Goal: Information Seeking & Learning: Learn about a topic

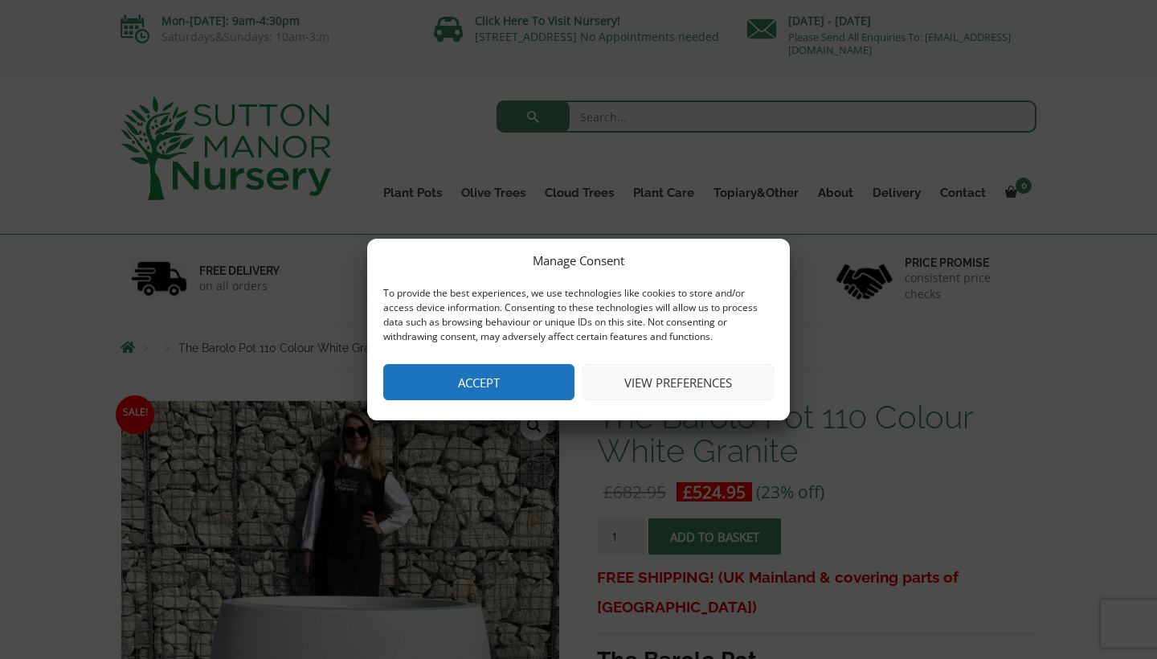
click at [521, 378] on button "Accept" at bounding box center [478, 382] width 191 height 36
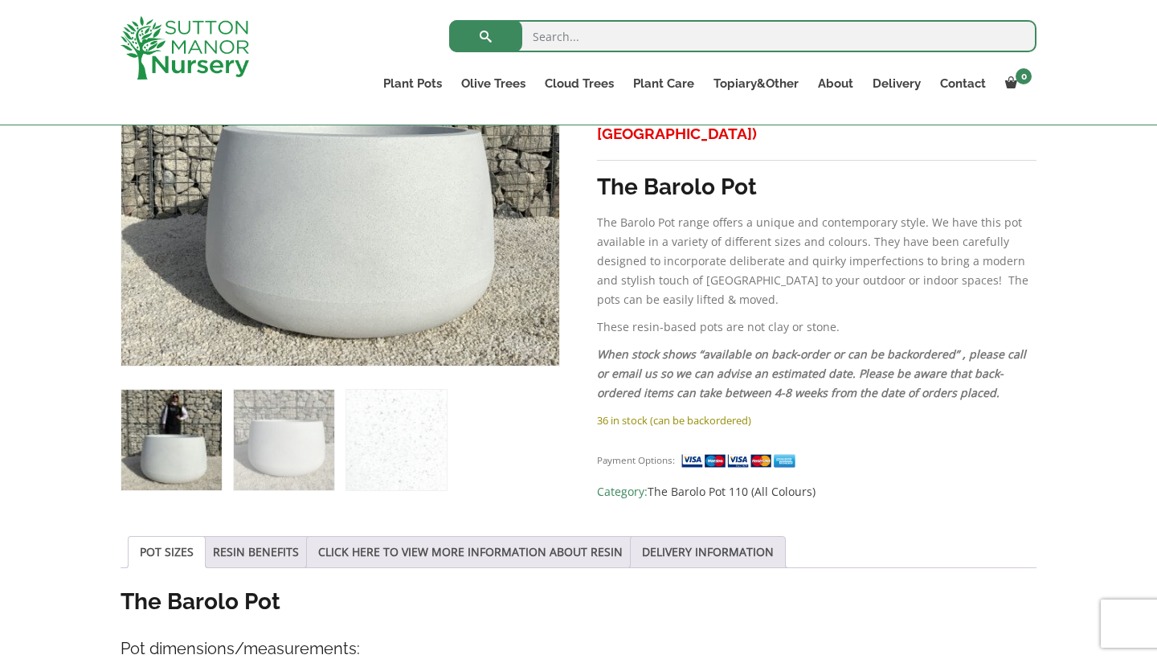
scroll to position [449, 0]
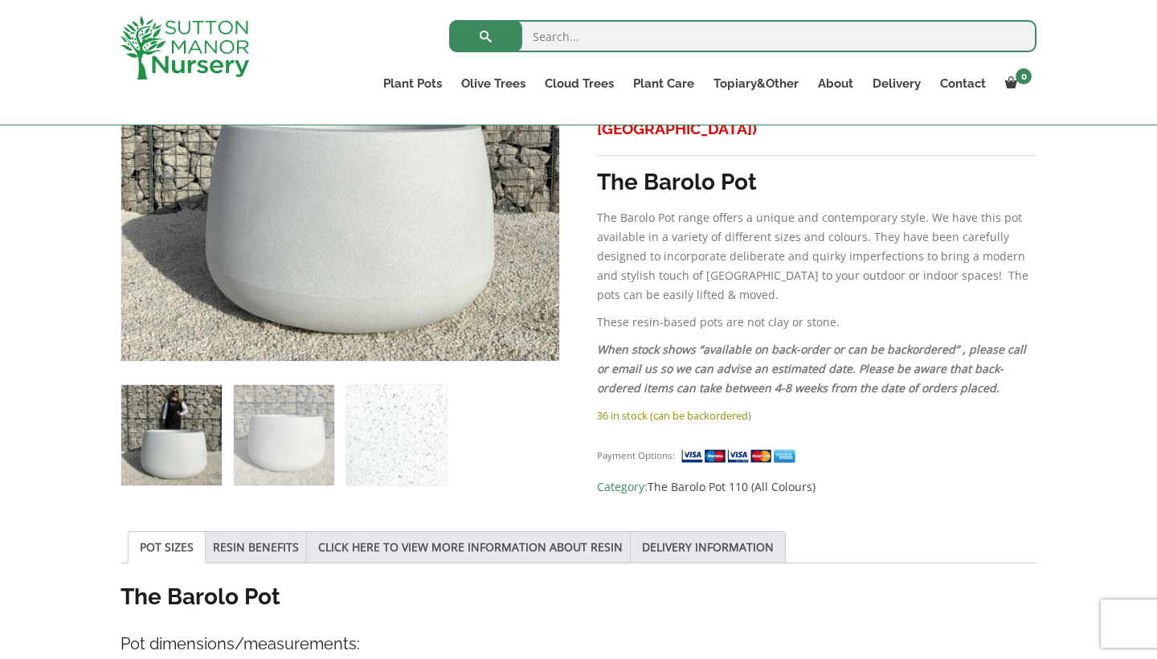
click at [401, 439] on img at bounding box center [396, 435] width 100 height 100
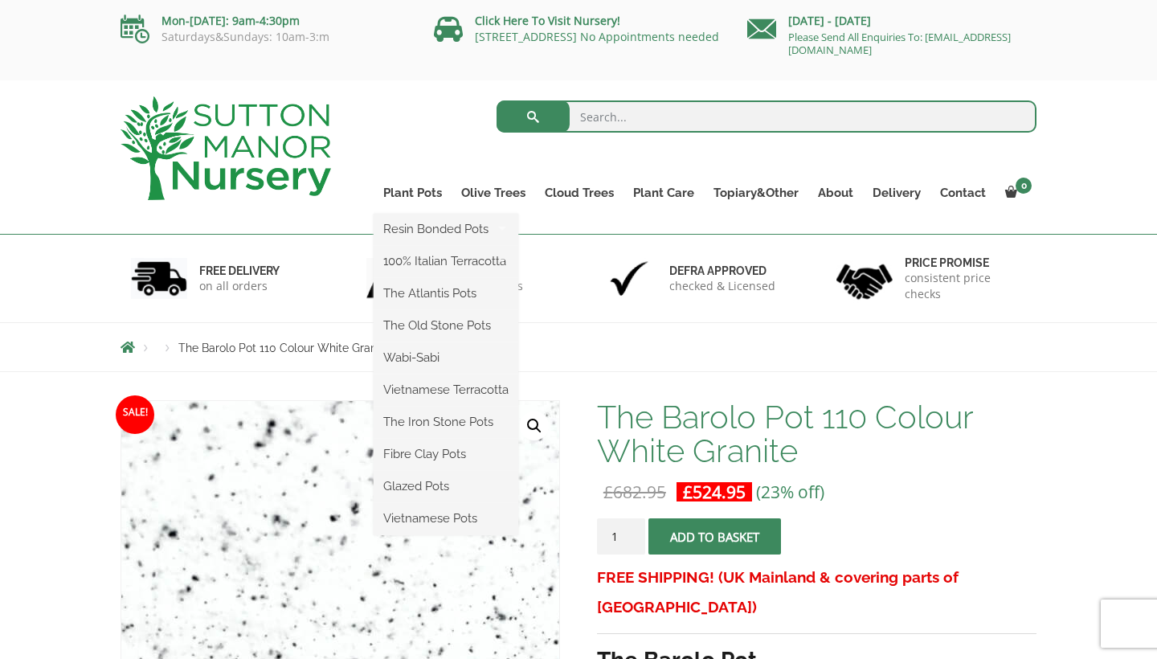
scroll to position [0, 0]
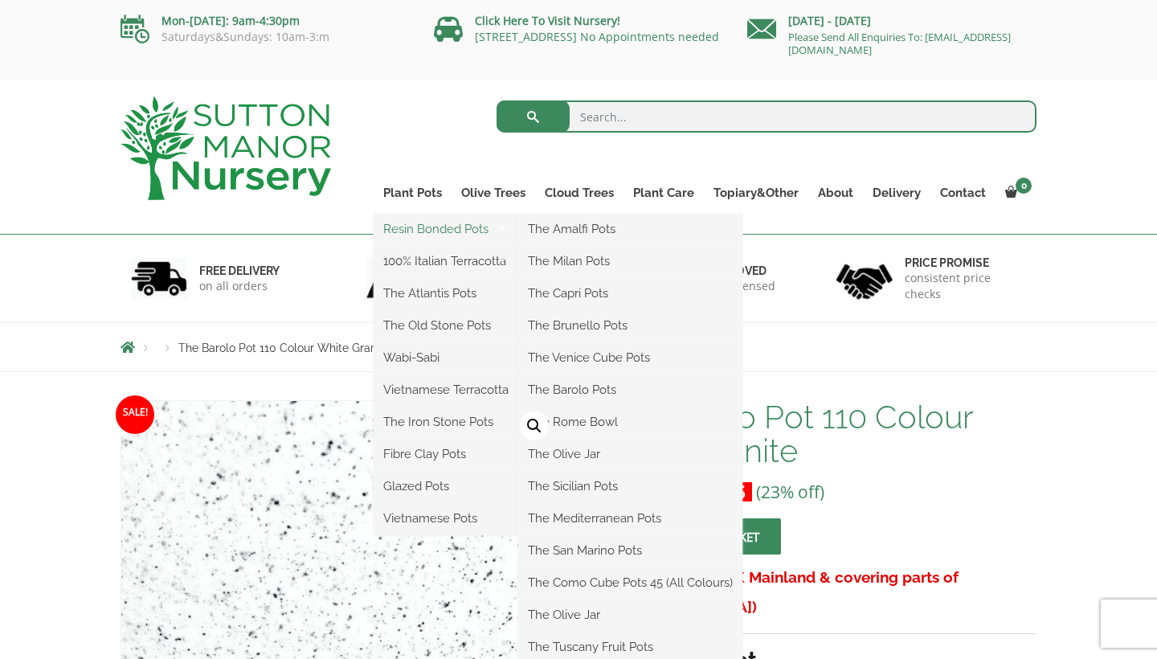
click at [424, 227] on link "Resin Bonded Pots" at bounding box center [446, 229] width 145 height 24
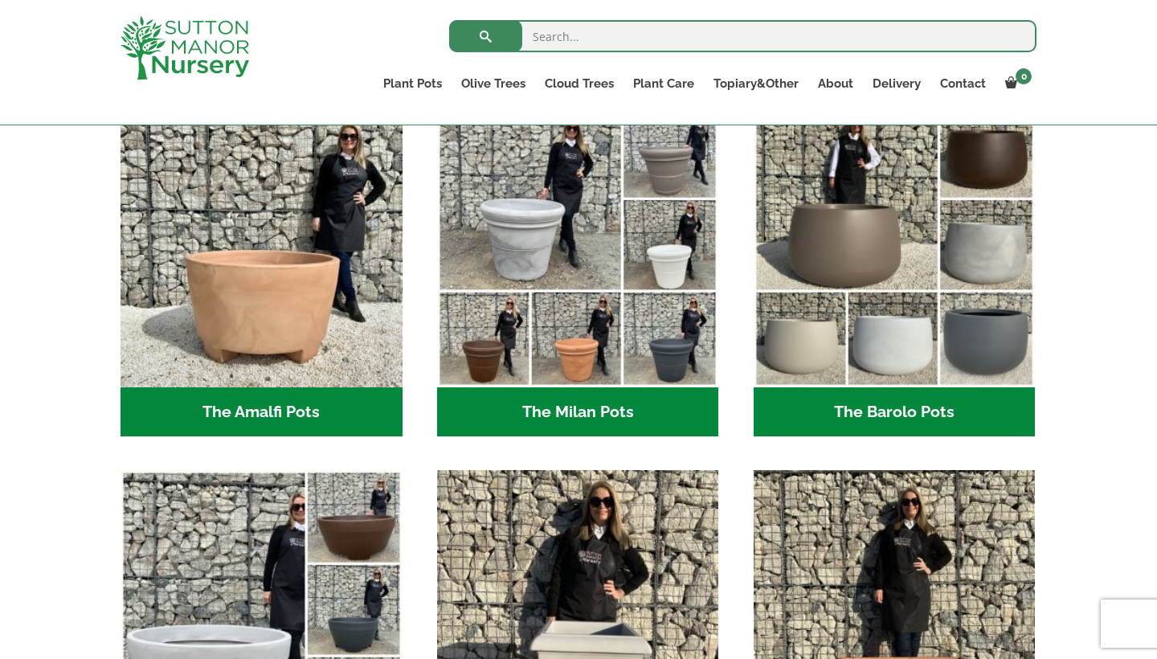
scroll to position [459, 0]
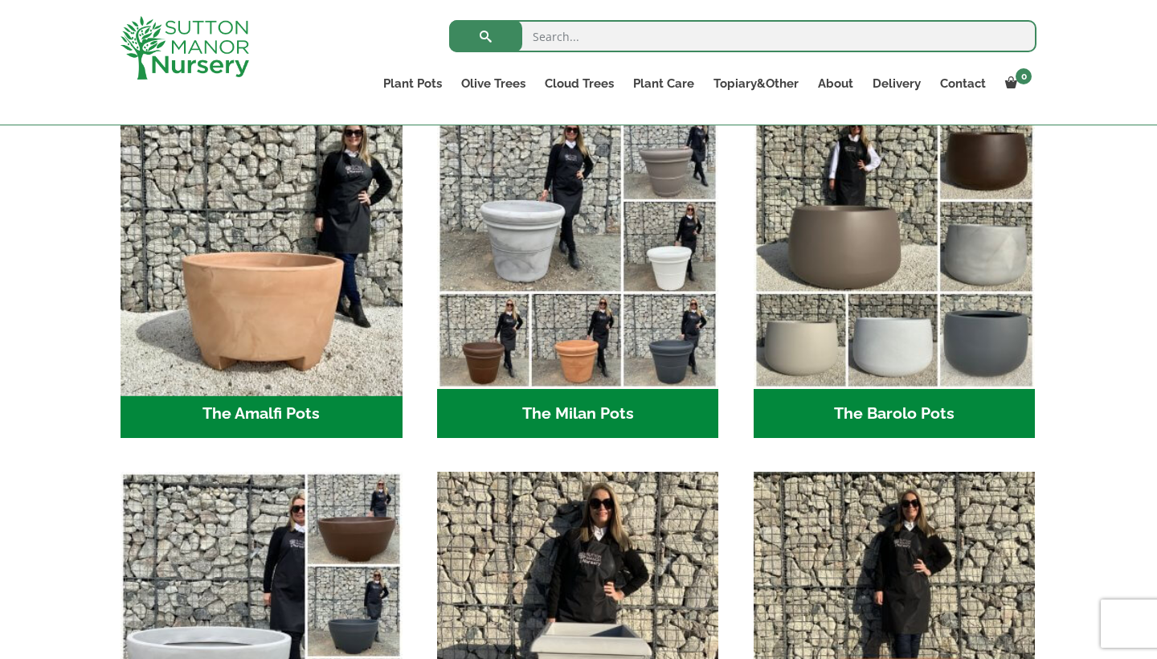
click at [259, 314] on img "Visit product category The Amalfi Pots" at bounding box center [261, 248] width 296 height 296
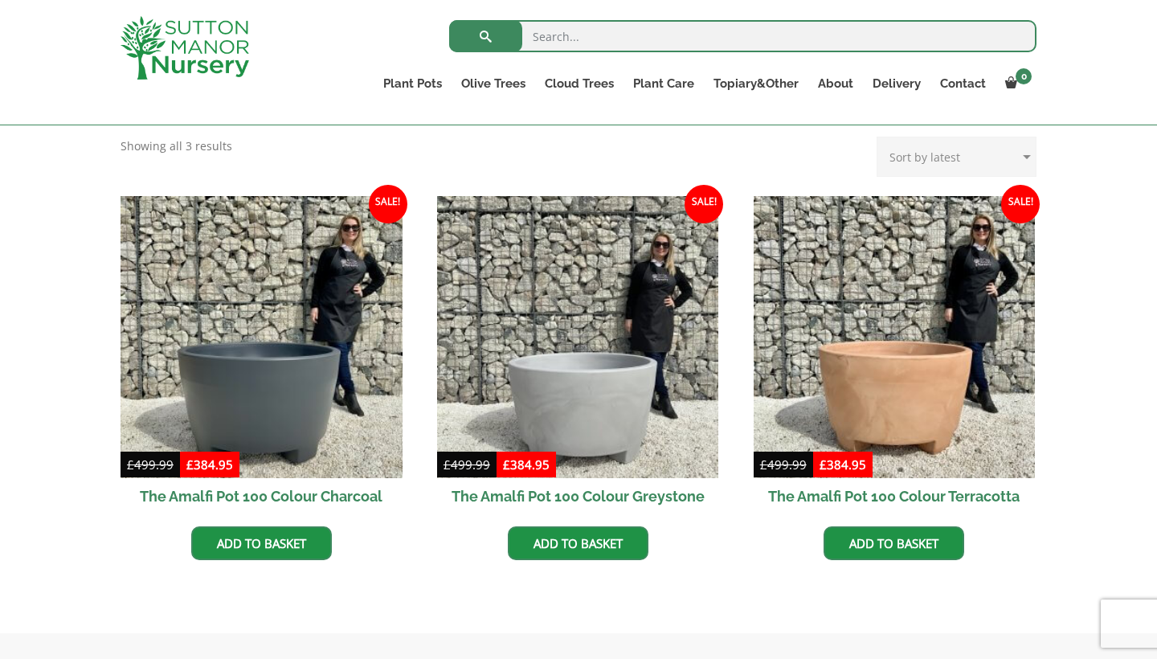
scroll to position [446, 0]
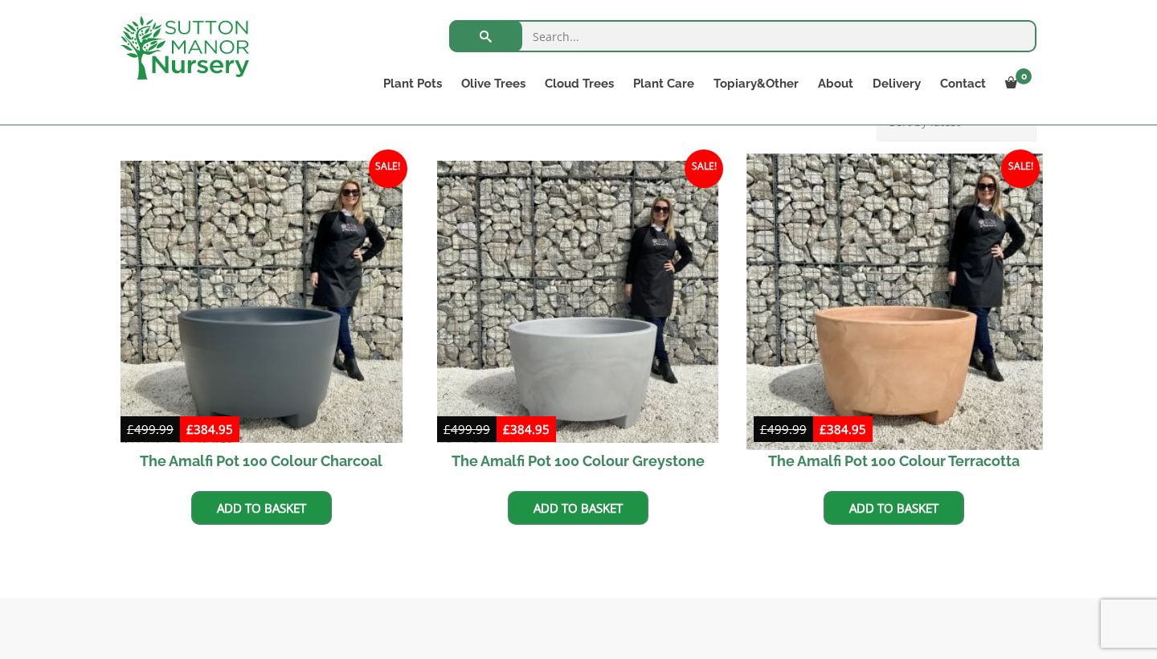
click at [989, 309] on img at bounding box center [894, 301] width 296 height 296
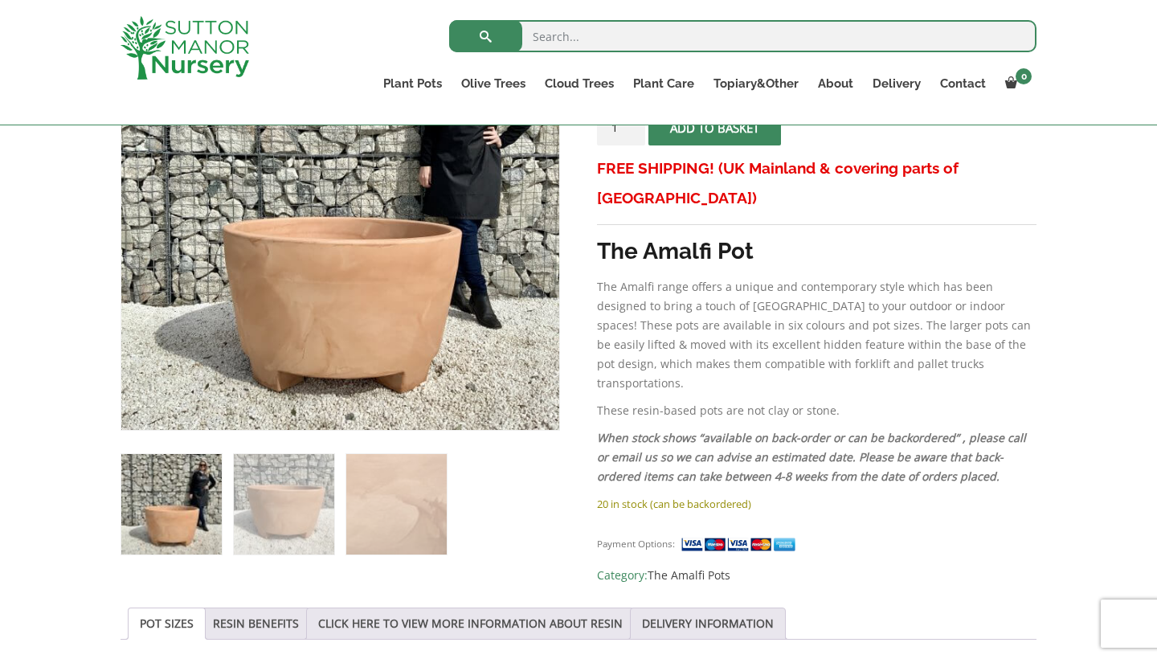
scroll to position [416, 0]
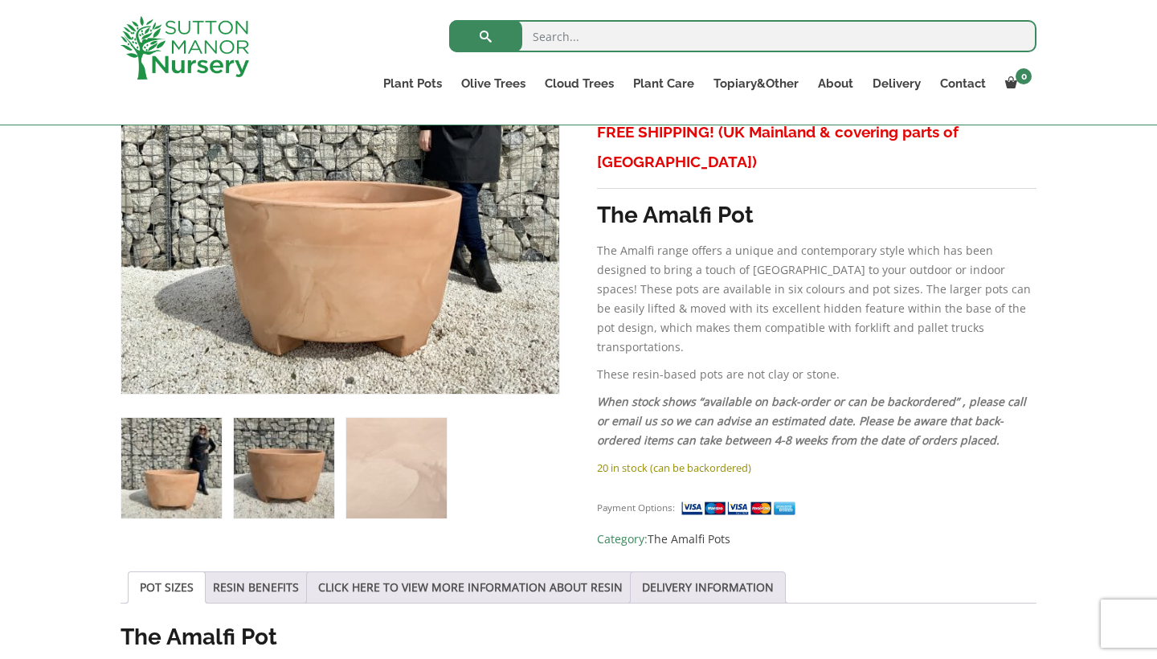
click at [268, 455] on img at bounding box center [284, 468] width 100 height 100
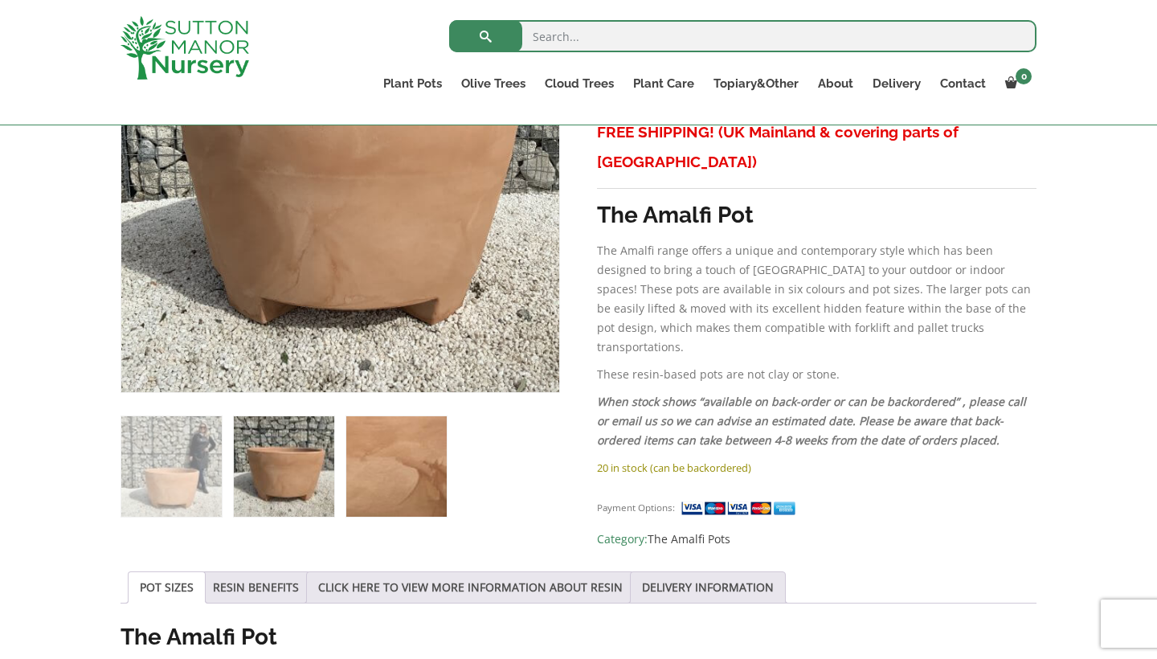
click at [394, 459] on img at bounding box center [396, 466] width 100 height 100
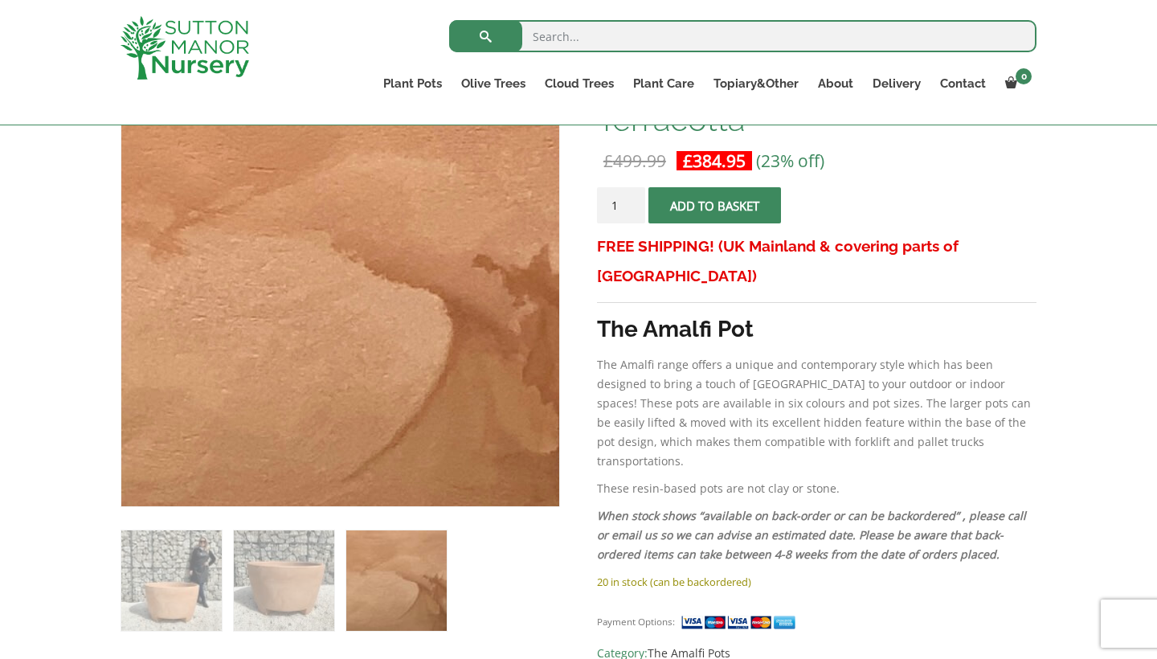
scroll to position [322, 0]
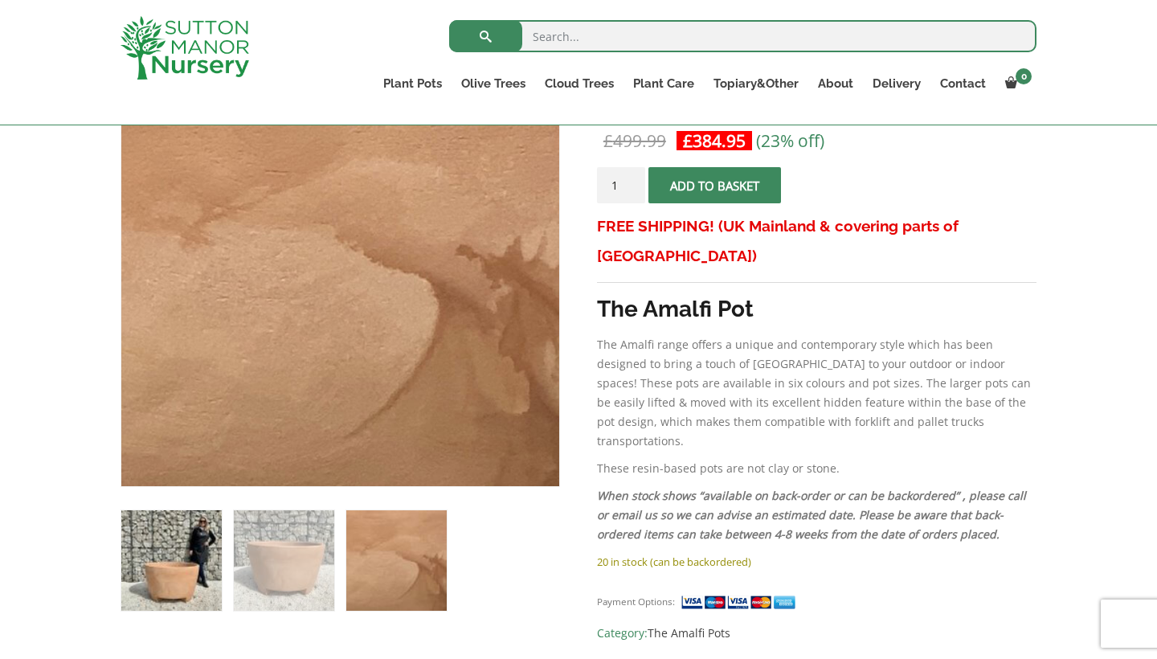
click at [172, 545] on img at bounding box center [171, 560] width 100 height 100
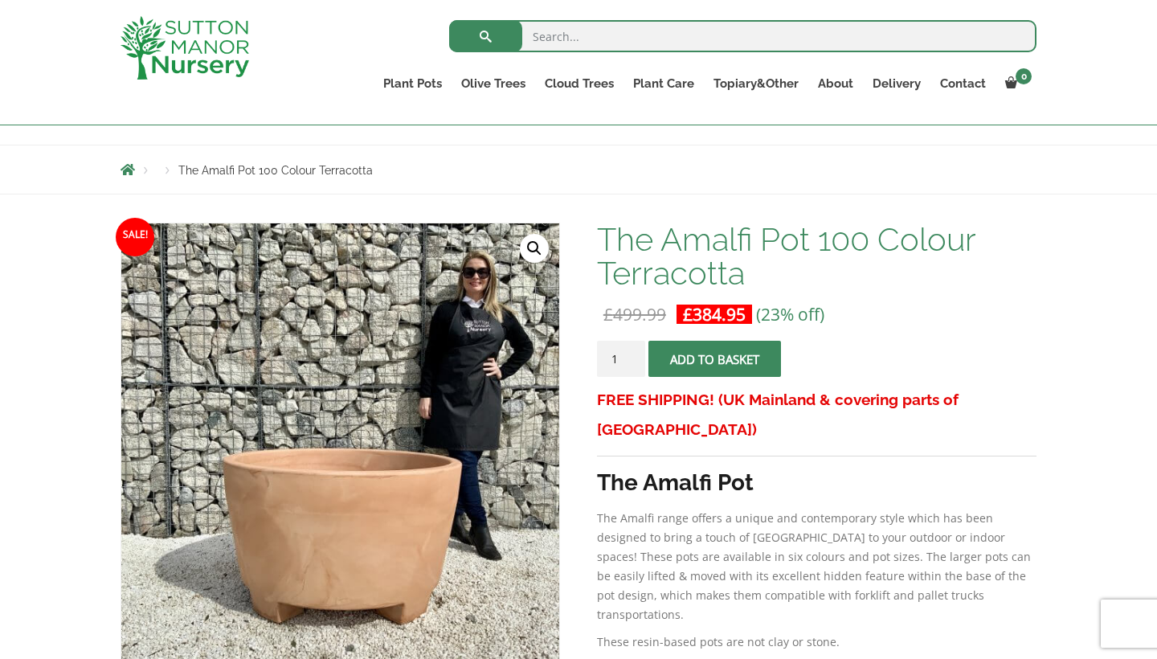
scroll to position [141, 0]
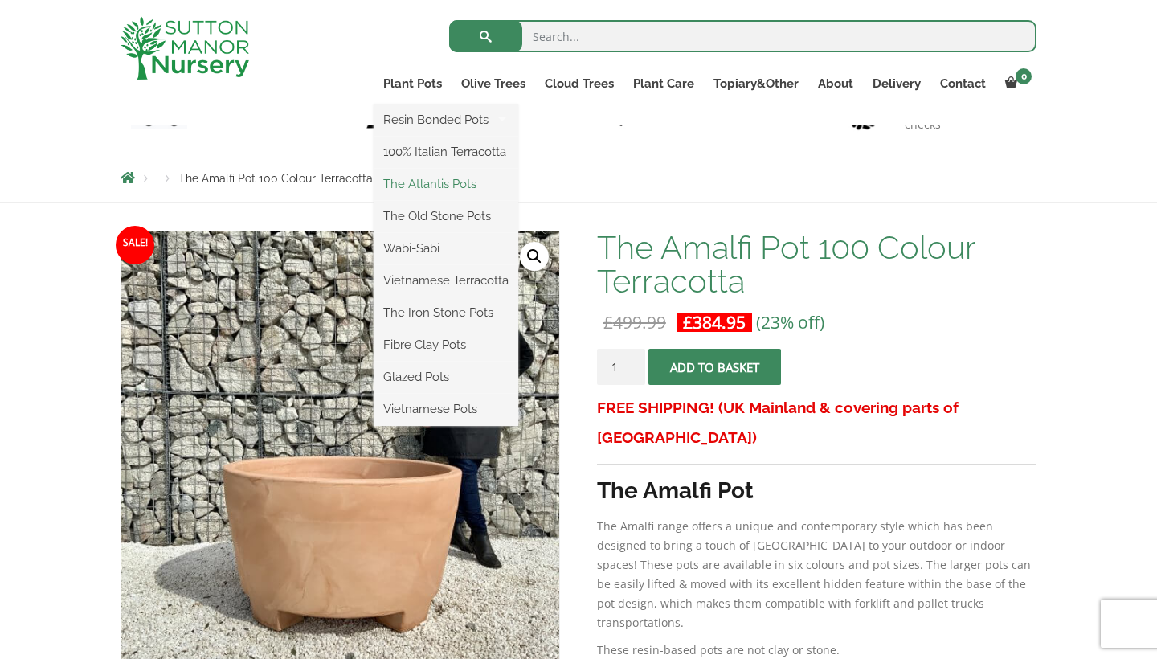
click at [463, 185] on link "The Atlantis Pots" at bounding box center [446, 184] width 145 height 24
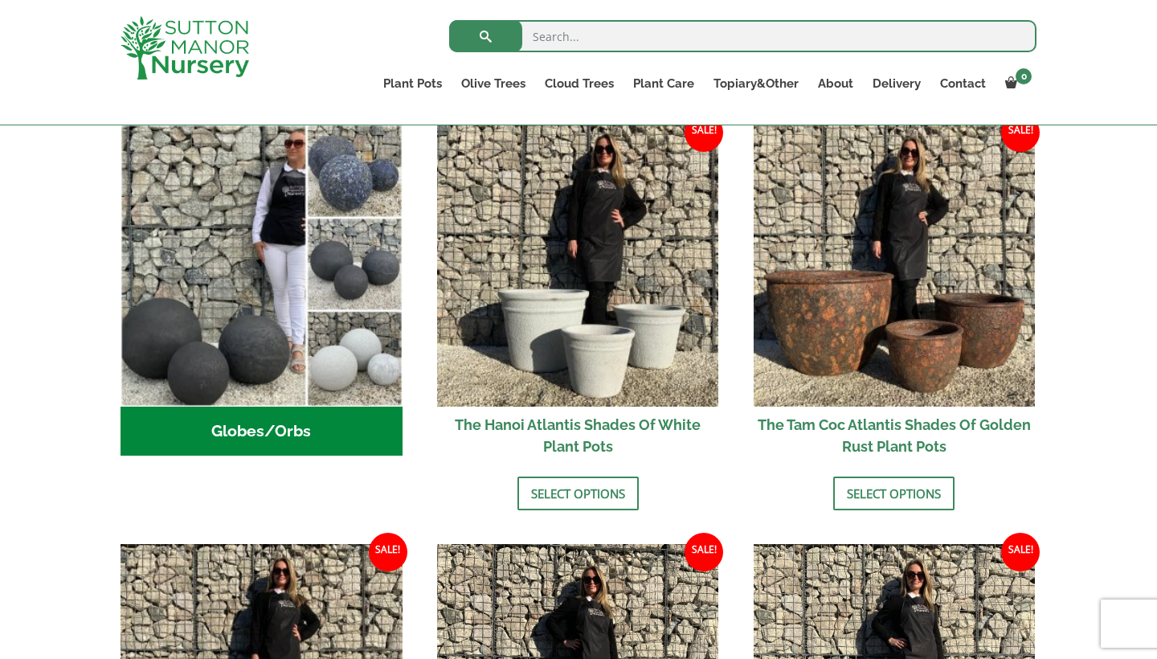
scroll to position [542, 0]
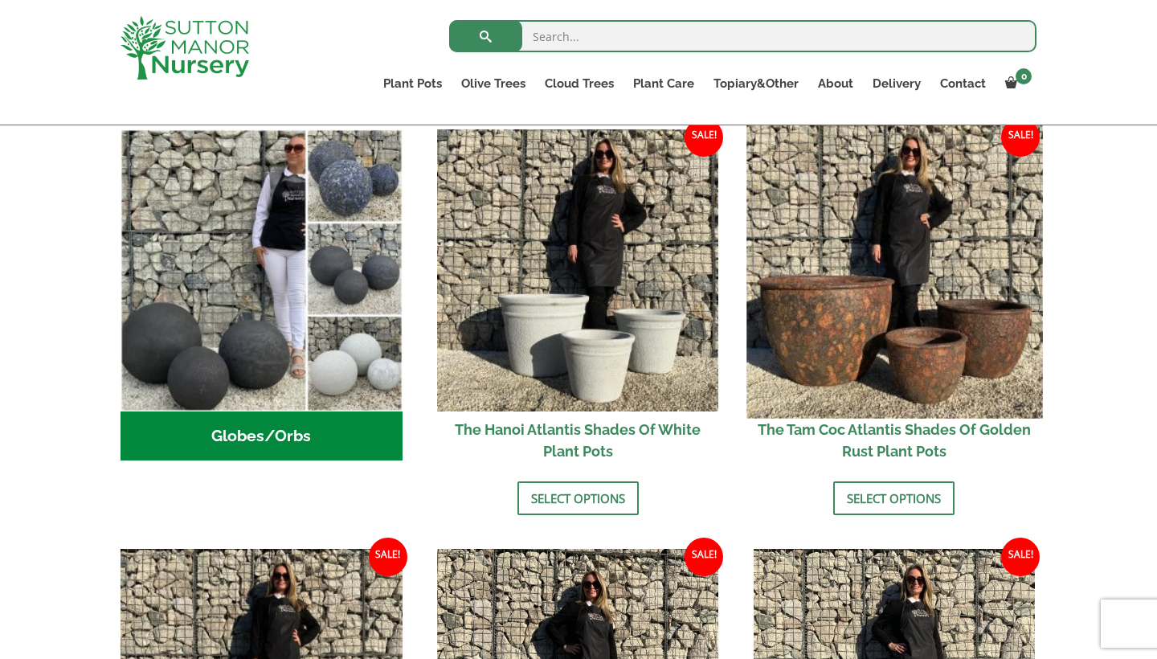
click at [922, 301] on img at bounding box center [894, 270] width 296 height 296
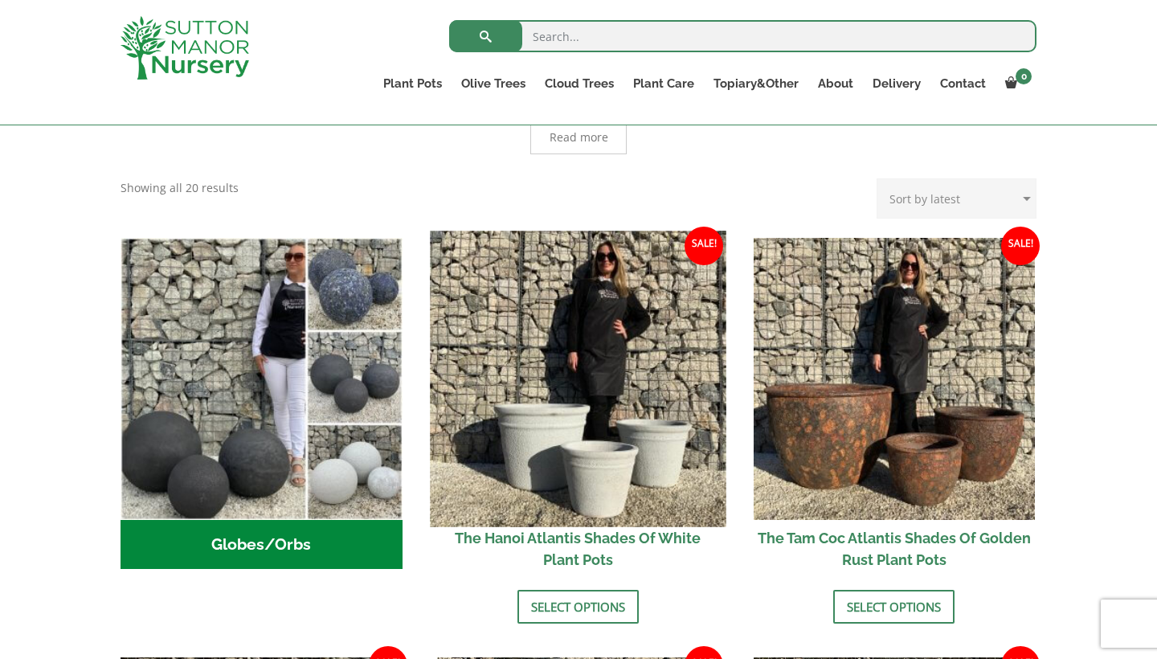
scroll to position [398, 0]
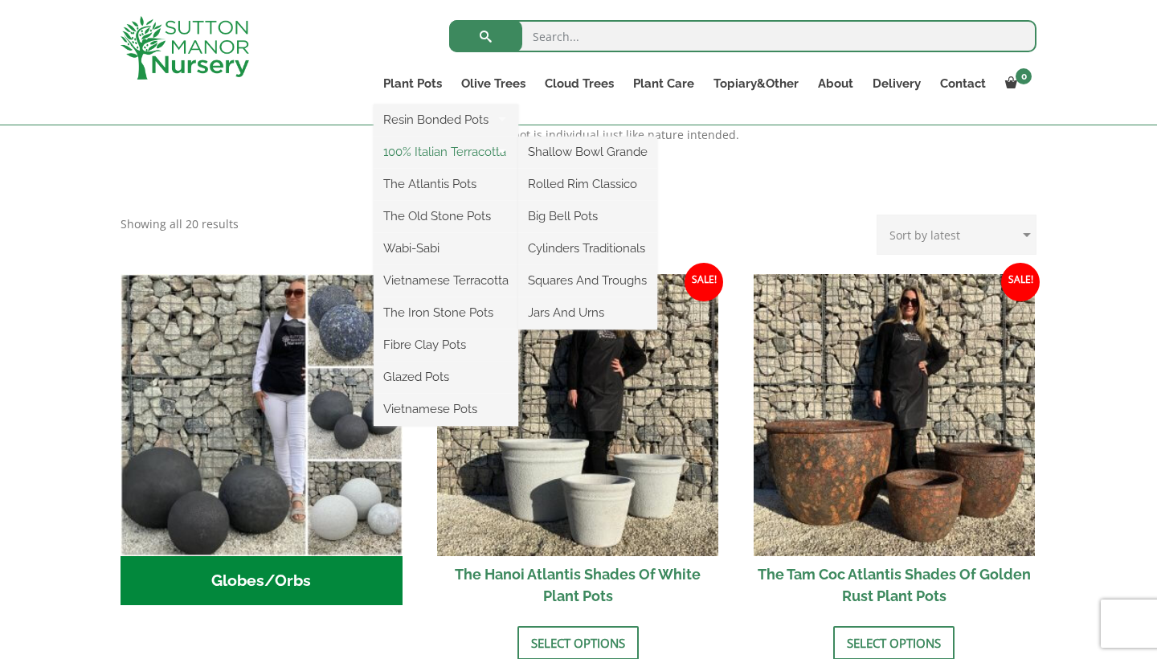
click at [427, 155] on link "100% Italian Terracotta" at bounding box center [446, 152] width 145 height 24
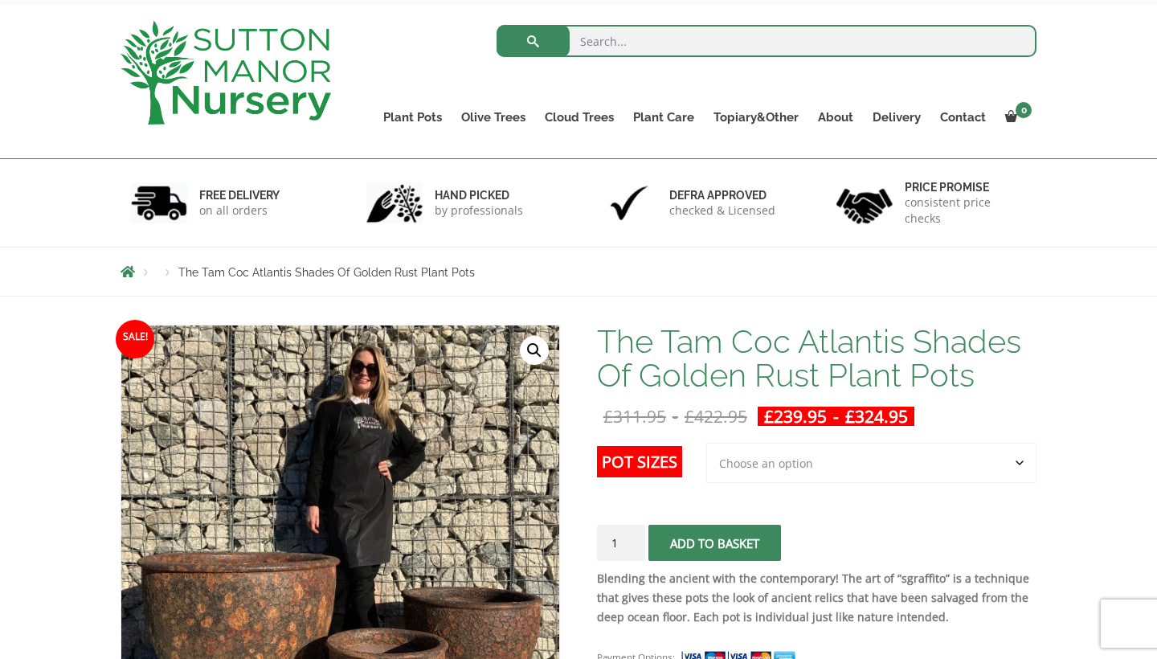
scroll to position [98, 0]
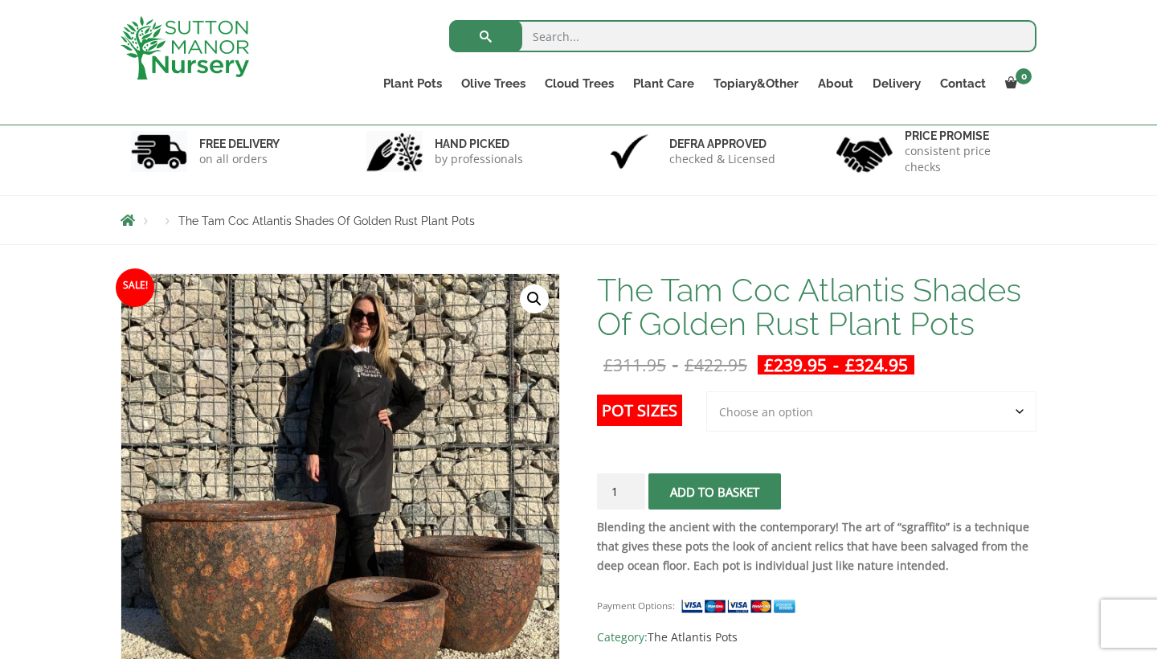
select select "2nd to Largest Pot In The Picture"
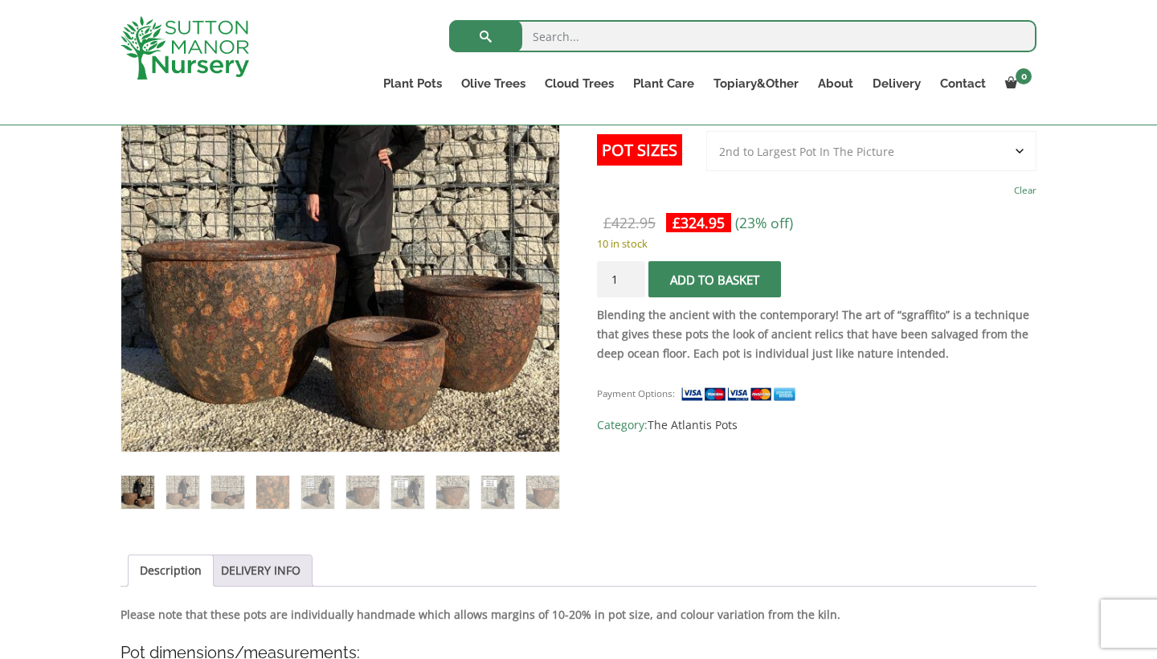
scroll to position [359, 0]
click at [459, 497] on img at bounding box center [452, 491] width 33 height 33
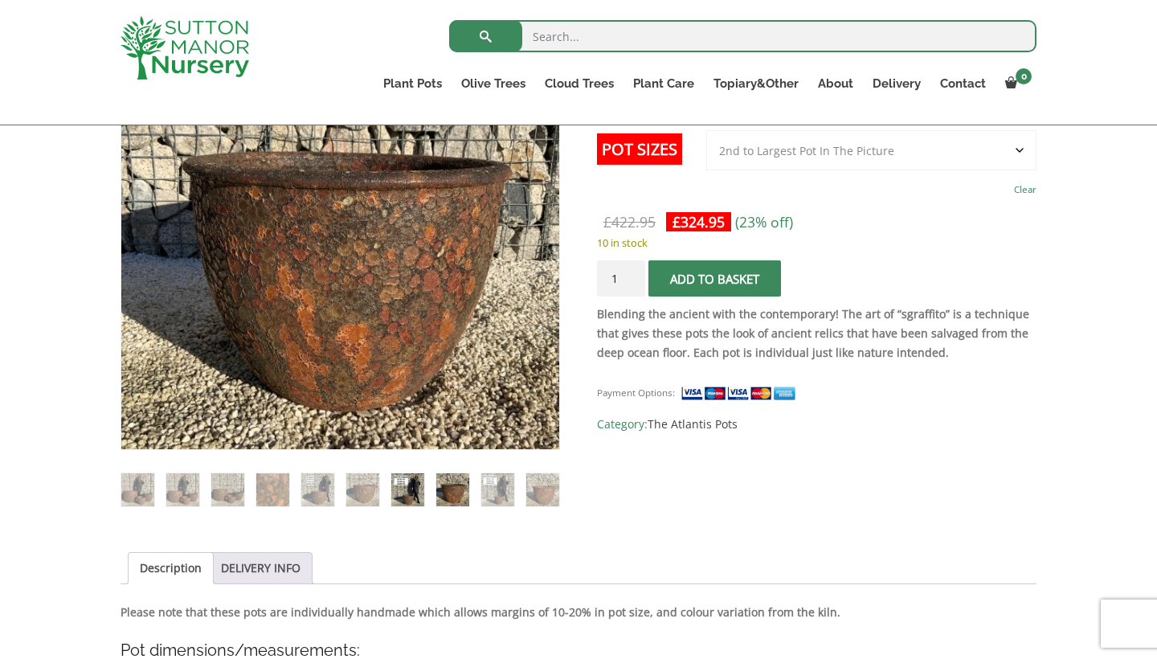
click at [411, 492] on img at bounding box center [407, 489] width 33 height 33
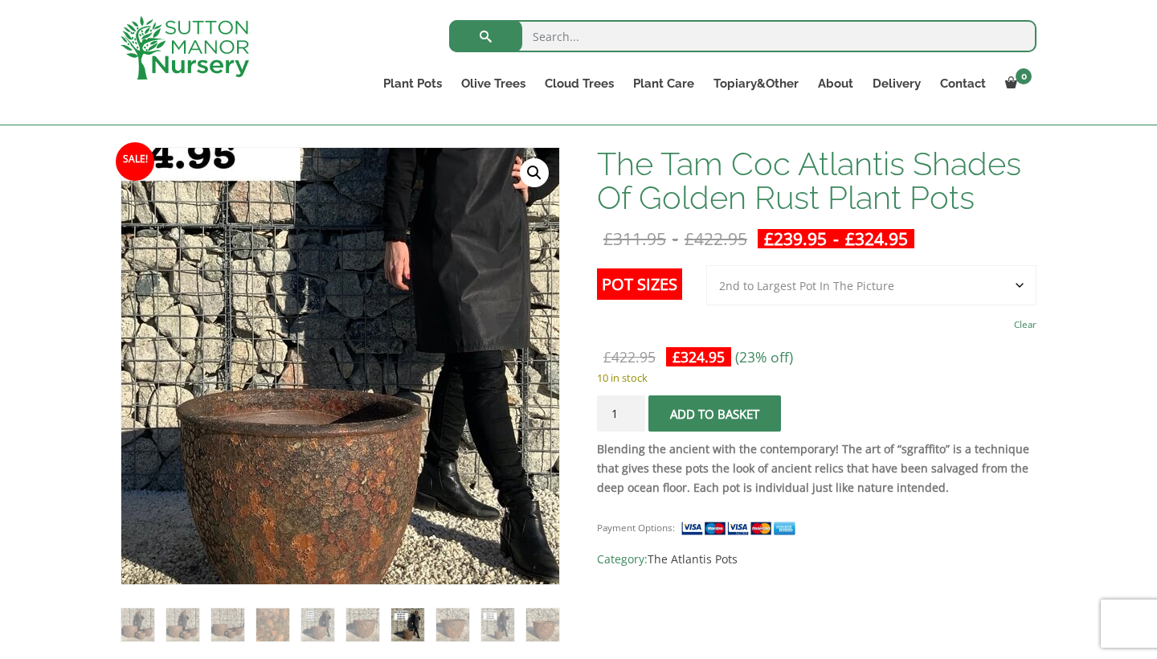
scroll to position [224, 0]
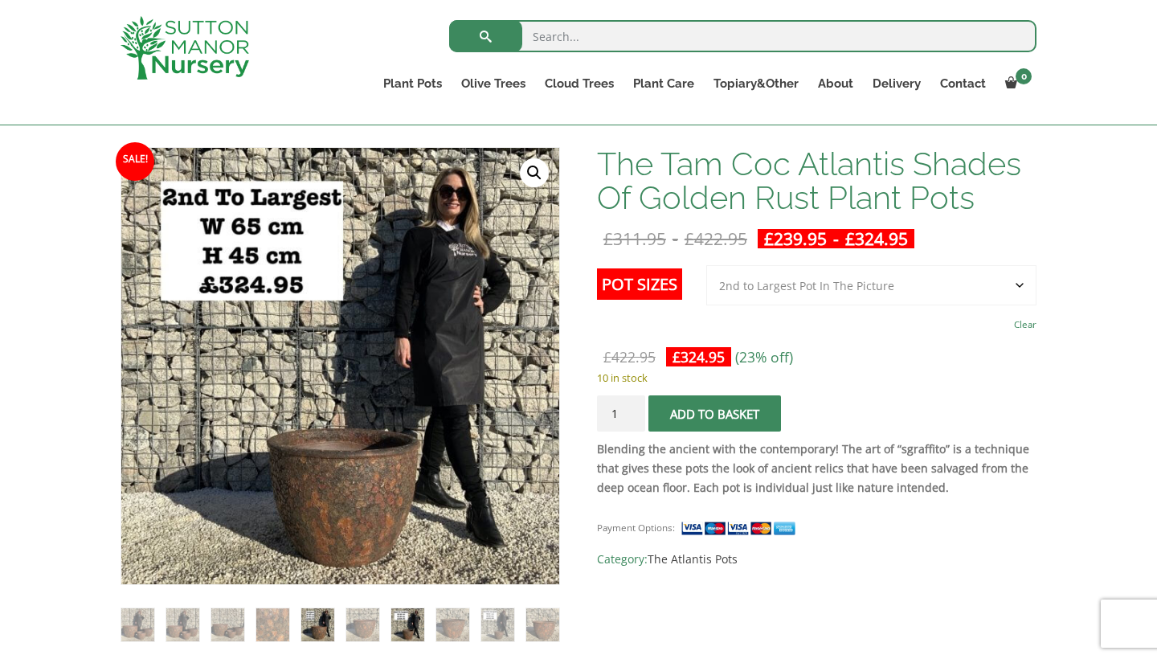
click at [324, 627] on img at bounding box center [317, 624] width 33 height 33
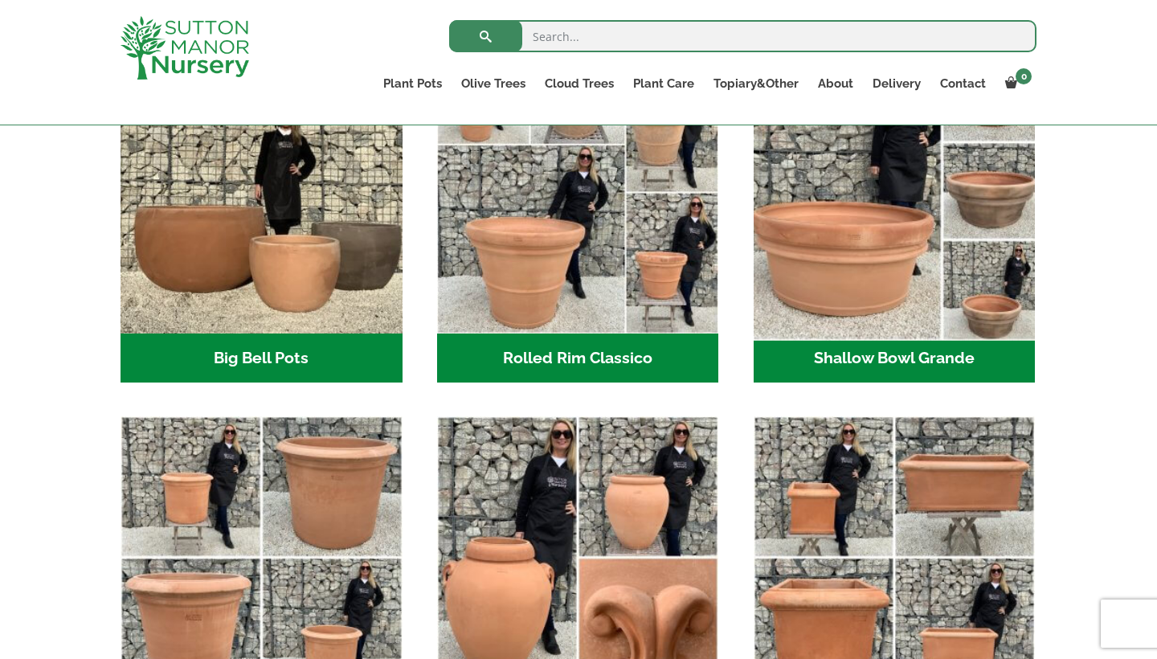
scroll to position [589, 0]
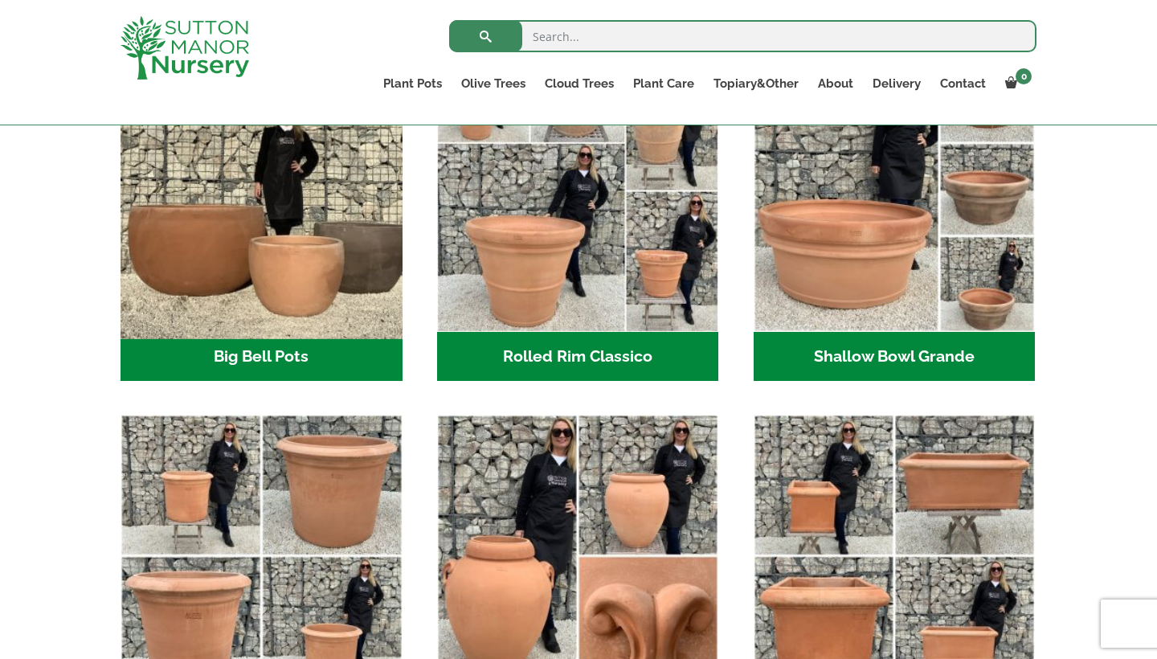
click at [280, 246] on img "Visit product category Big Bell Pots" at bounding box center [261, 191] width 296 height 296
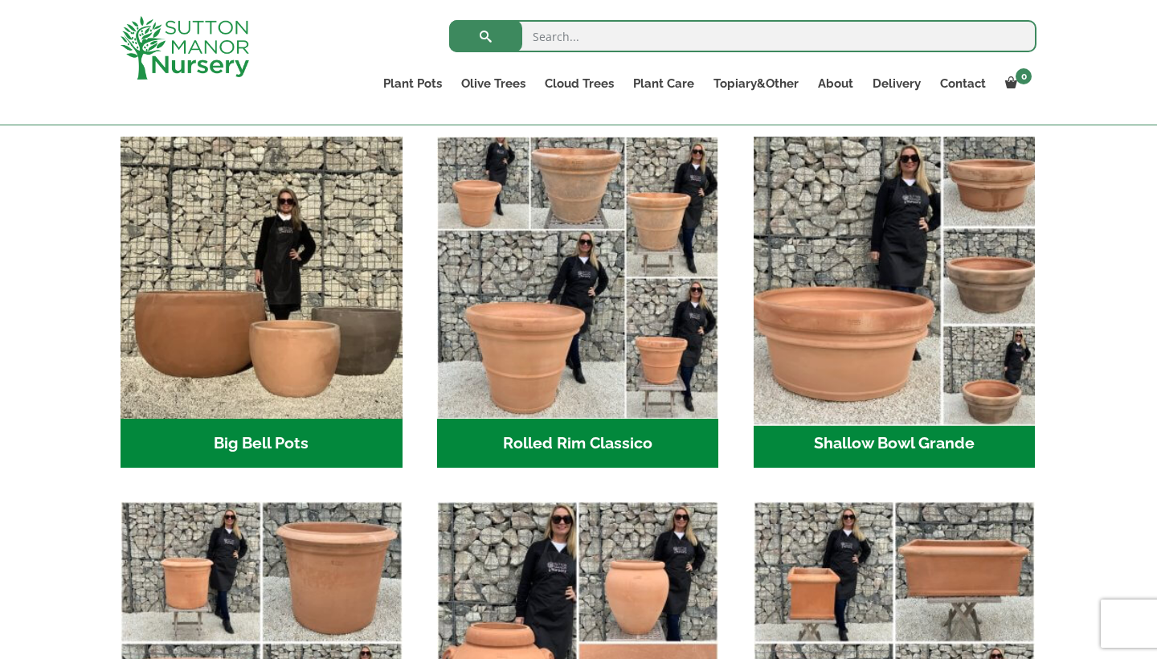
scroll to position [498, 0]
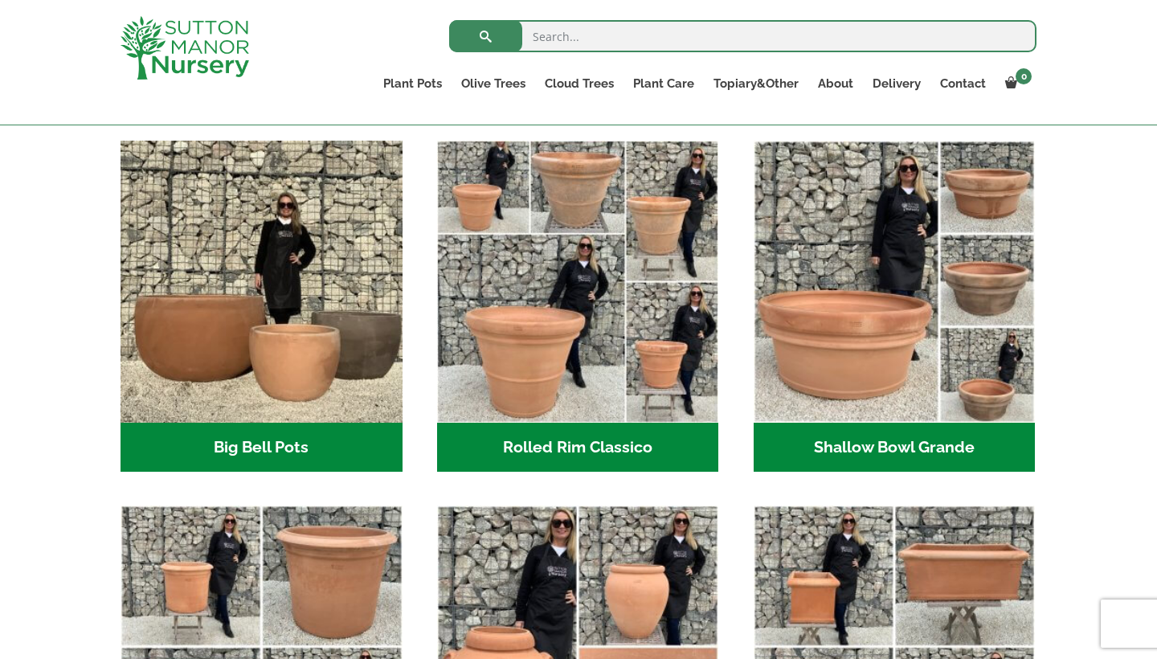
click at [902, 448] on h2 "Shallow Bowl Grande (2)" at bounding box center [895, 448] width 282 height 50
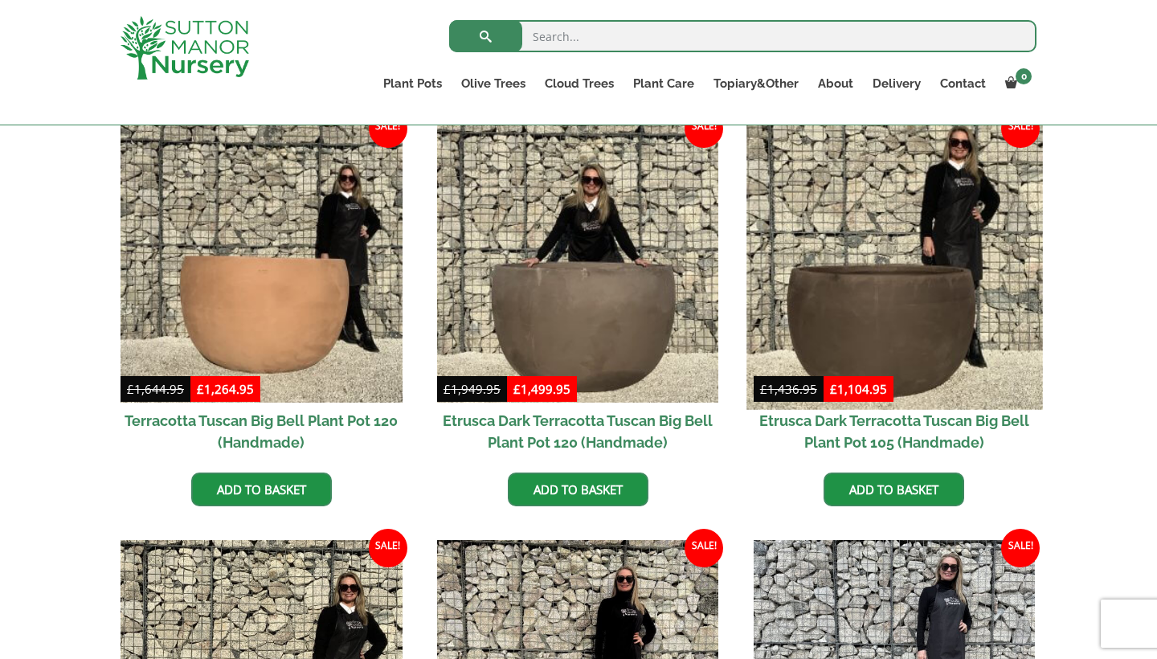
scroll to position [410, 0]
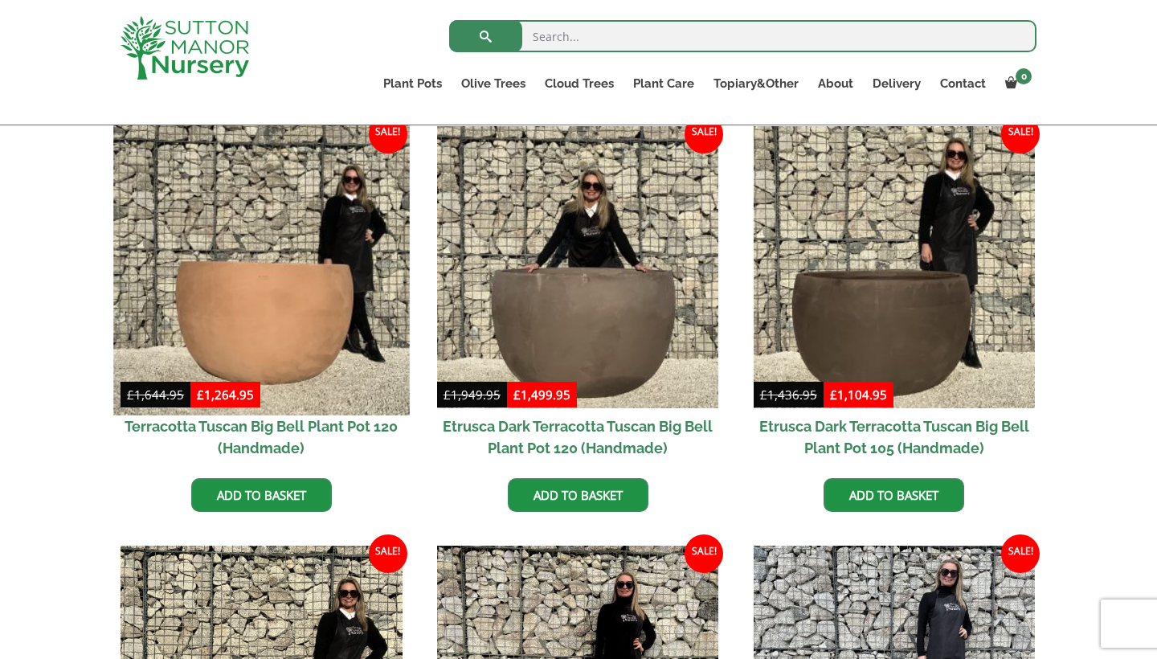
click at [327, 295] on img at bounding box center [261, 267] width 296 height 296
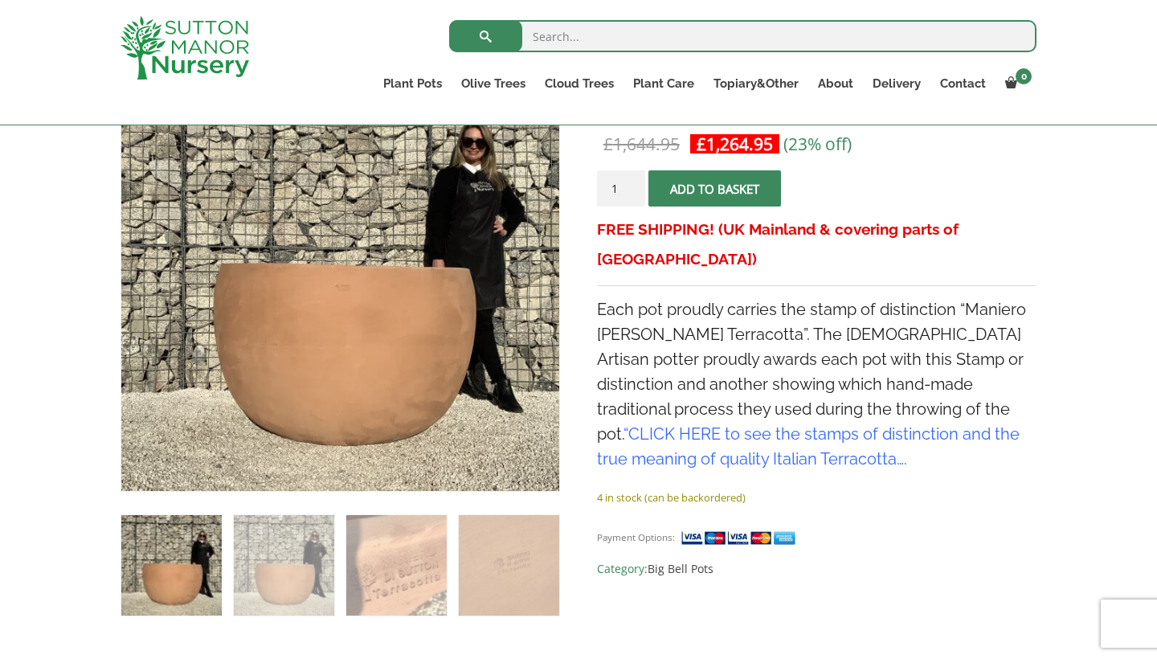
scroll to position [320, 0]
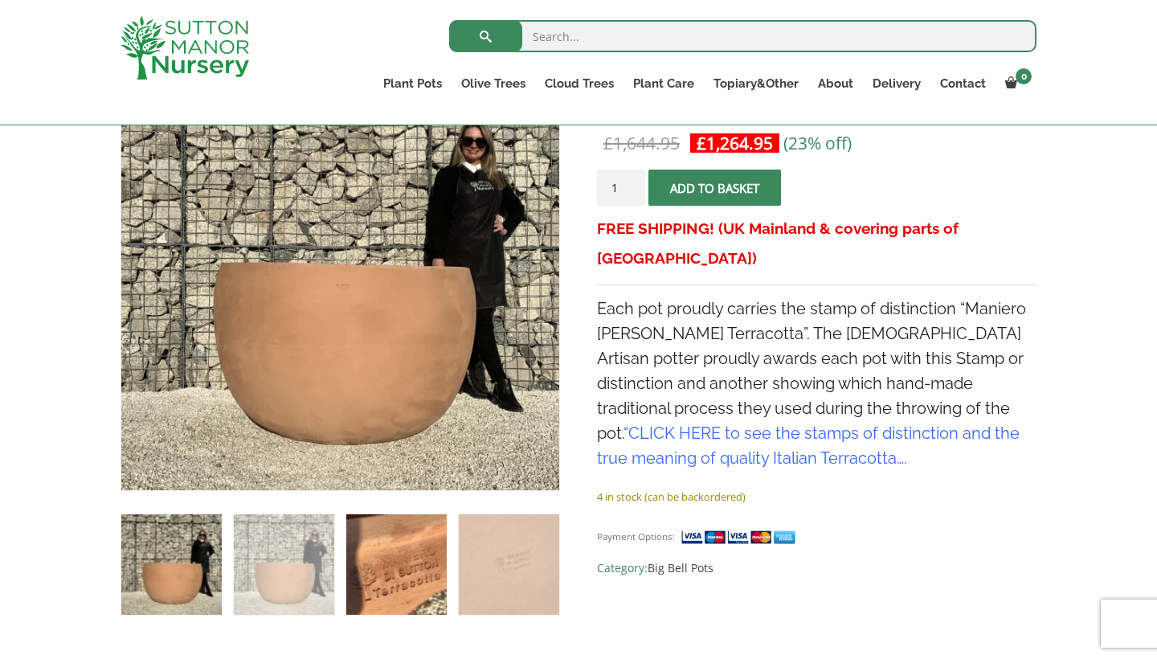
click at [406, 561] on img at bounding box center [396, 564] width 100 height 100
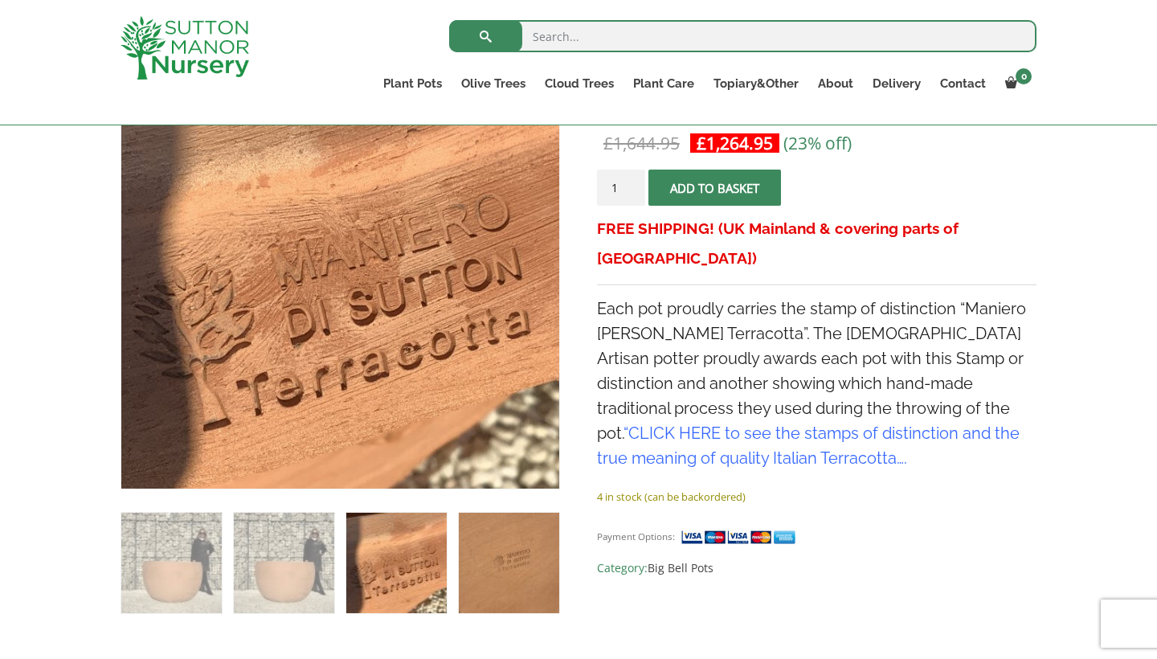
click at [529, 570] on img at bounding box center [509, 563] width 100 height 100
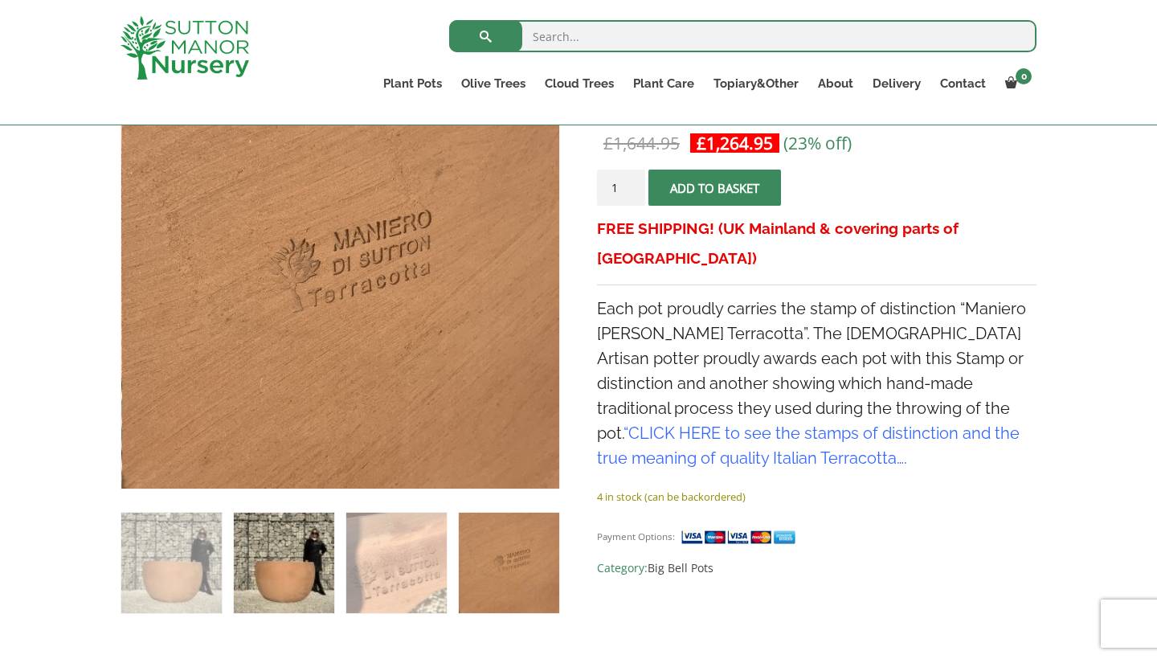
click at [268, 568] on img at bounding box center [284, 563] width 100 height 100
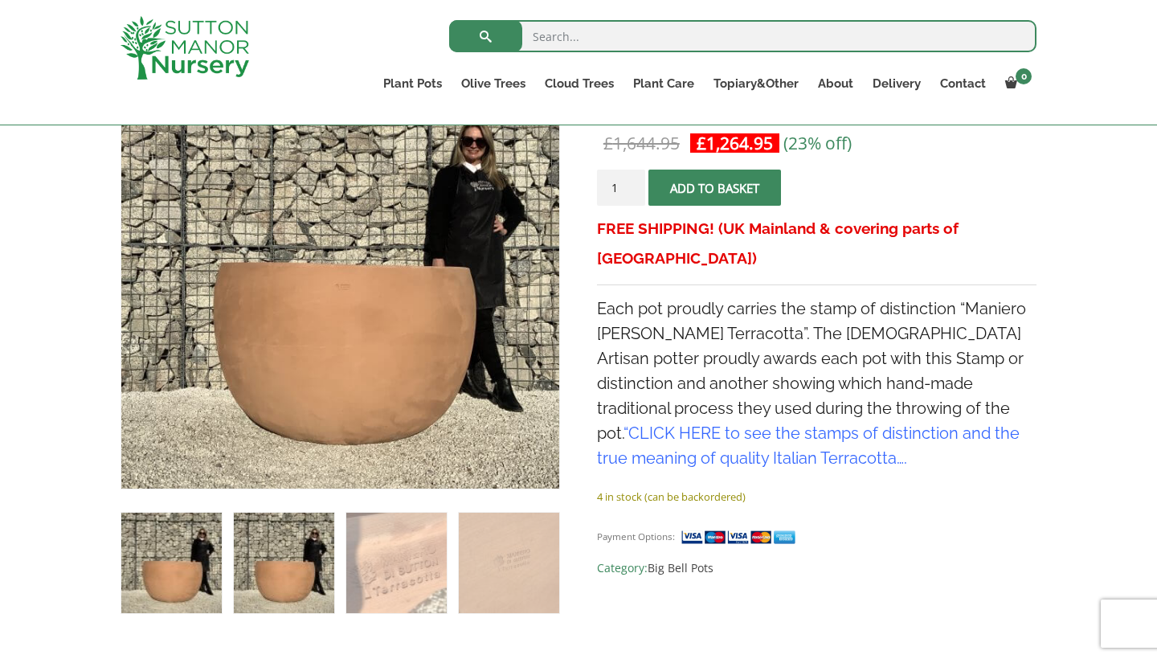
click at [159, 570] on img at bounding box center [171, 563] width 100 height 100
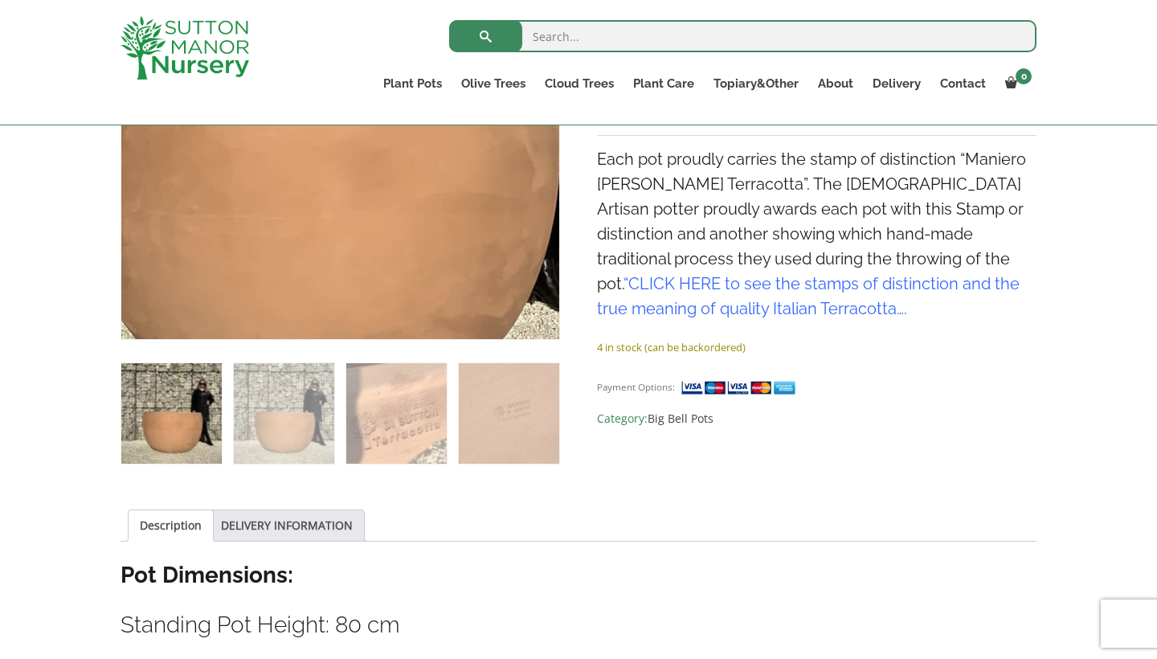
scroll to position [451, 0]
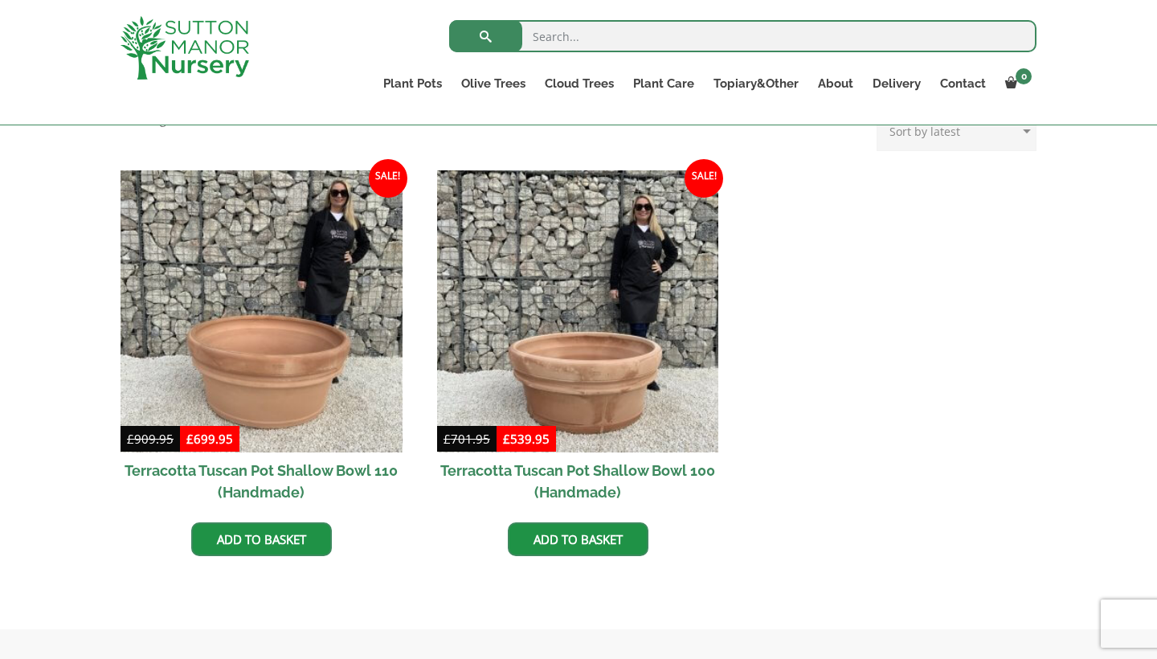
scroll to position [709, 0]
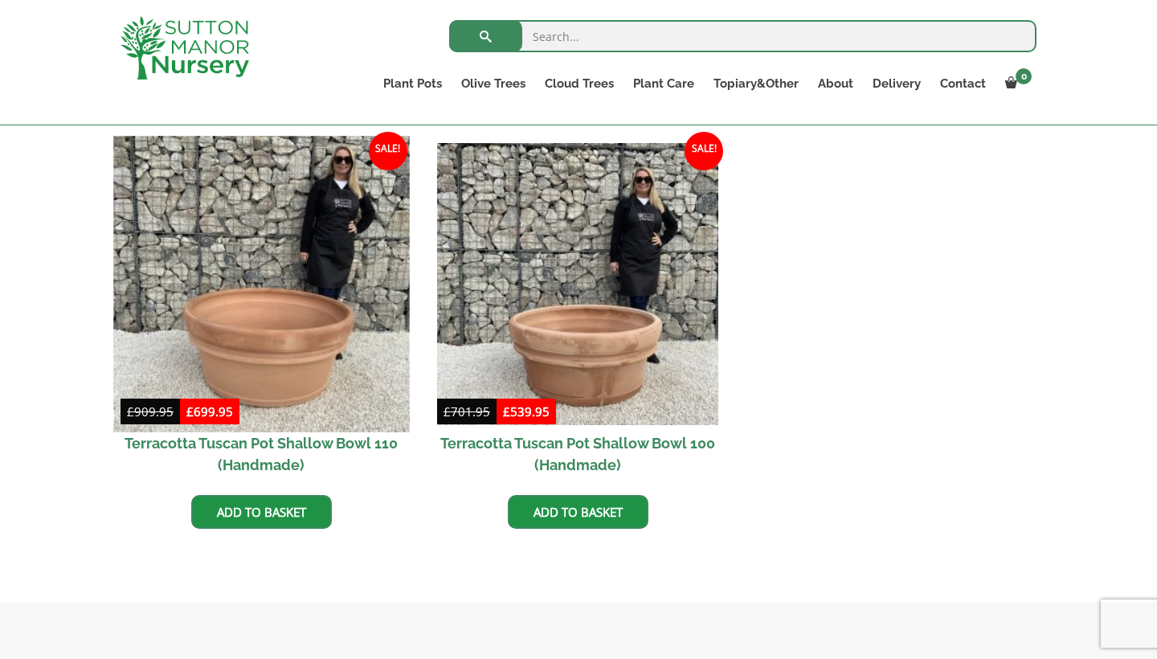
click at [320, 268] on img at bounding box center [261, 284] width 296 height 296
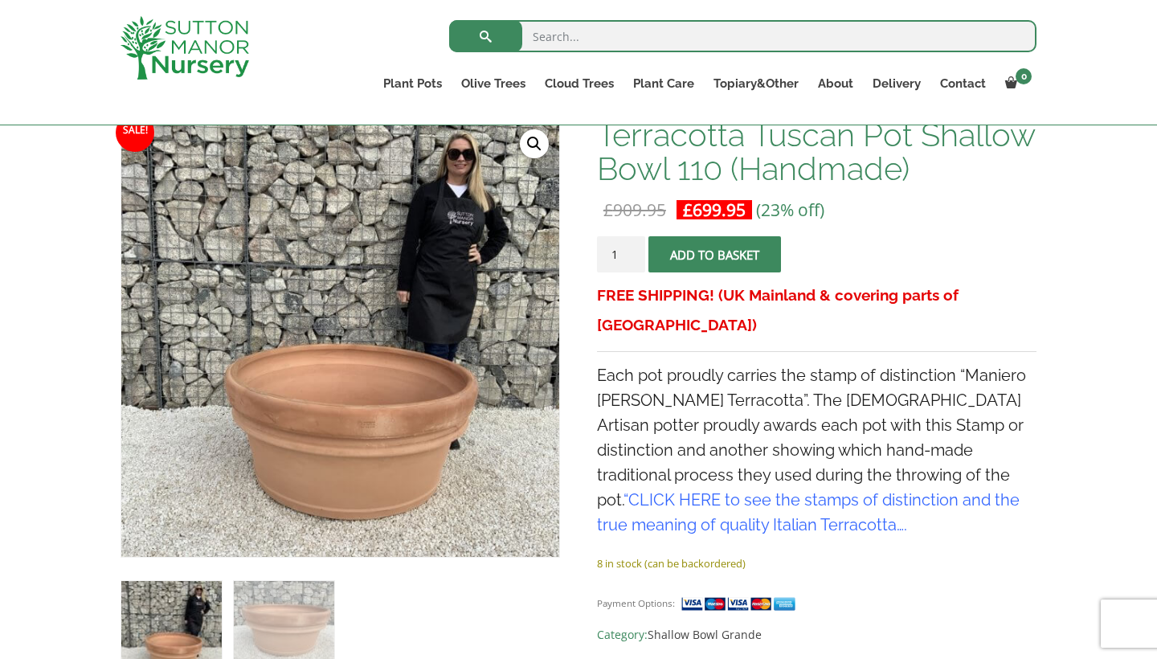
scroll to position [284, 0]
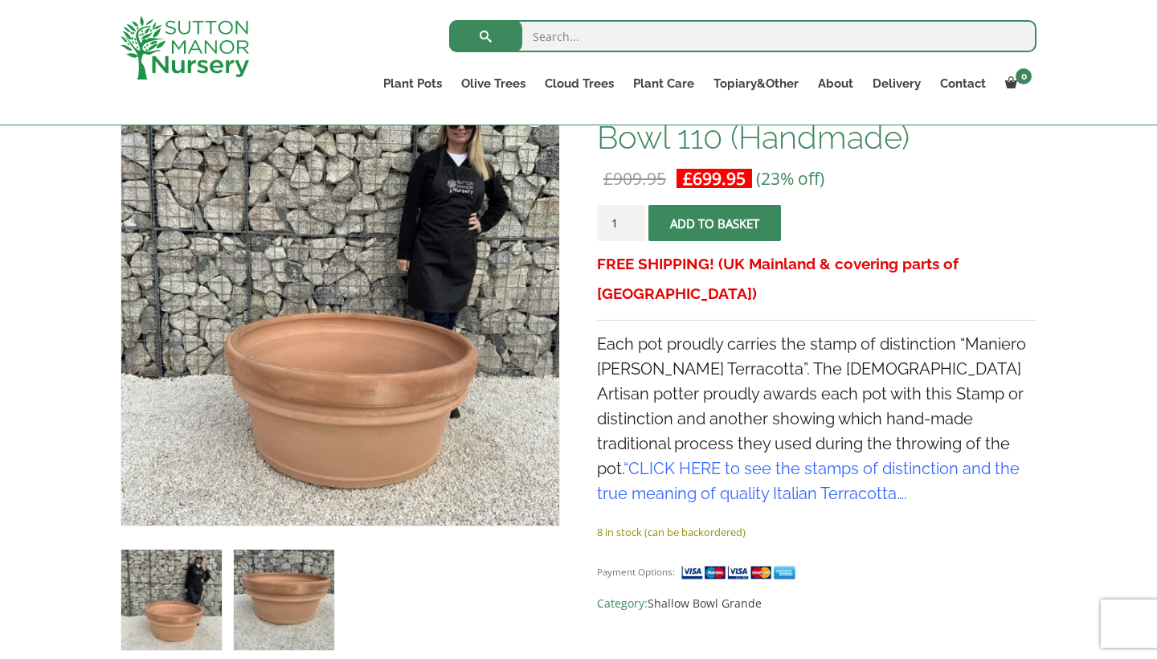
click at [288, 588] on img at bounding box center [284, 599] width 100 height 100
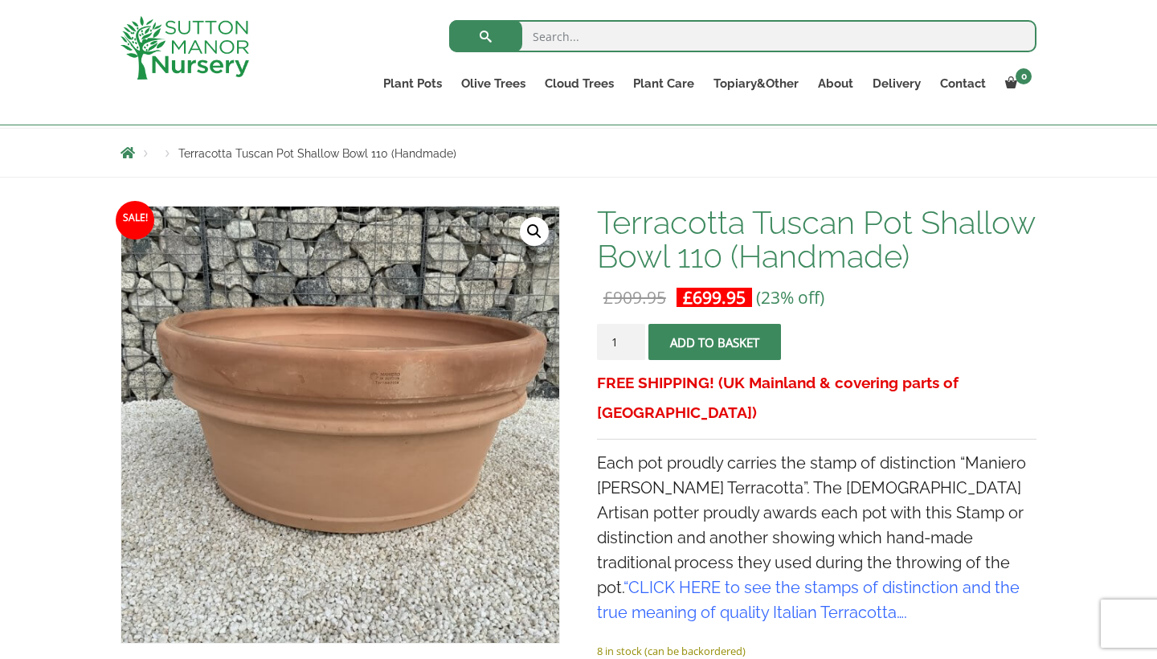
scroll to position [183, 0]
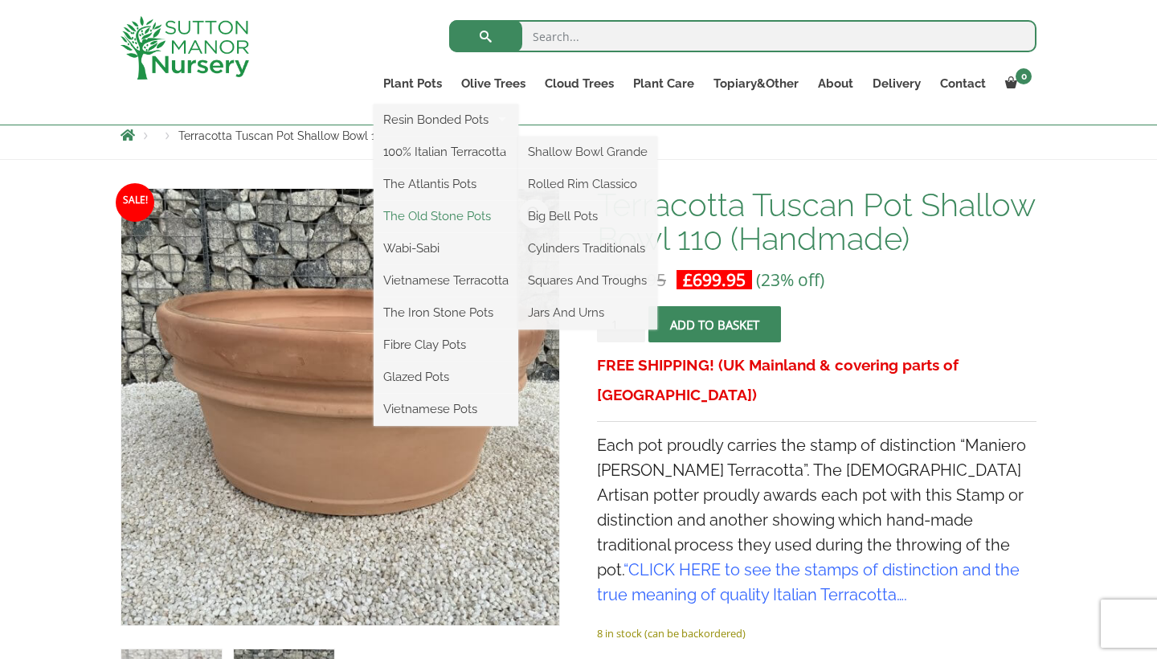
click at [438, 215] on link "The Old Stone Pots" at bounding box center [446, 216] width 145 height 24
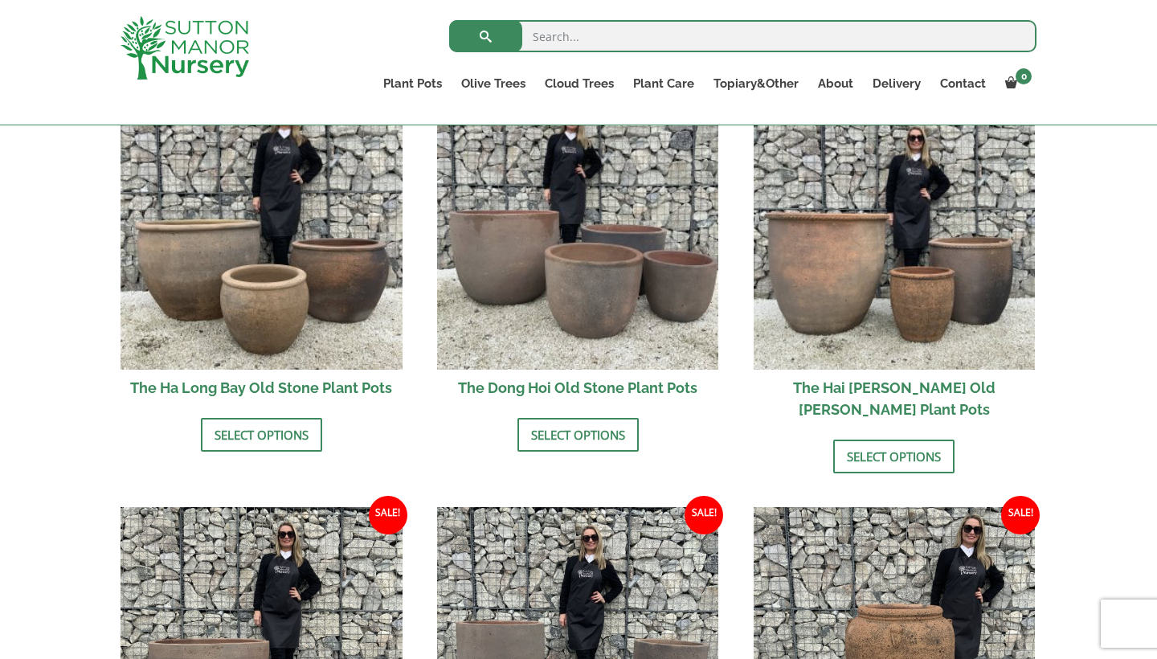
scroll to position [600, 0]
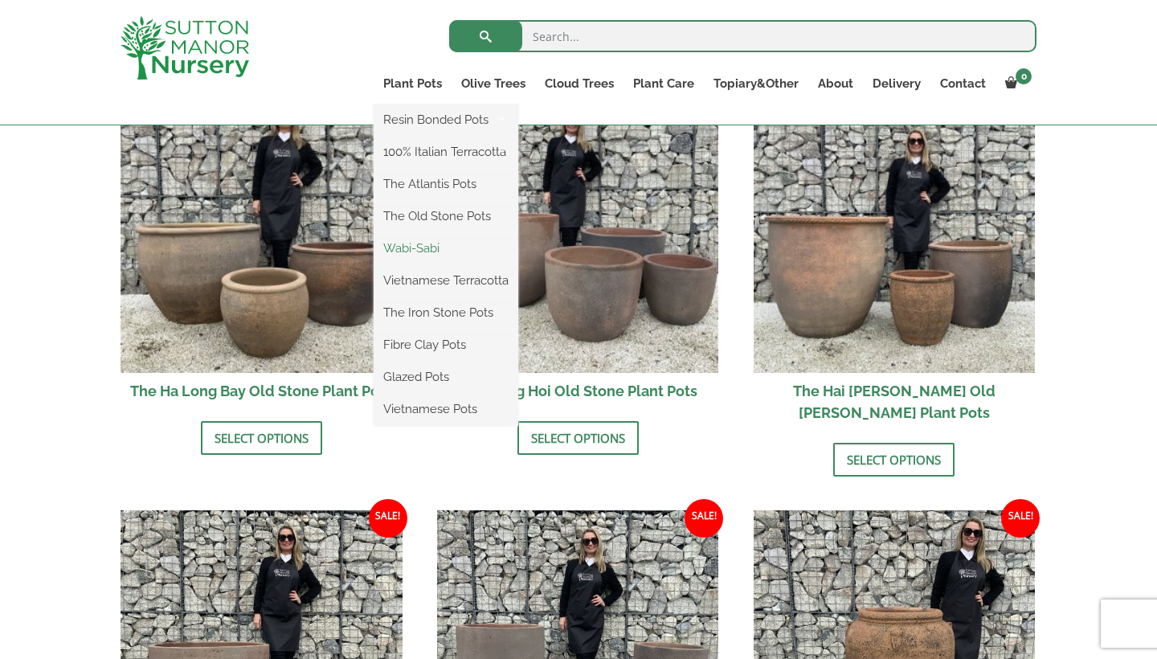
click at [427, 247] on link "Wabi-Sabi" at bounding box center [446, 248] width 145 height 24
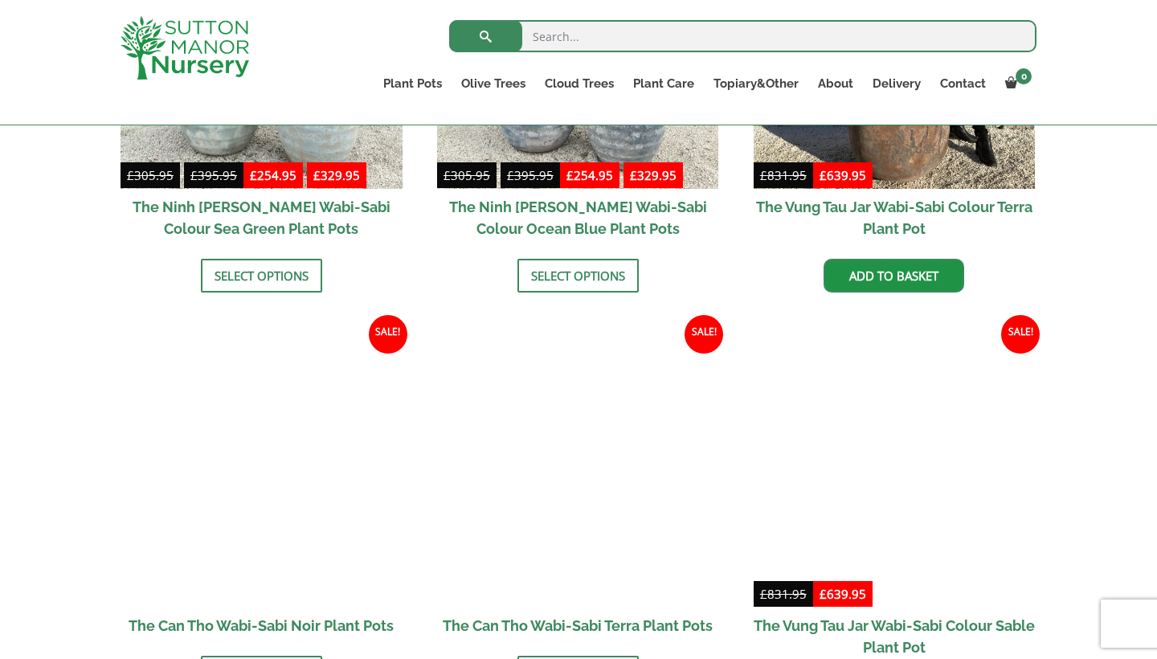
scroll to position [1481, 0]
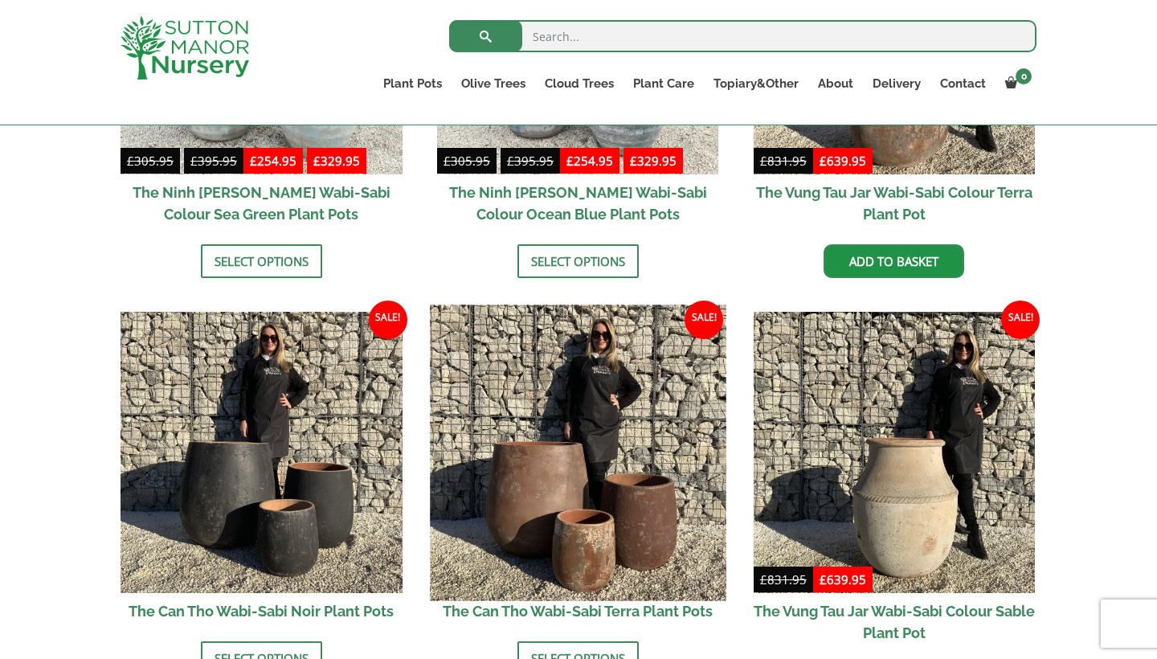
click at [567, 442] on img at bounding box center [578, 452] width 296 height 296
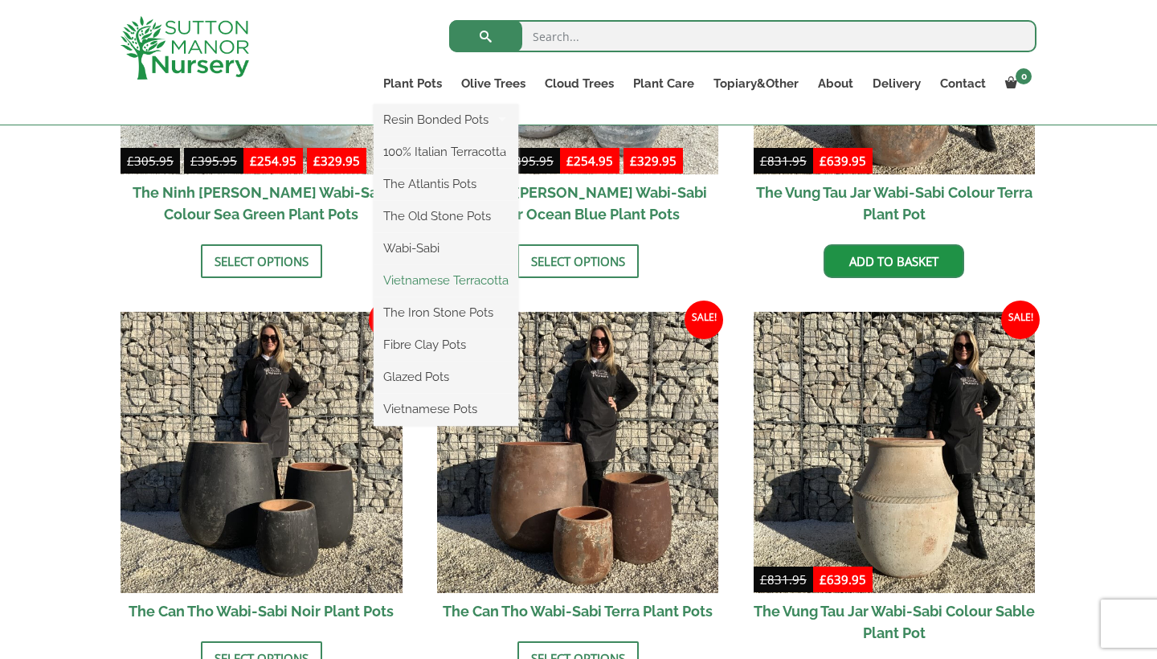
click at [414, 281] on link "Vietnamese Terracotta" at bounding box center [446, 280] width 145 height 24
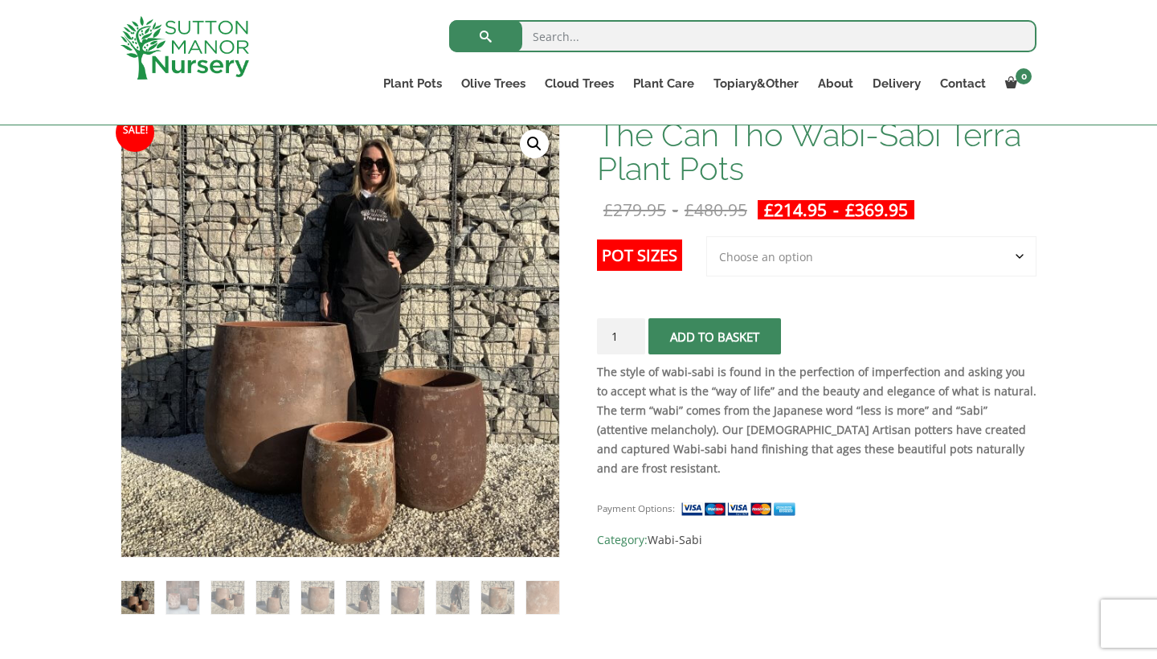
scroll to position [263, 0]
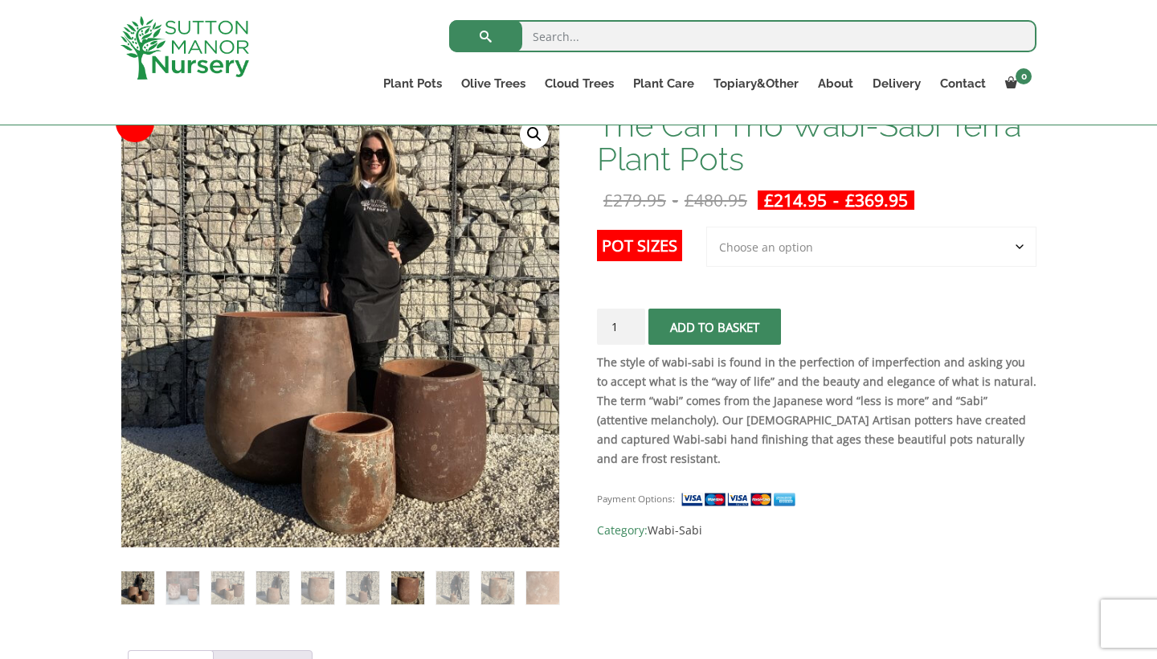
click at [403, 583] on img at bounding box center [407, 587] width 33 height 33
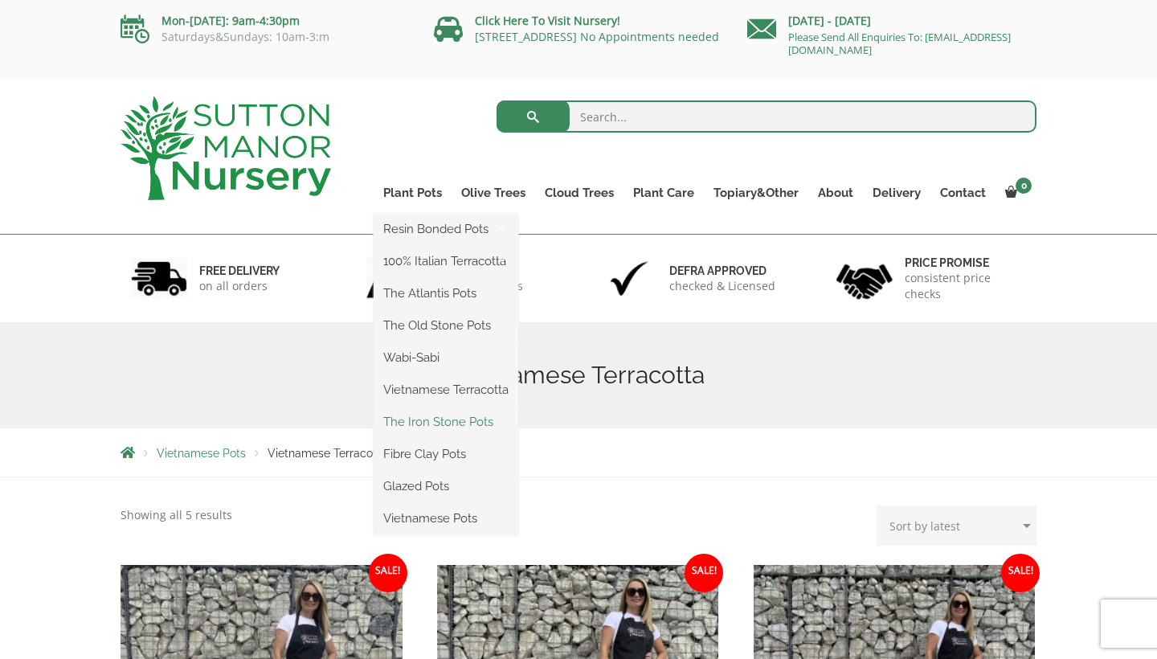
click at [425, 423] on link "The Iron Stone Pots" at bounding box center [446, 422] width 145 height 24
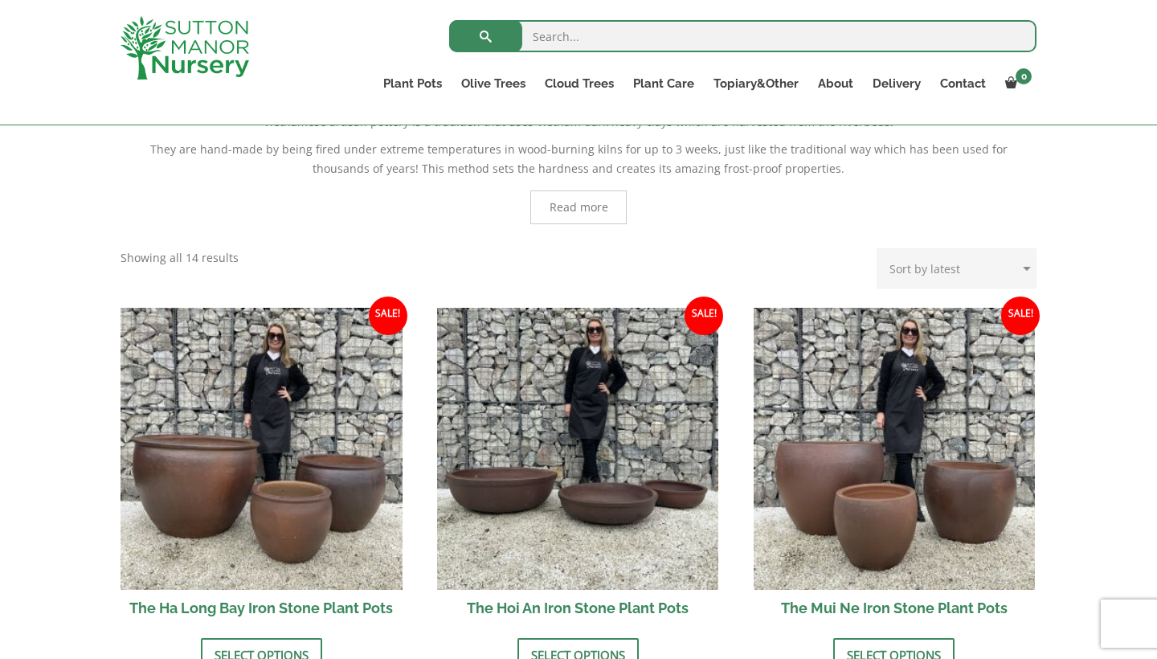
scroll to position [419, 0]
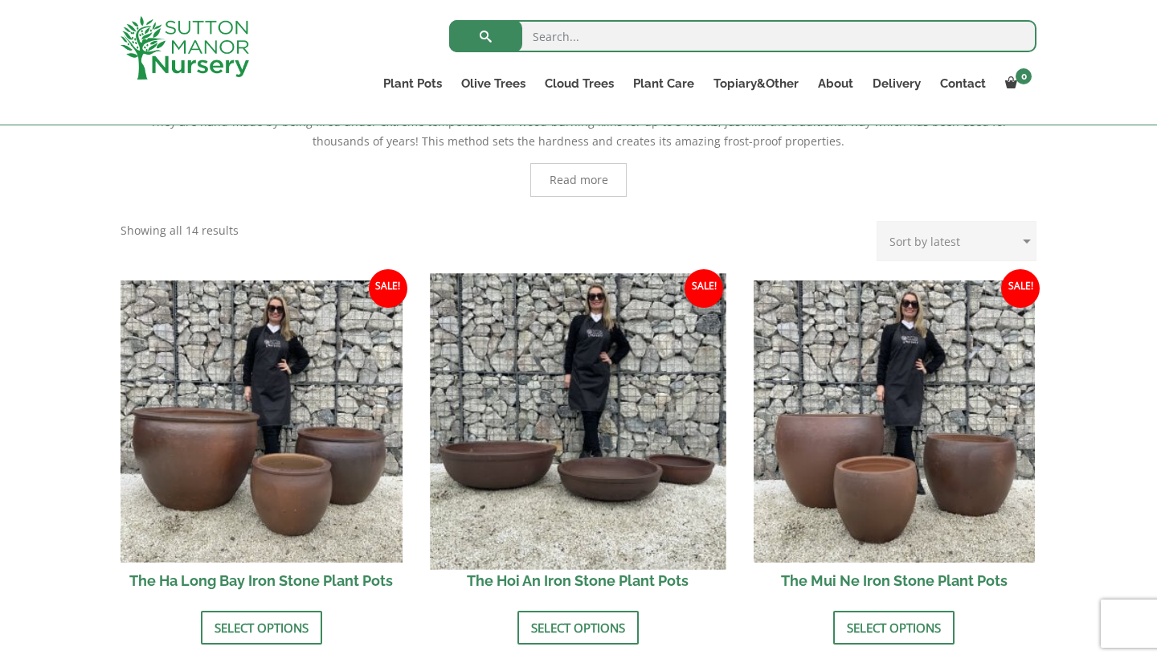
click at [617, 379] on img at bounding box center [578, 421] width 296 height 296
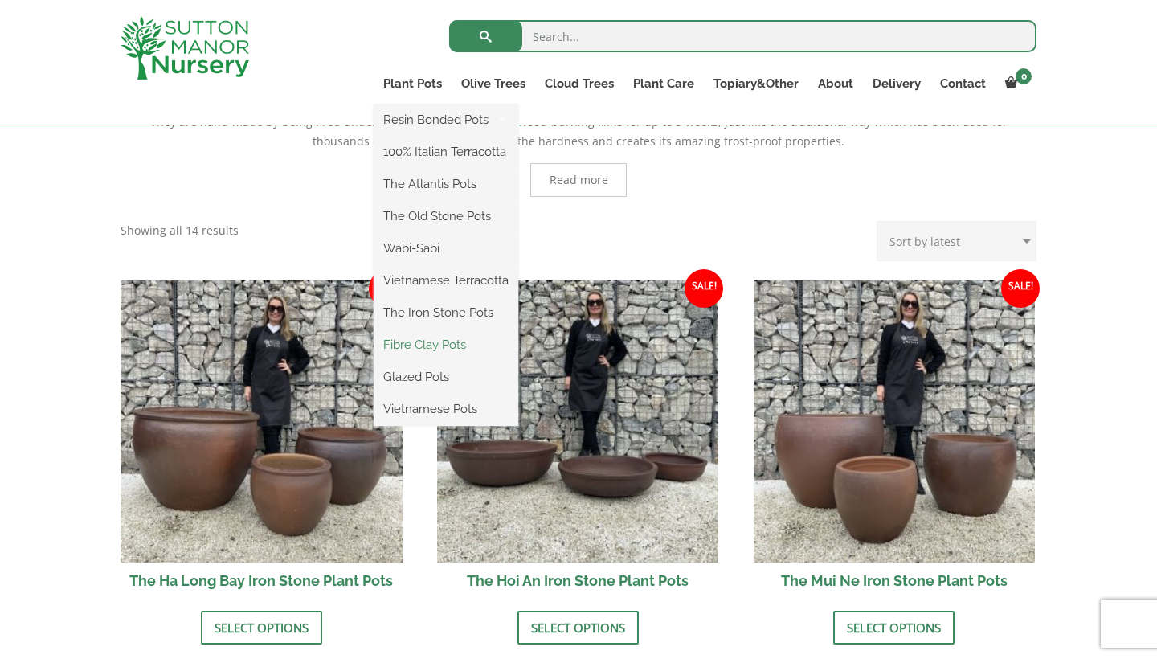
click at [439, 345] on link "Fibre Clay Pots" at bounding box center [446, 345] width 145 height 24
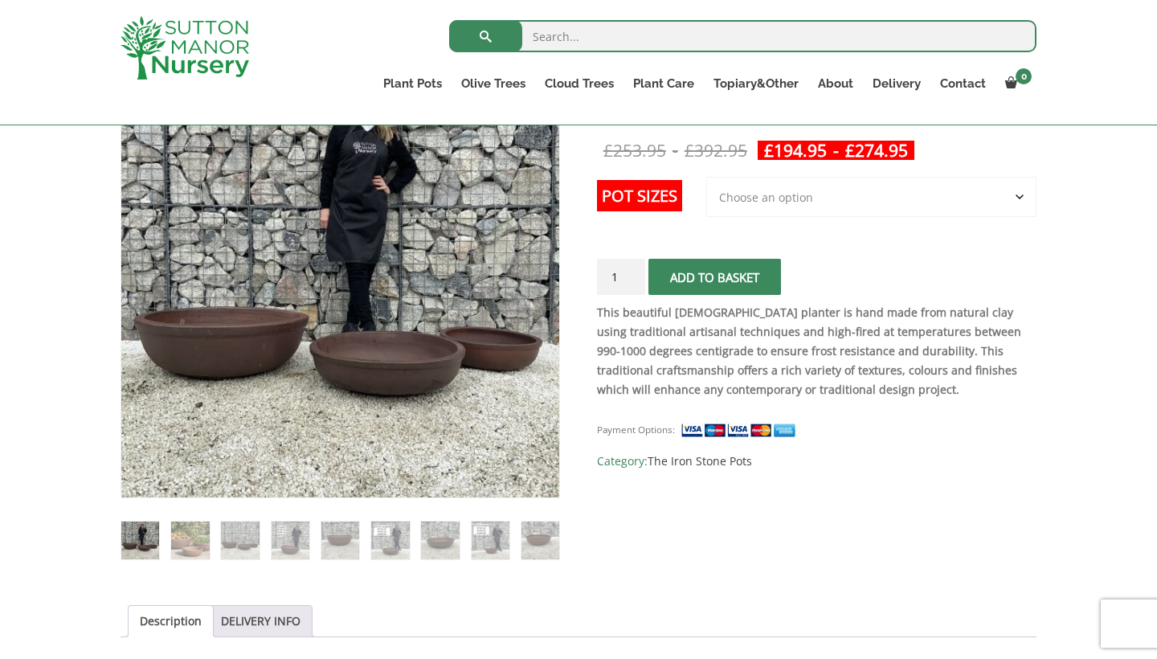
scroll to position [265, 0]
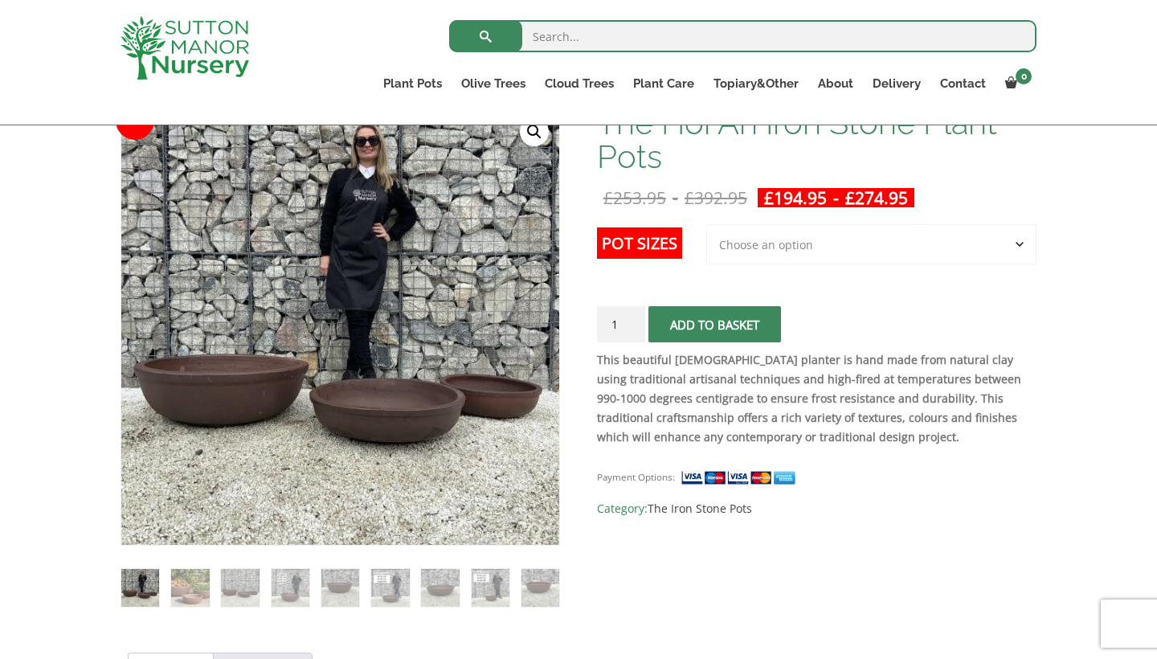
select select "Largest pot In The Picture"
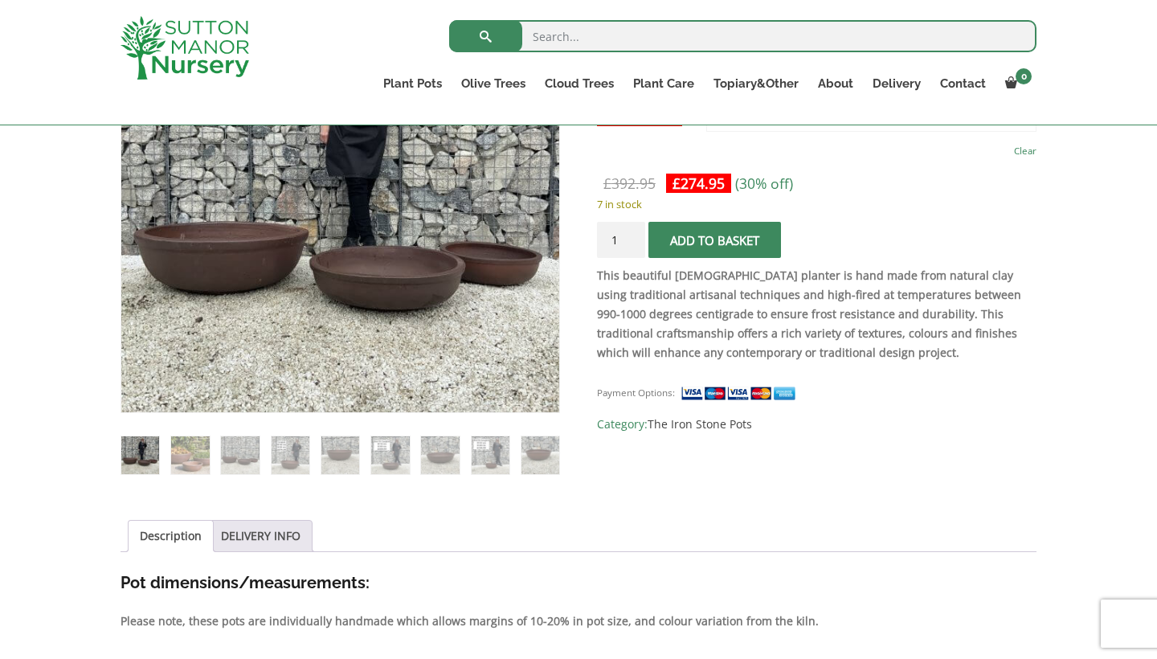
scroll to position [398, 0]
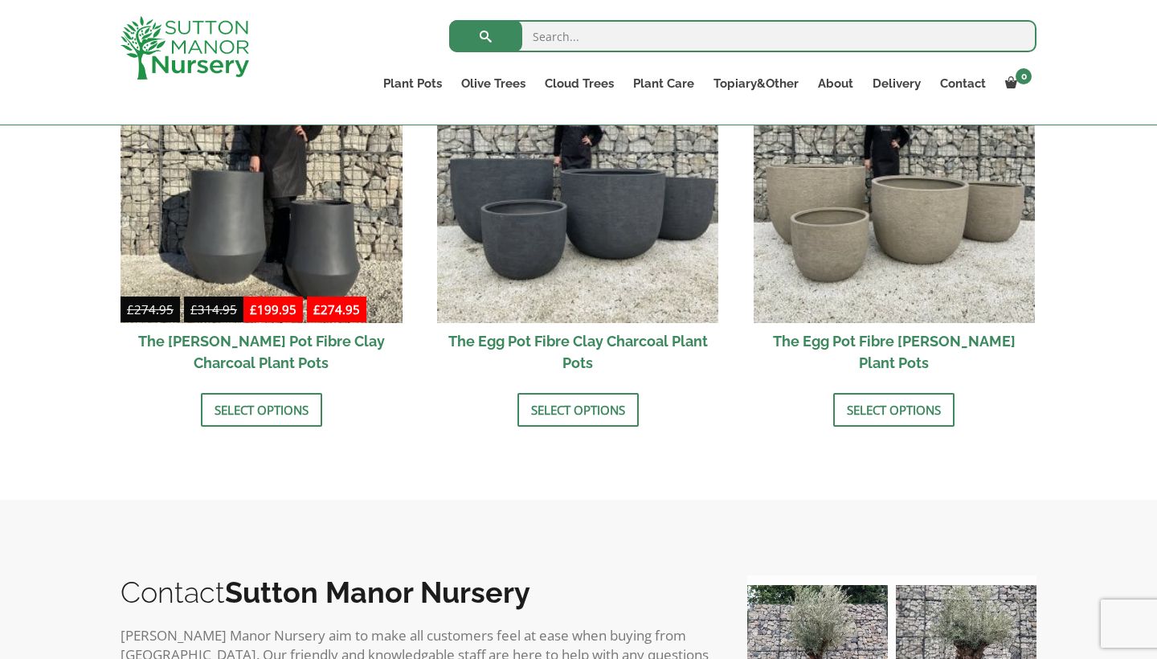
scroll to position [600, 0]
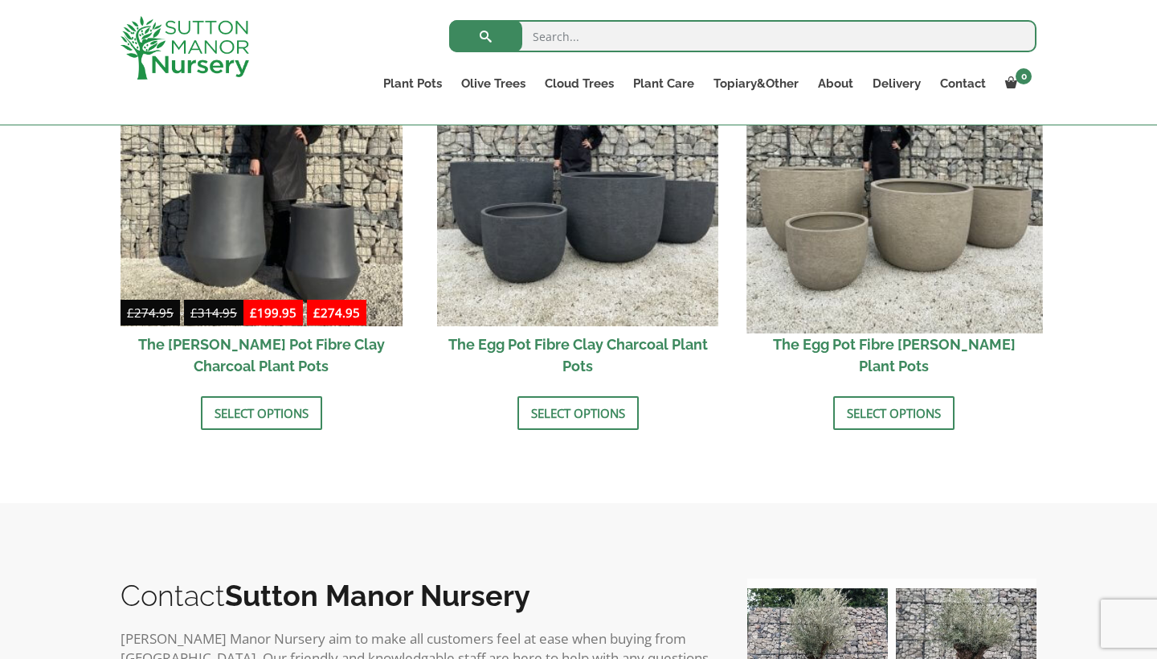
click at [853, 259] on img at bounding box center [894, 185] width 296 height 296
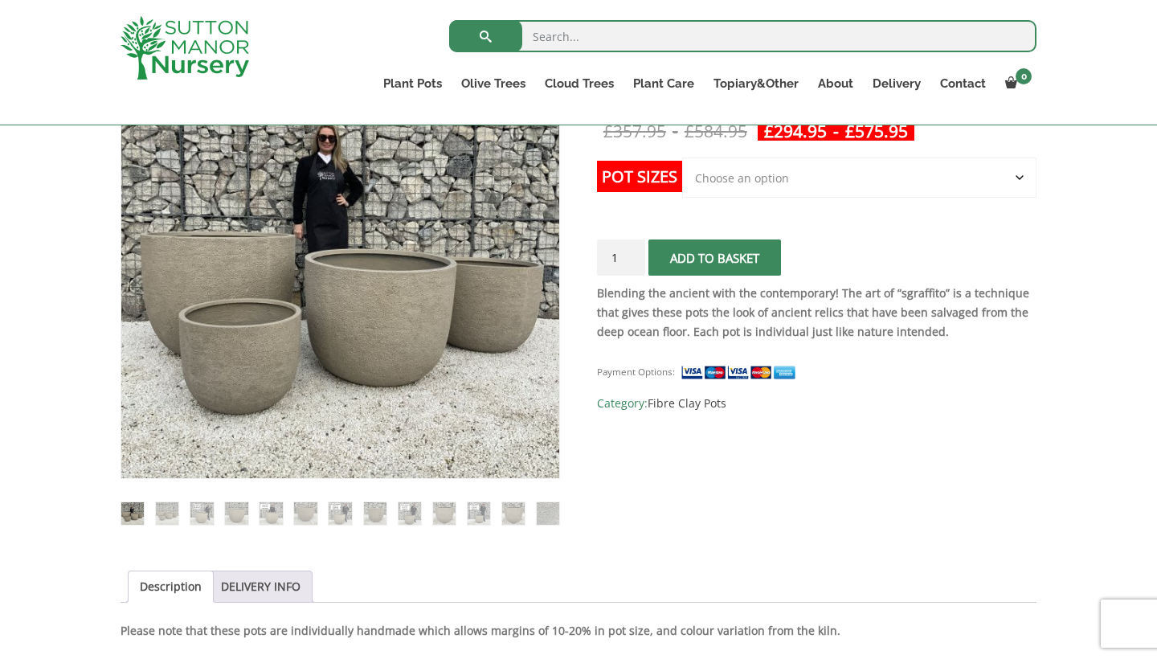
scroll to position [321, 0]
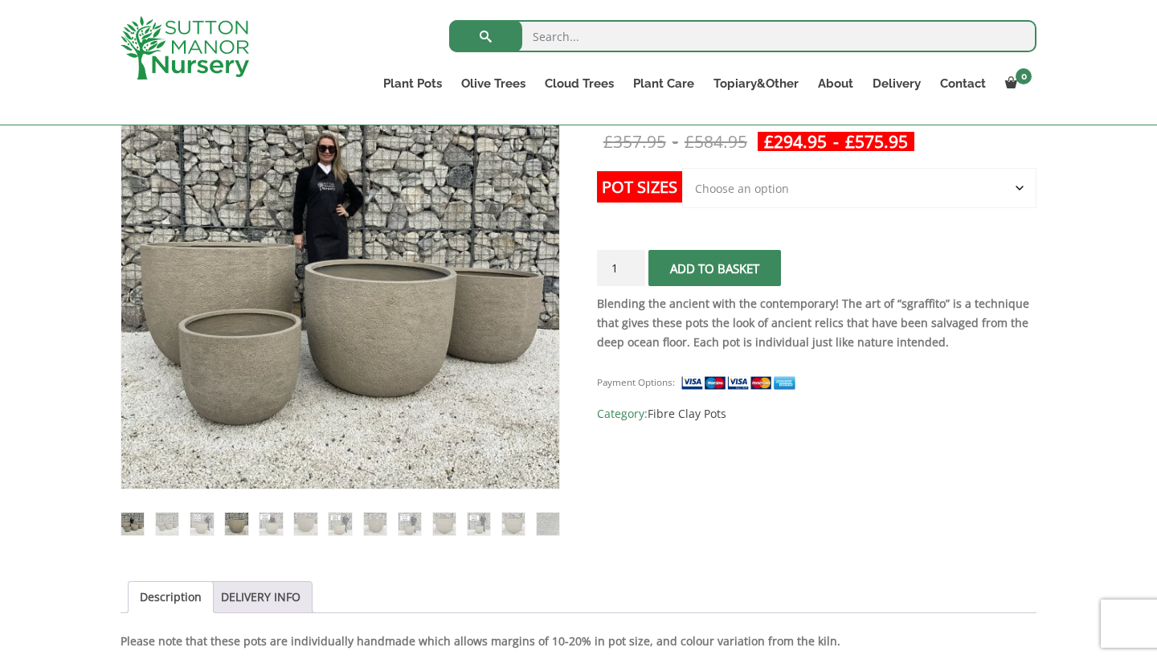
click at [234, 528] on img at bounding box center [236, 524] width 22 height 22
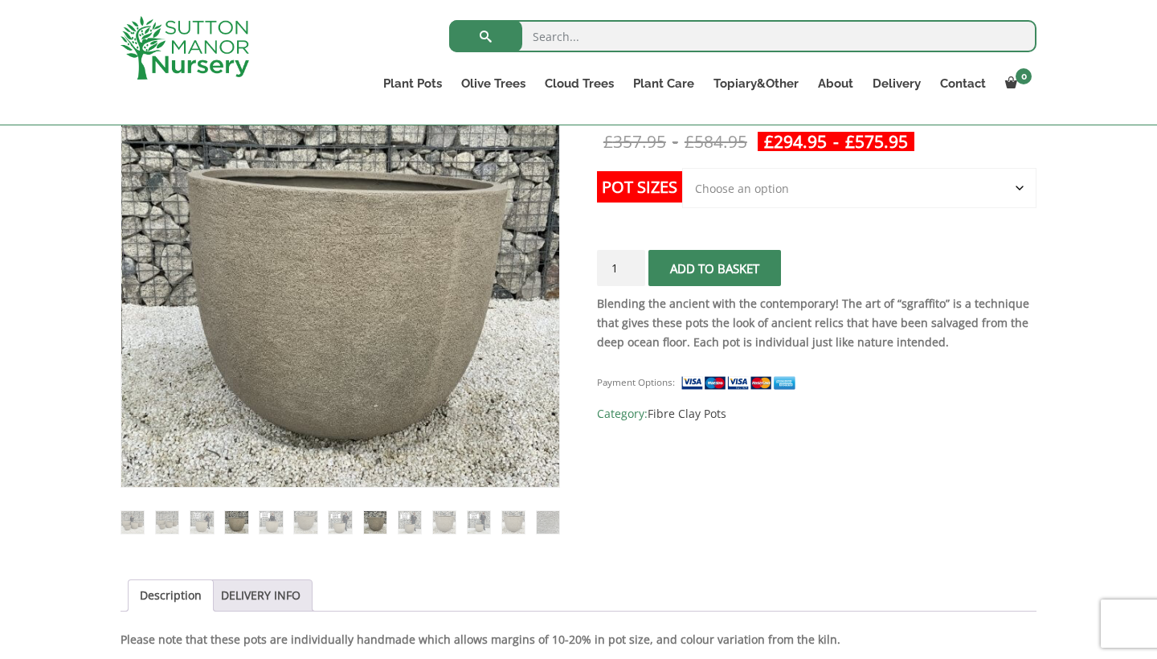
click at [377, 522] on img at bounding box center [375, 522] width 22 height 22
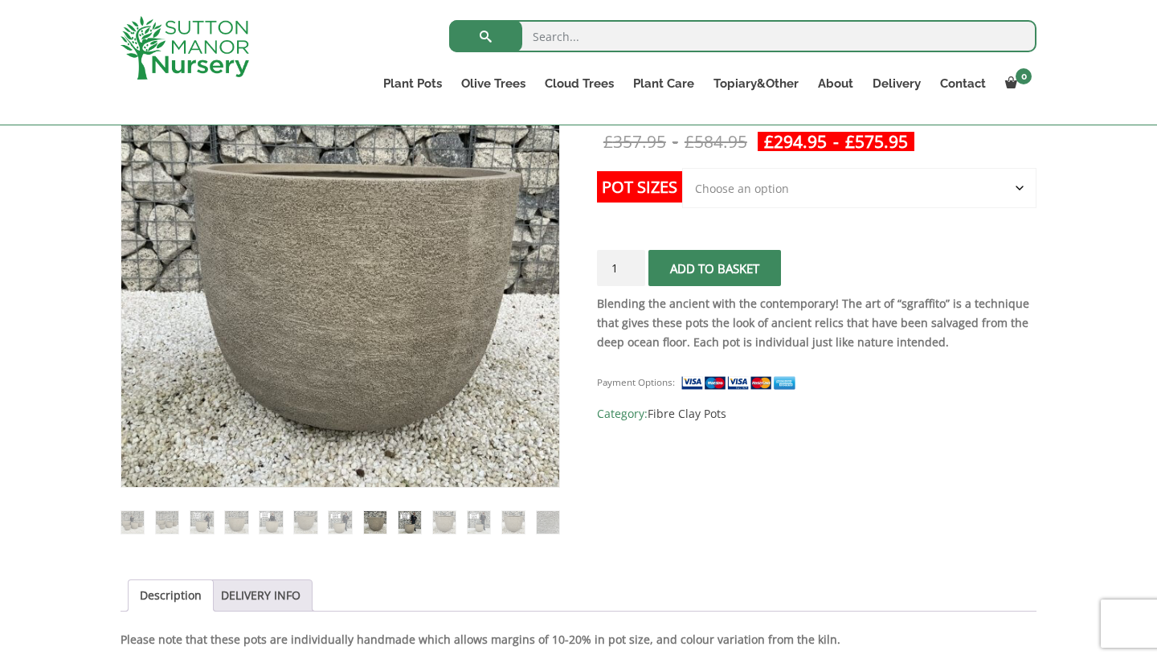
click at [407, 518] on img at bounding box center [409, 522] width 22 height 22
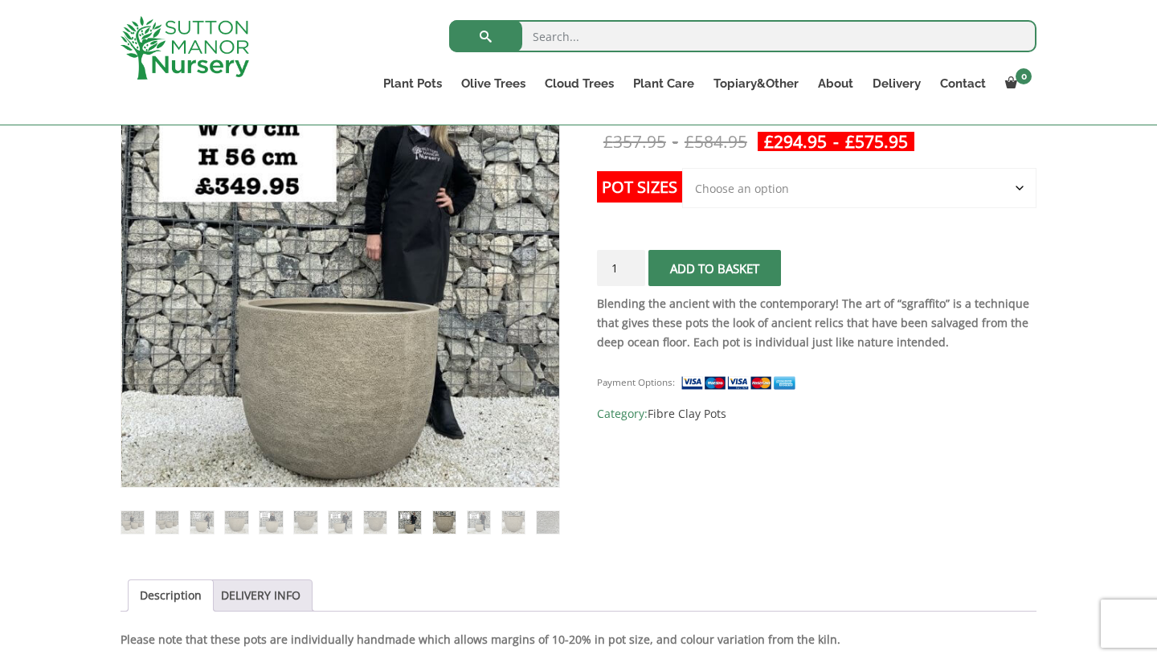
click at [440, 520] on img at bounding box center [444, 522] width 22 height 22
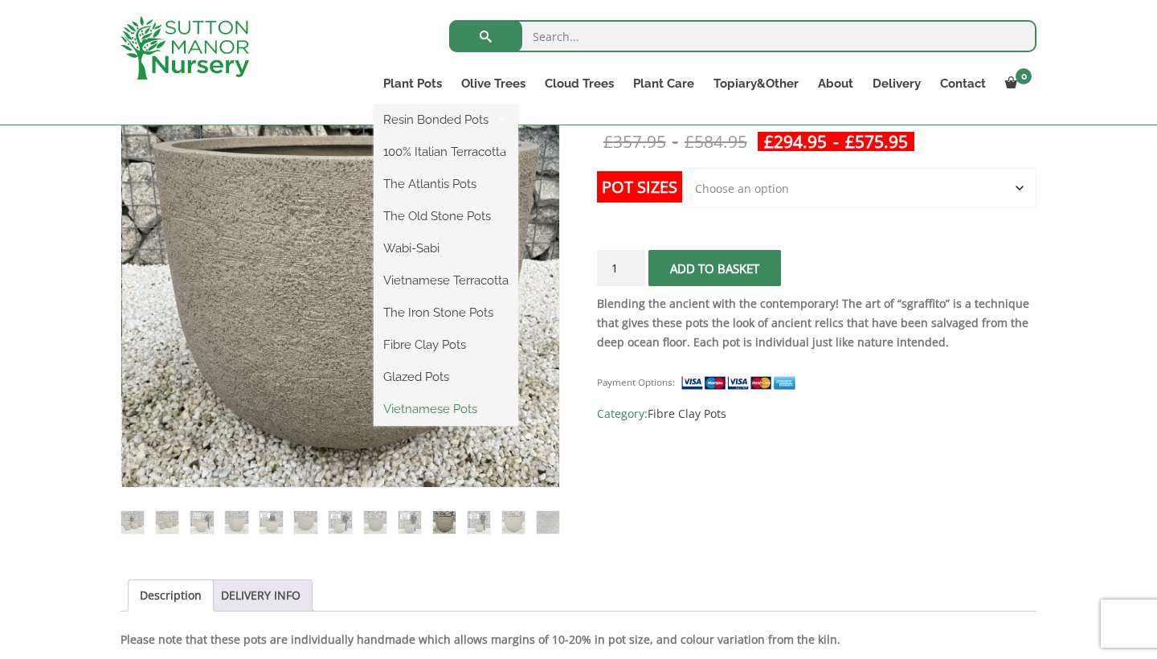
click at [432, 412] on link "Vietnamese Pots" at bounding box center [446, 409] width 145 height 24
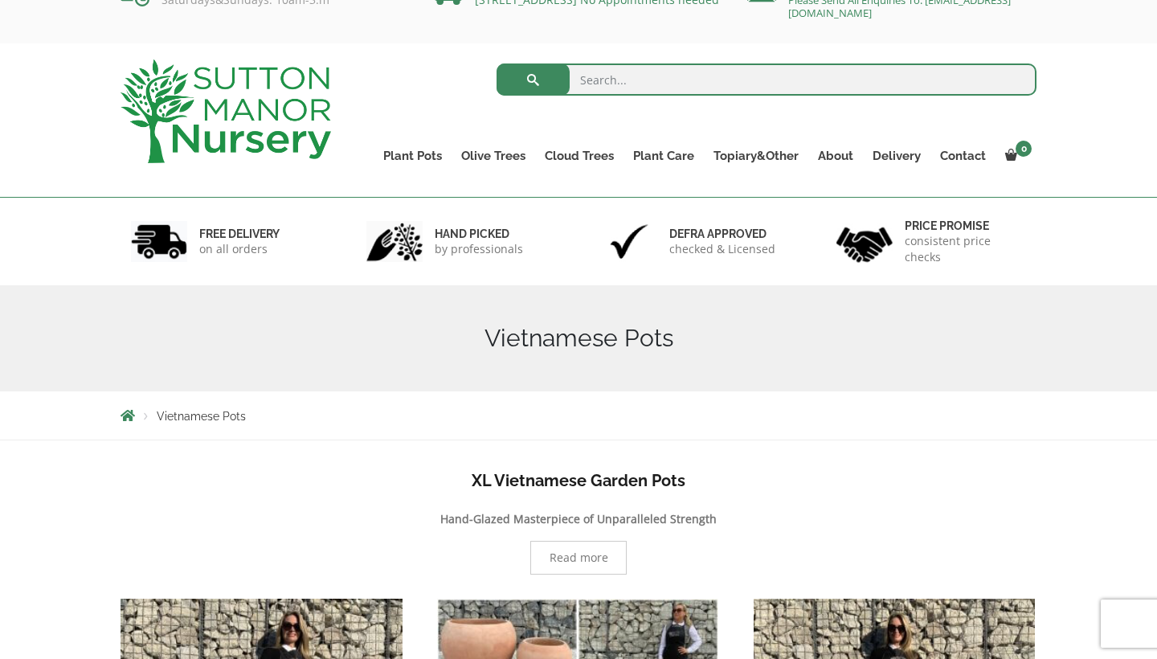
scroll to position [35, 0]
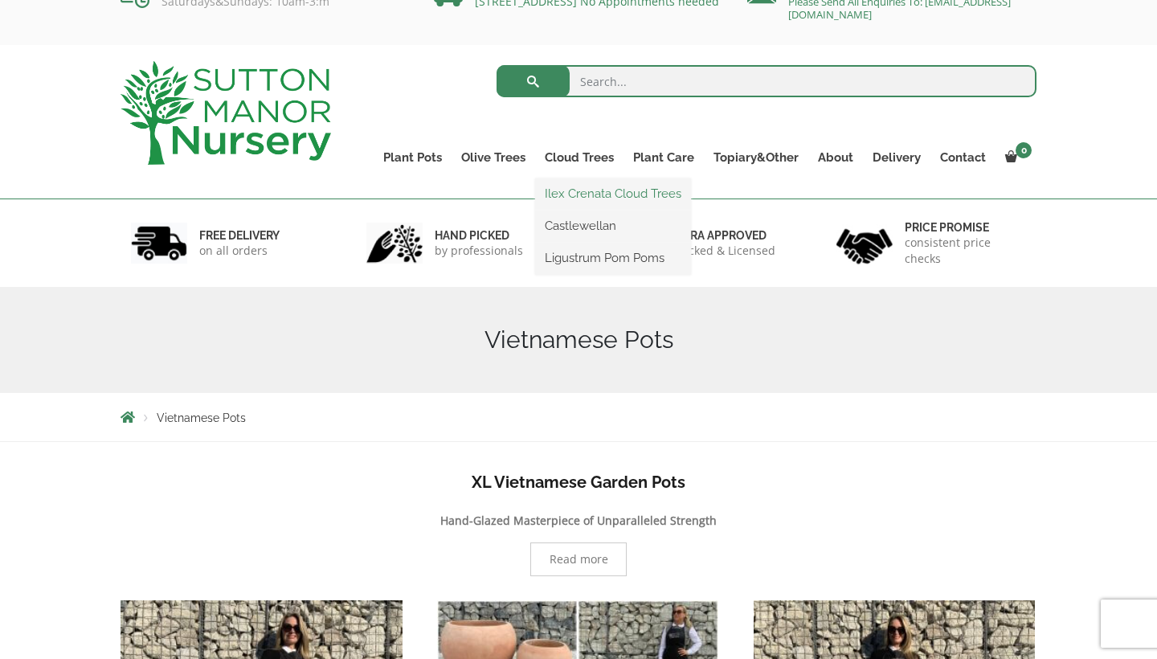
click at [588, 187] on link "Ilex Crenata Cloud Trees" at bounding box center [613, 194] width 156 height 24
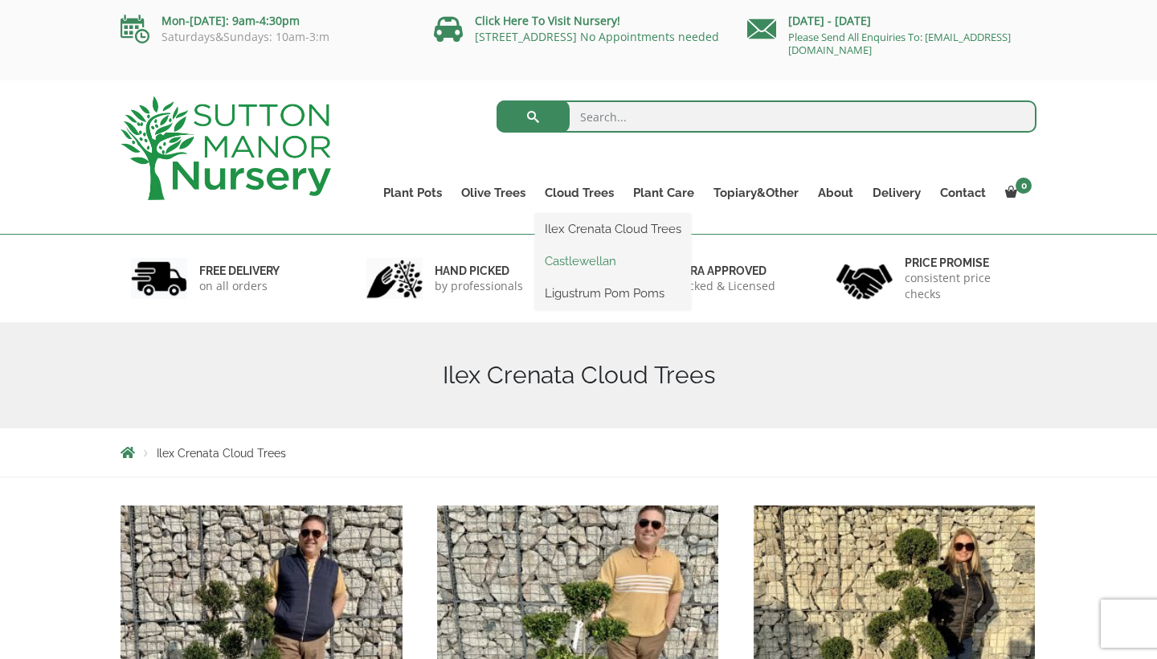
click at [578, 255] on link "Castlewellan" at bounding box center [613, 261] width 156 height 24
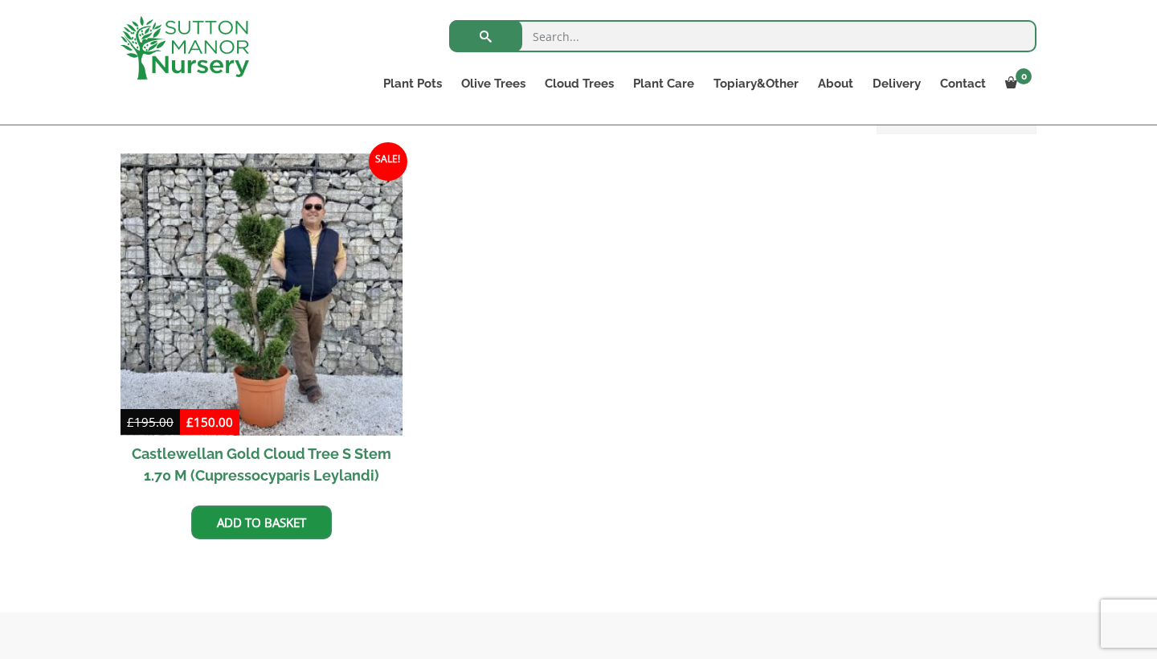
scroll to position [650, 0]
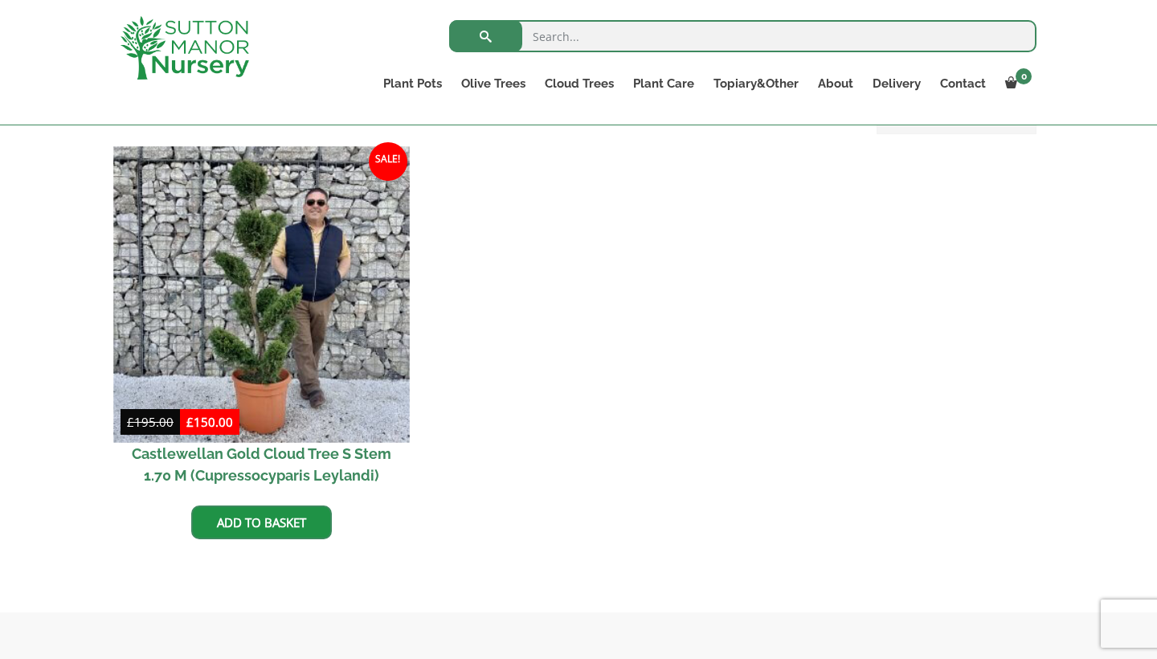
click at [256, 312] on img at bounding box center [261, 294] width 296 height 296
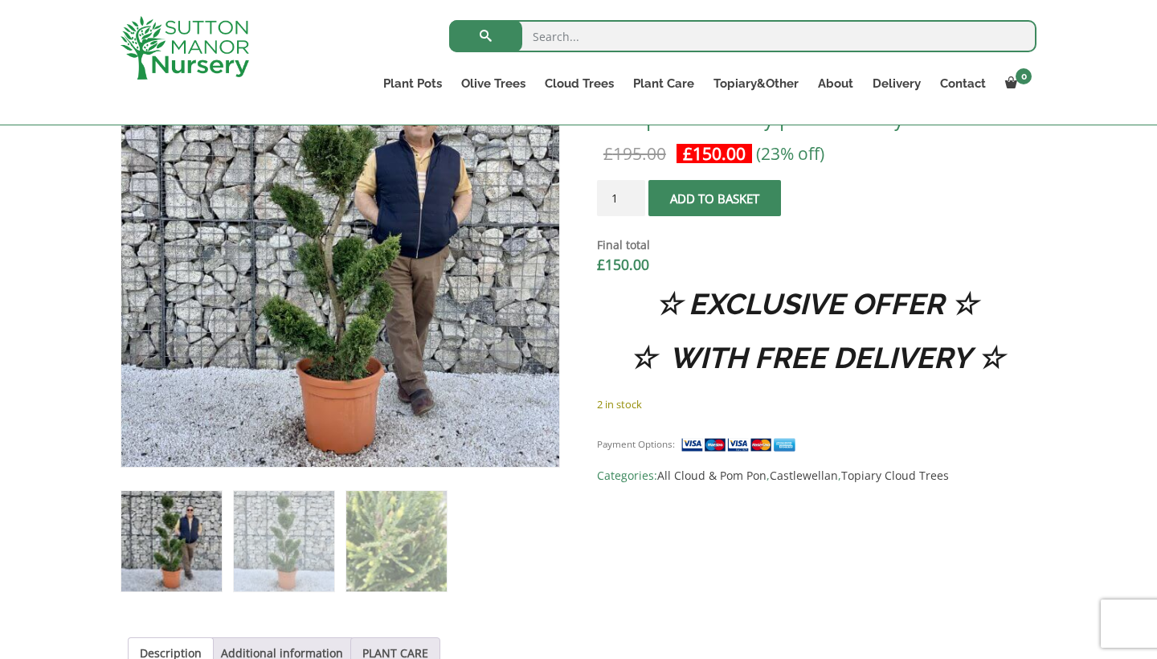
scroll to position [602, 0]
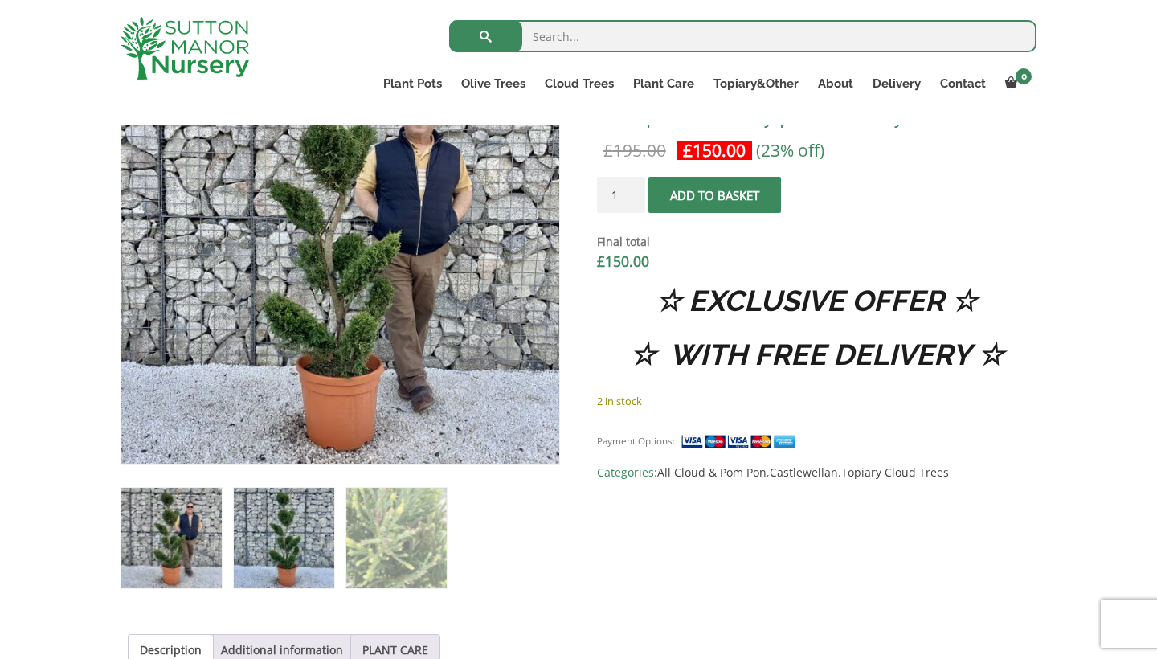
click at [319, 549] on img at bounding box center [284, 538] width 100 height 100
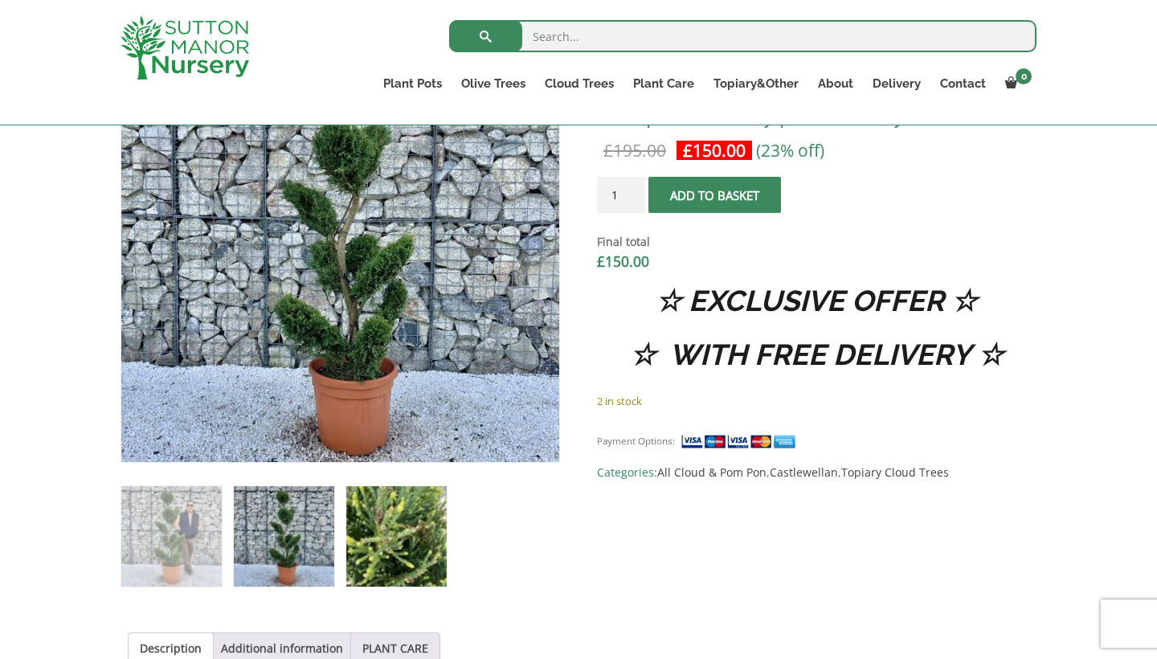
click at [396, 549] on img at bounding box center [396, 536] width 100 height 100
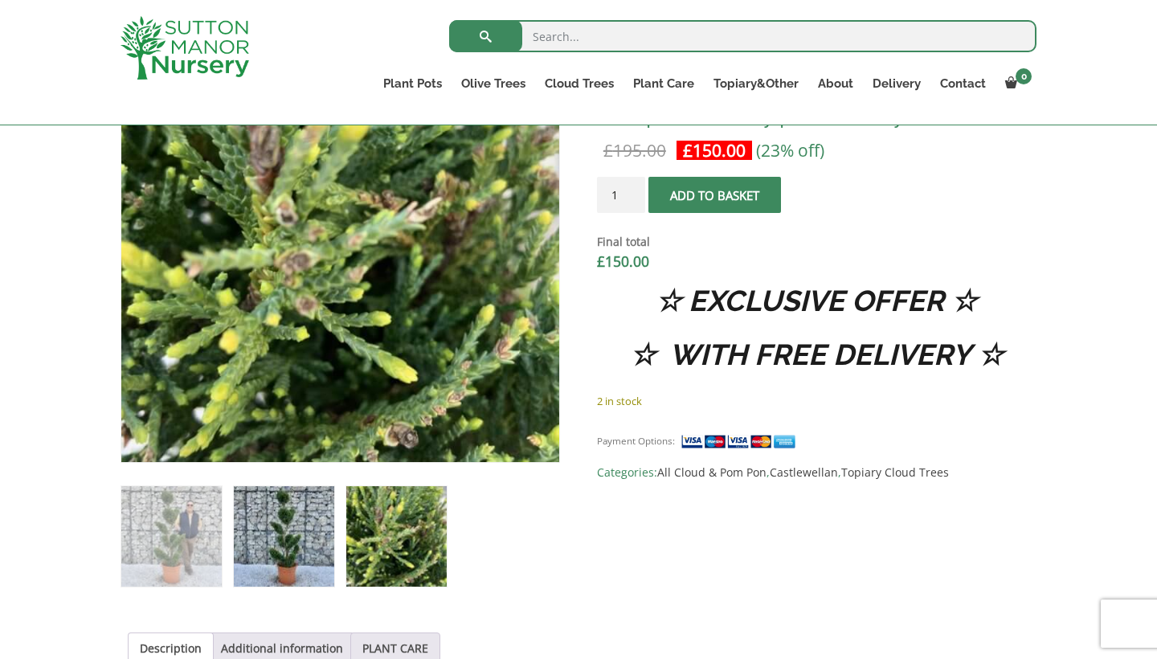
click at [288, 533] on img at bounding box center [284, 536] width 100 height 100
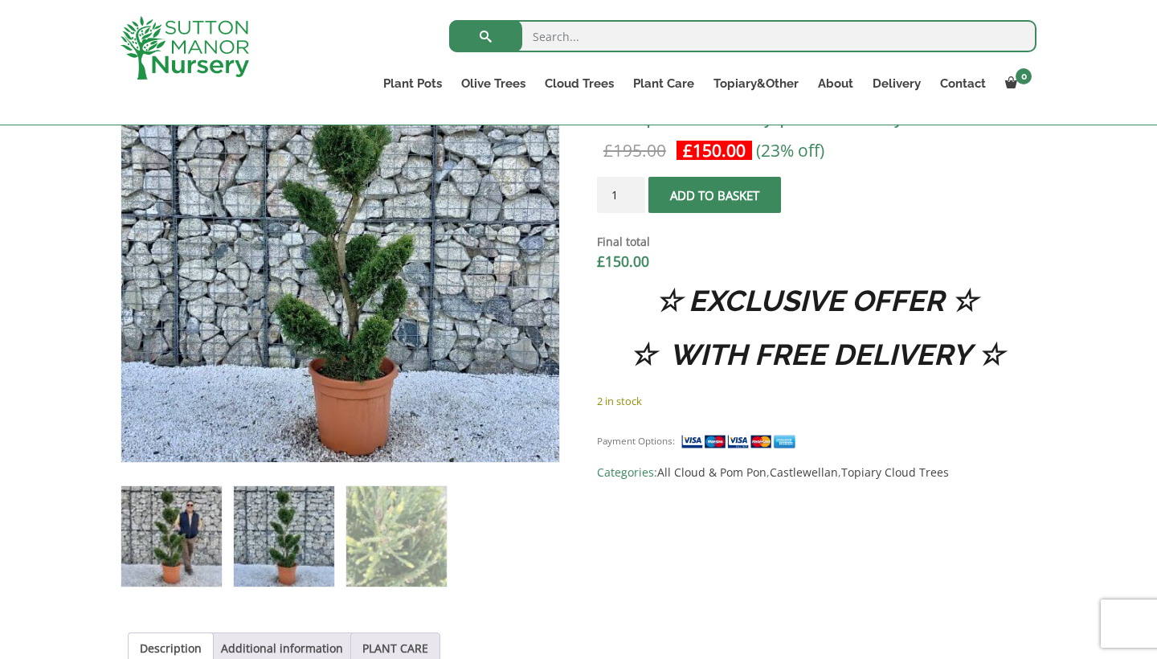
click at [199, 519] on img at bounding box center [171, 536] width 100 height 100
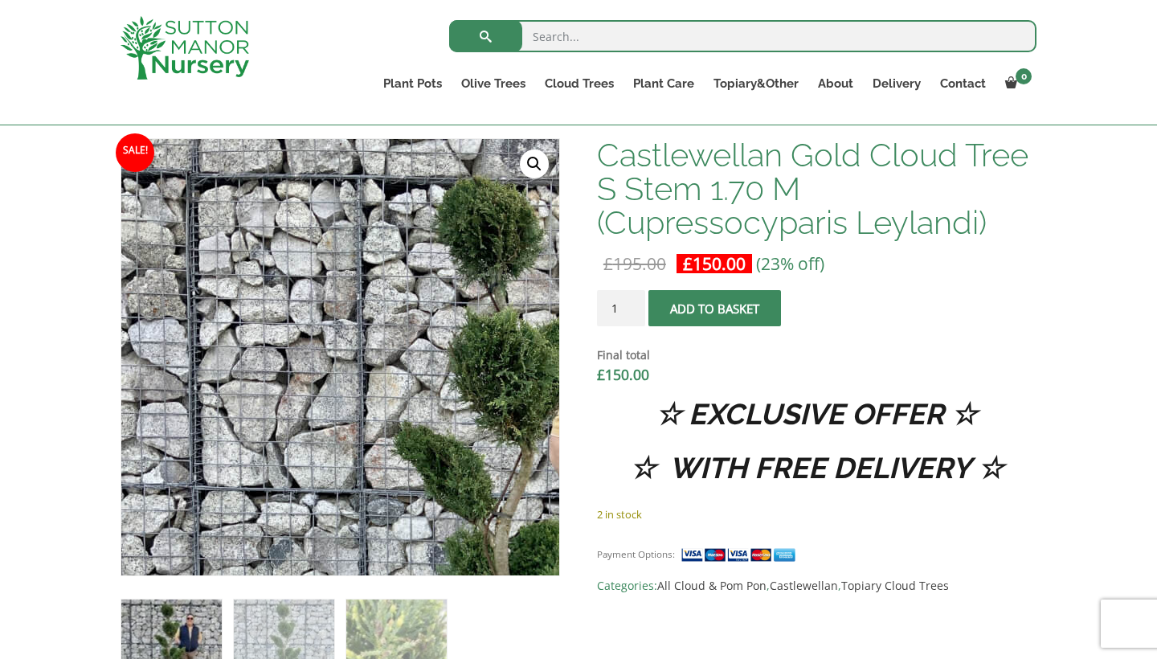
scroll to position [486, 0]
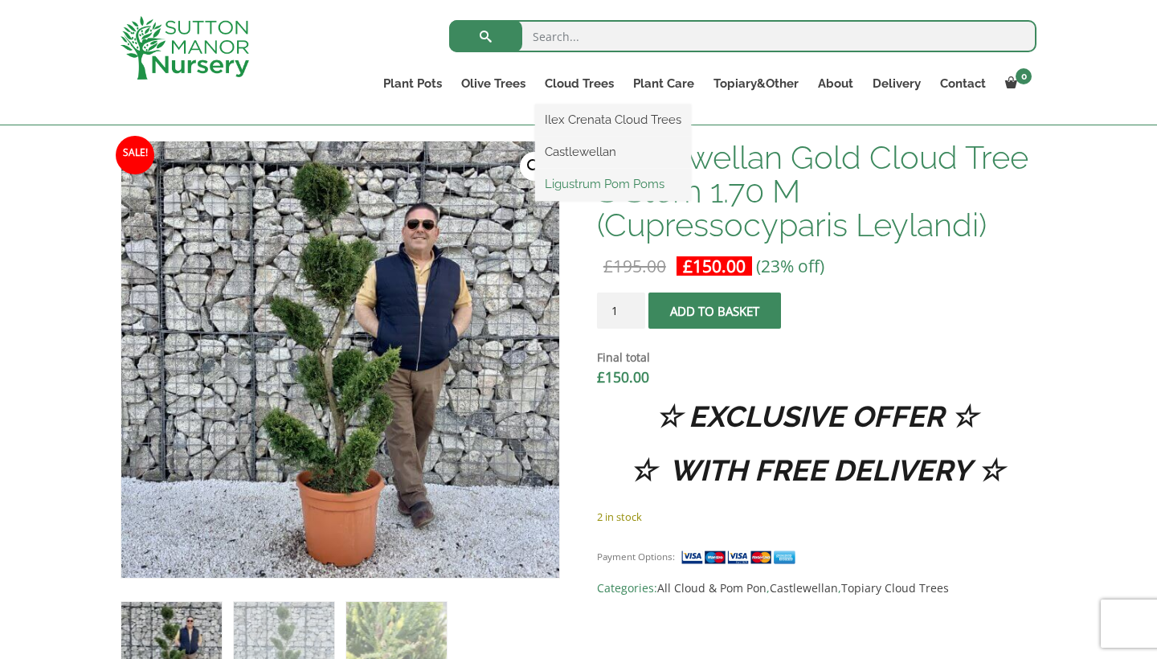
click at [574, 189] on link "Ligustrum Pom Poms" at bounding box center [613, 184] width 156 height 24
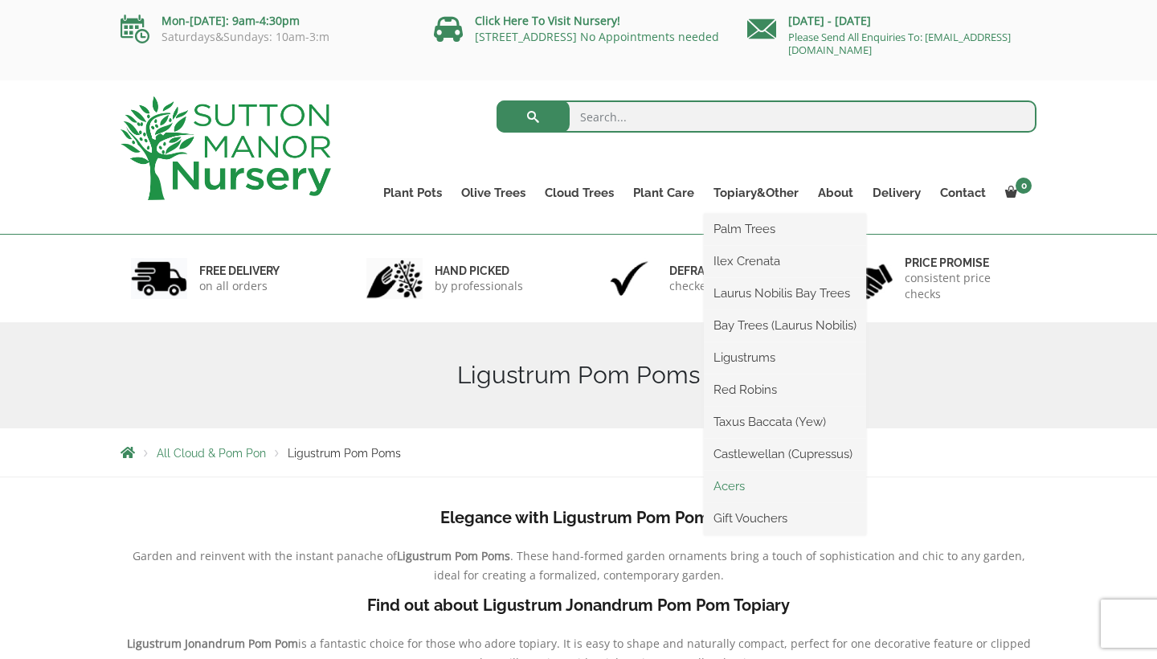
click at [737, 486] on link "Acers" at bounding box center [785, 486] width 162 height 24
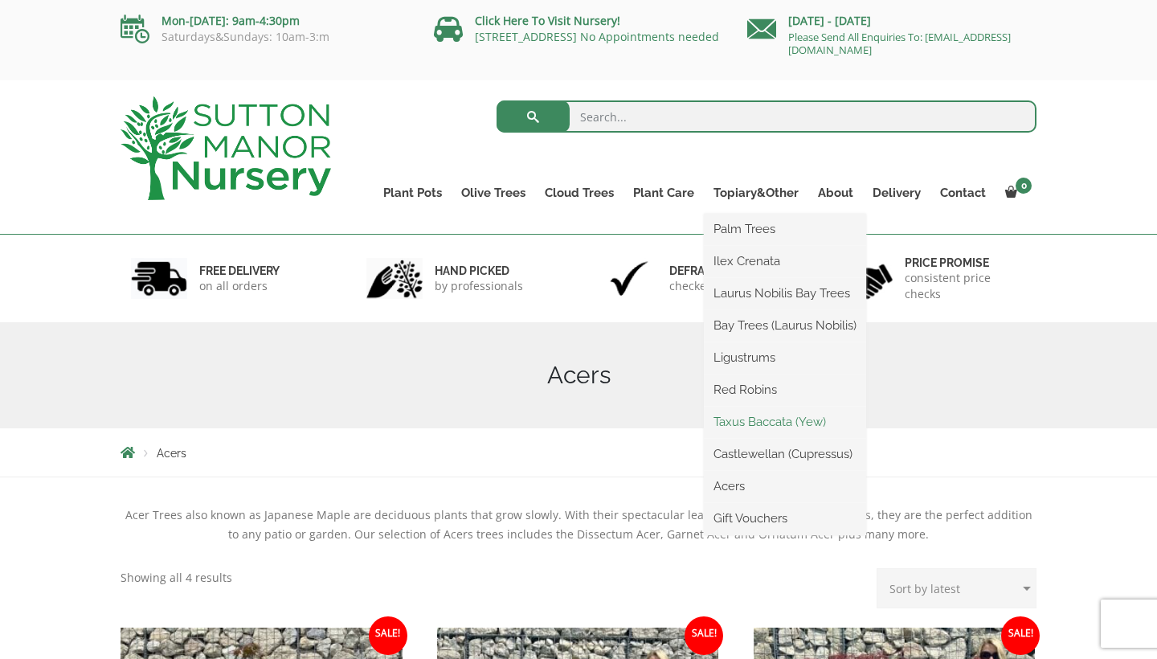
click at [774, 417] on link "Taxus Baccata (Yew)" at bounding box center [785, 422] width 162 height 24
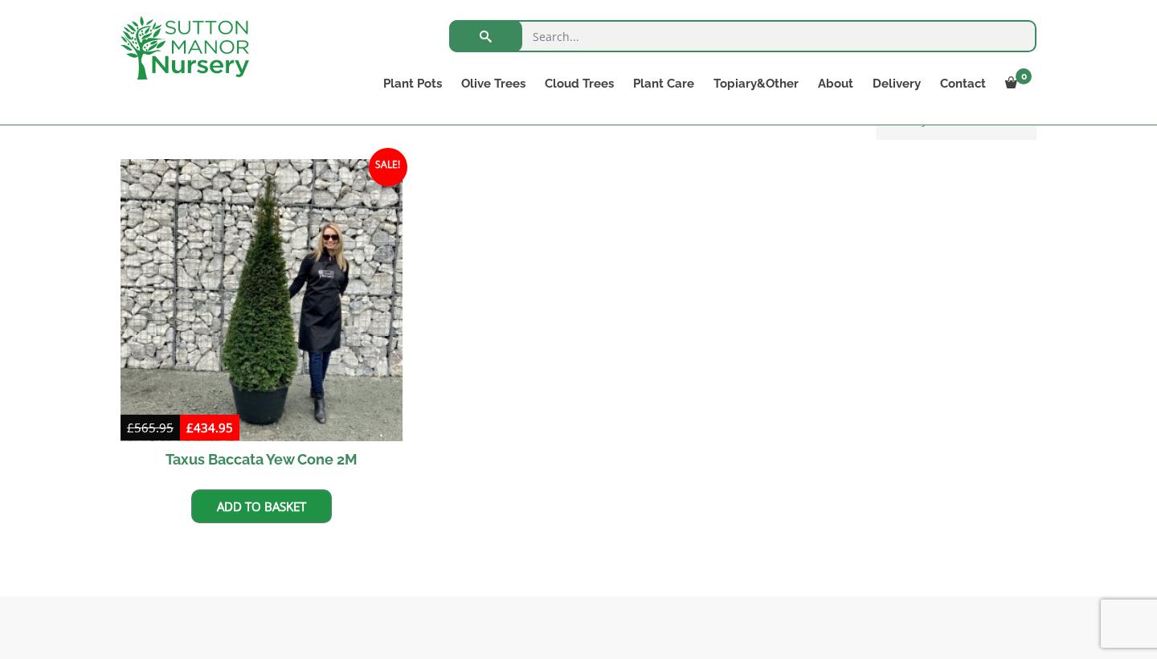
scroll to position [657, 0]
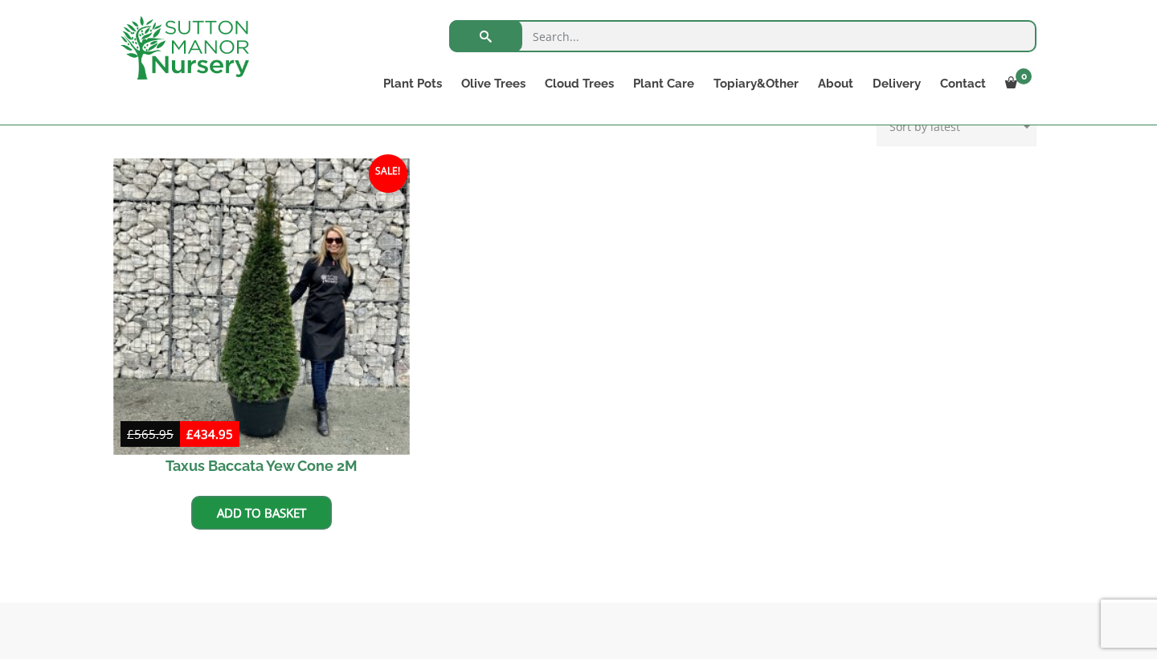
click at [274, 319] on img at bounding box center [261, 306] width 296 height 296
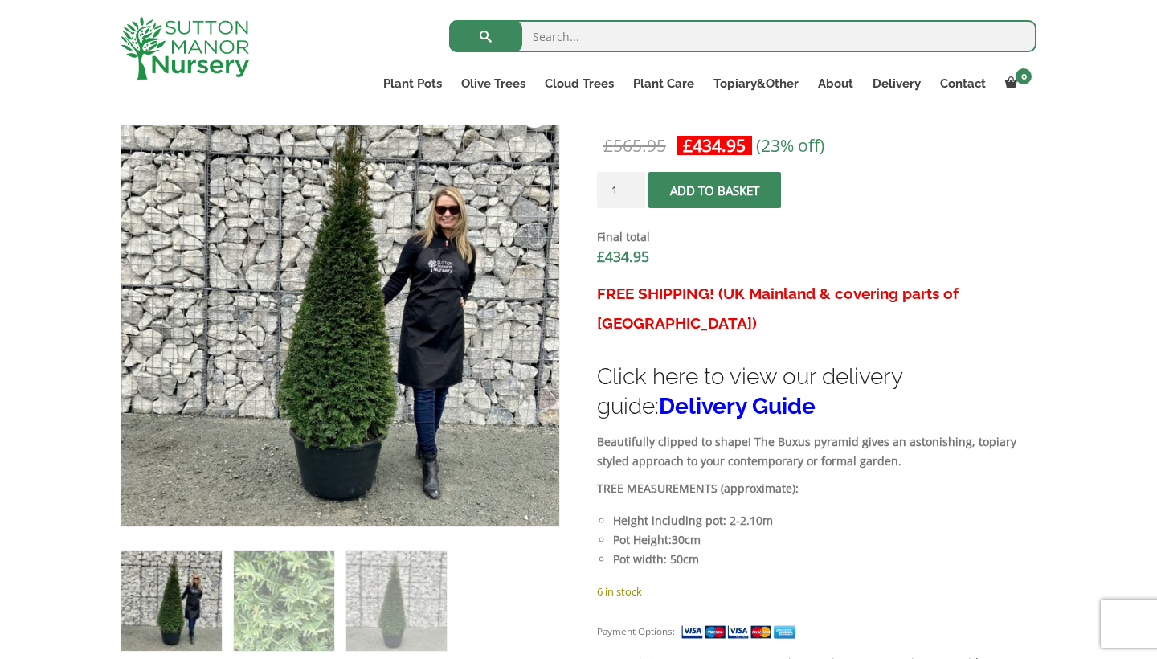
scroll to position [540, 0]
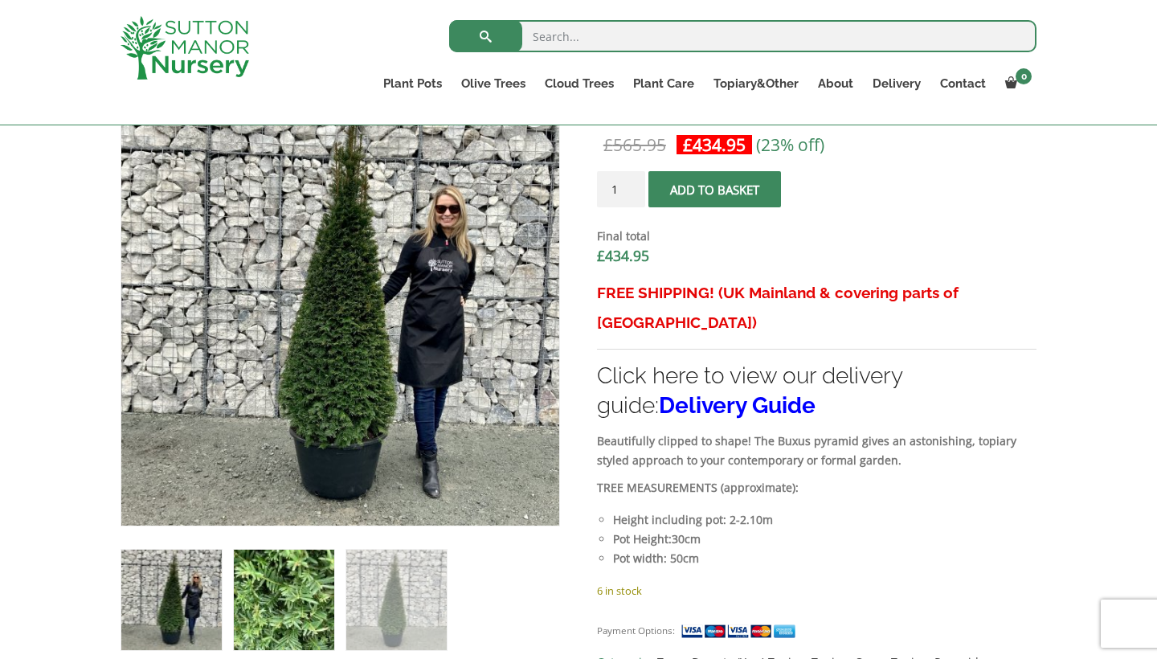
click at [284, 598] on img at bounding box center [284, 599] width 100 height 100
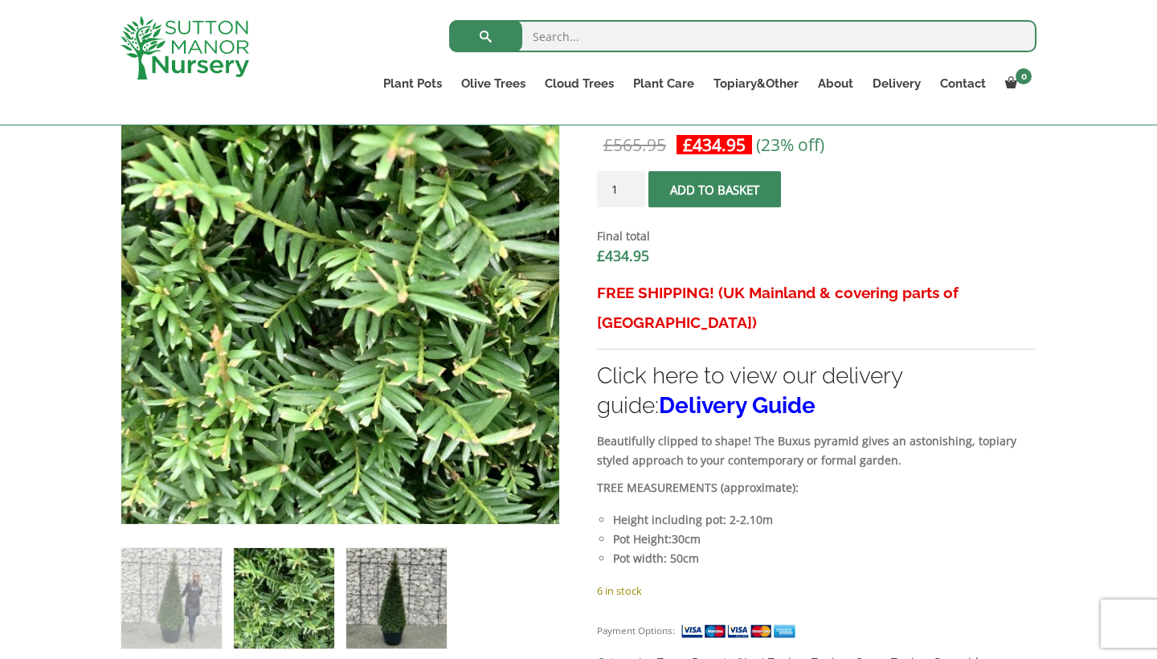
click at [393, 607] on img at bounding box center [396, 598] width 100 height 100
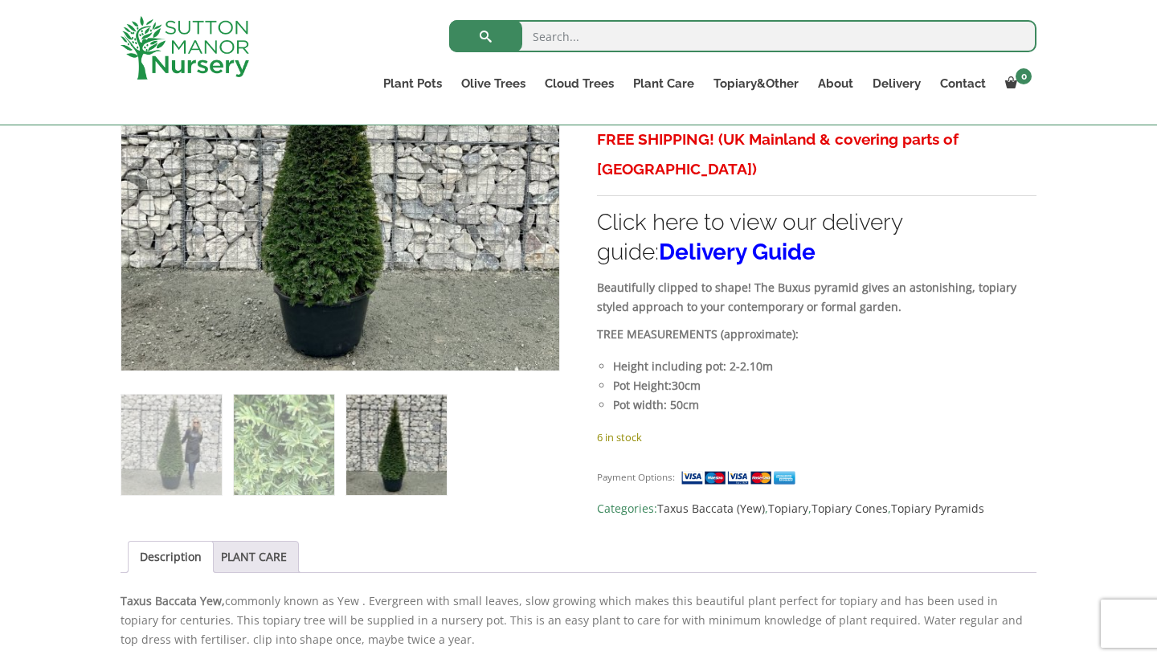
scroll to position [696, 0]
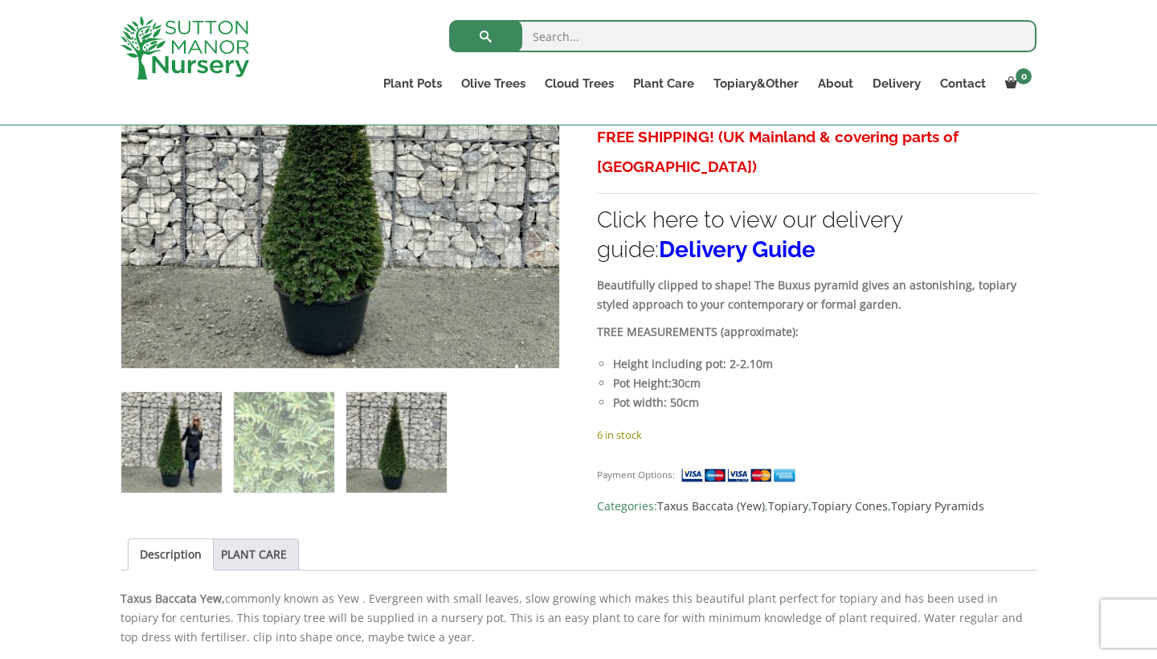
click at [206, 436] on img at bounding box center [171, 442] width 100 height 100
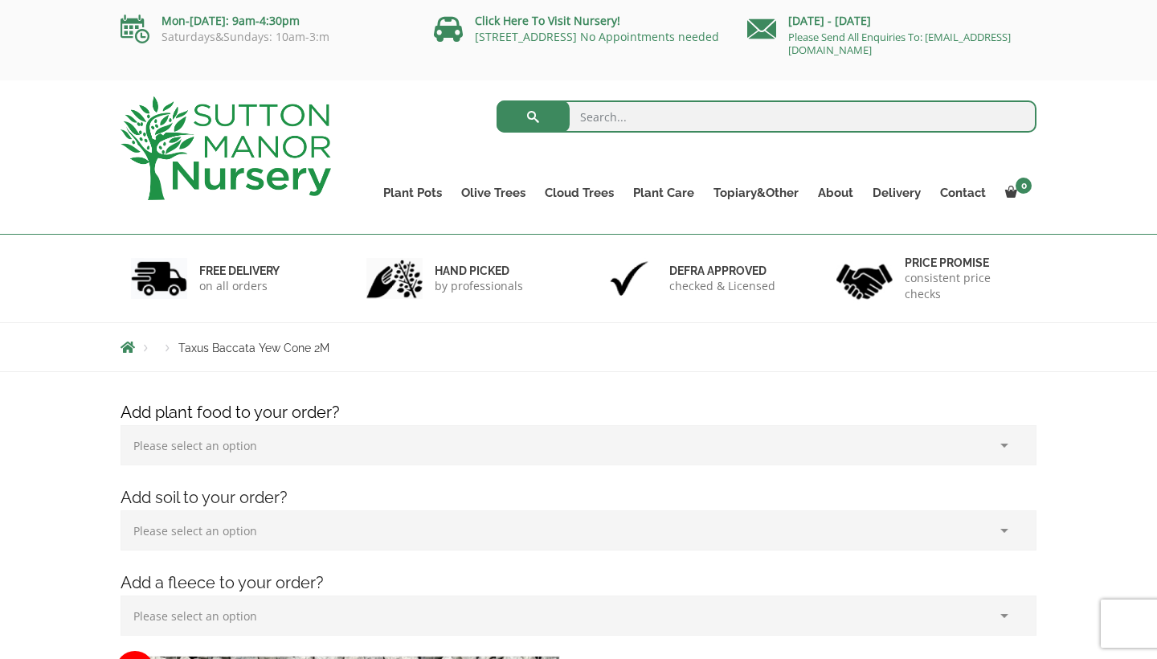
scroll to position [0, 0]
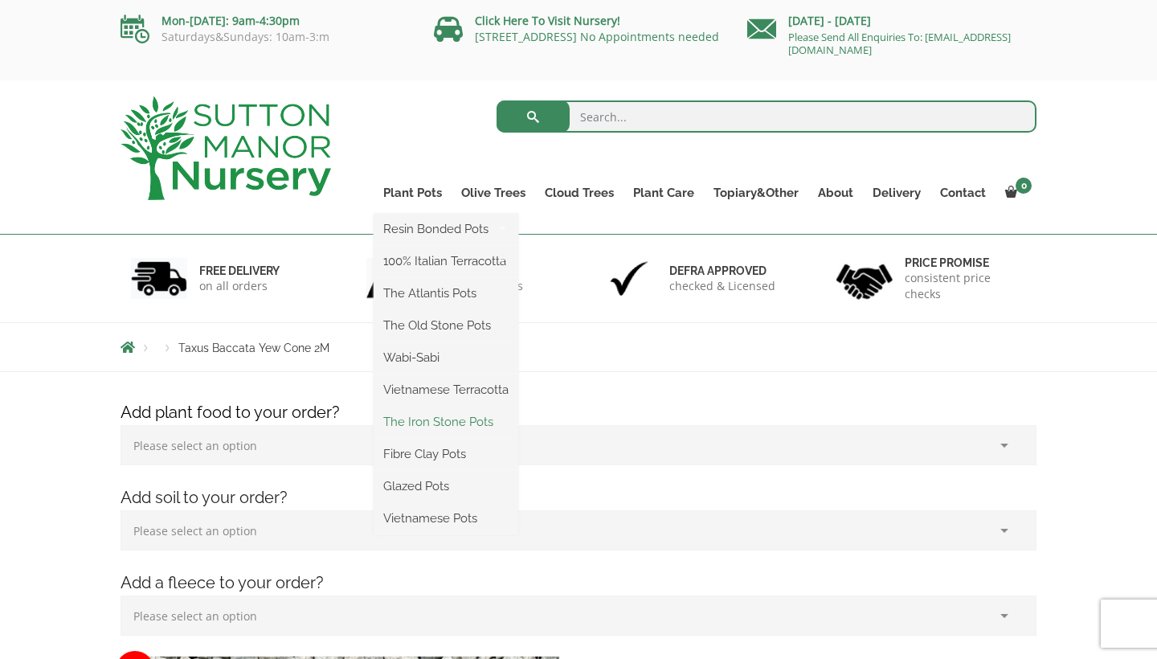
click at [440, 424] on link "The Iron Stone Pots" at bounding box center [446, 422] width 145 height 24
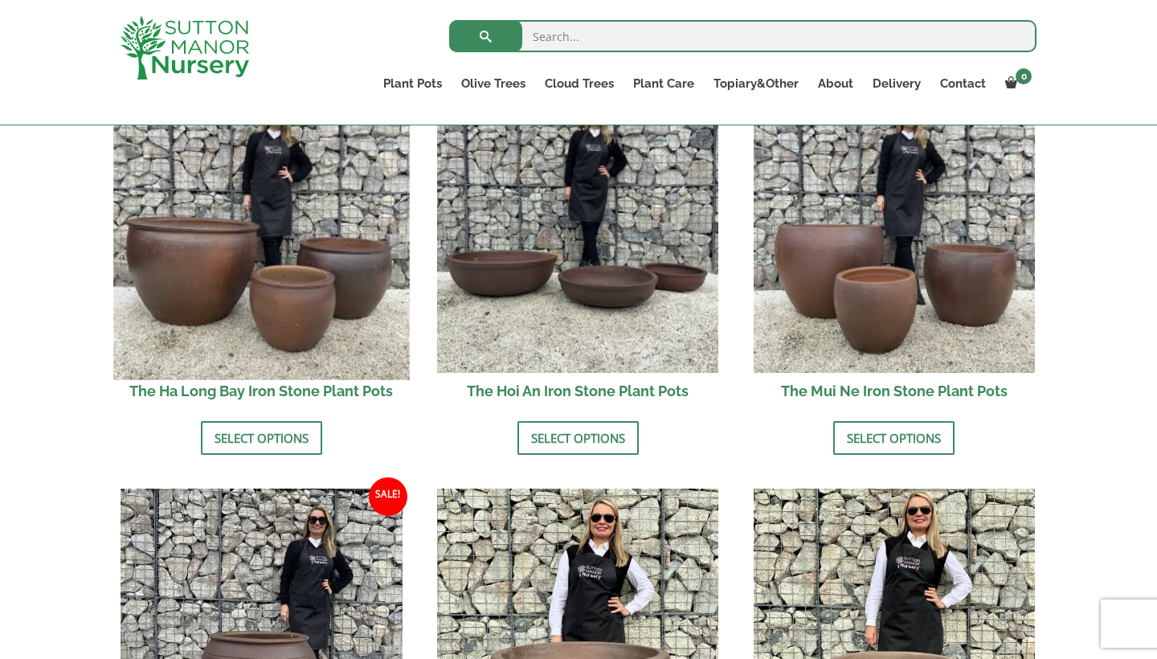
scroll to position [623, 0]
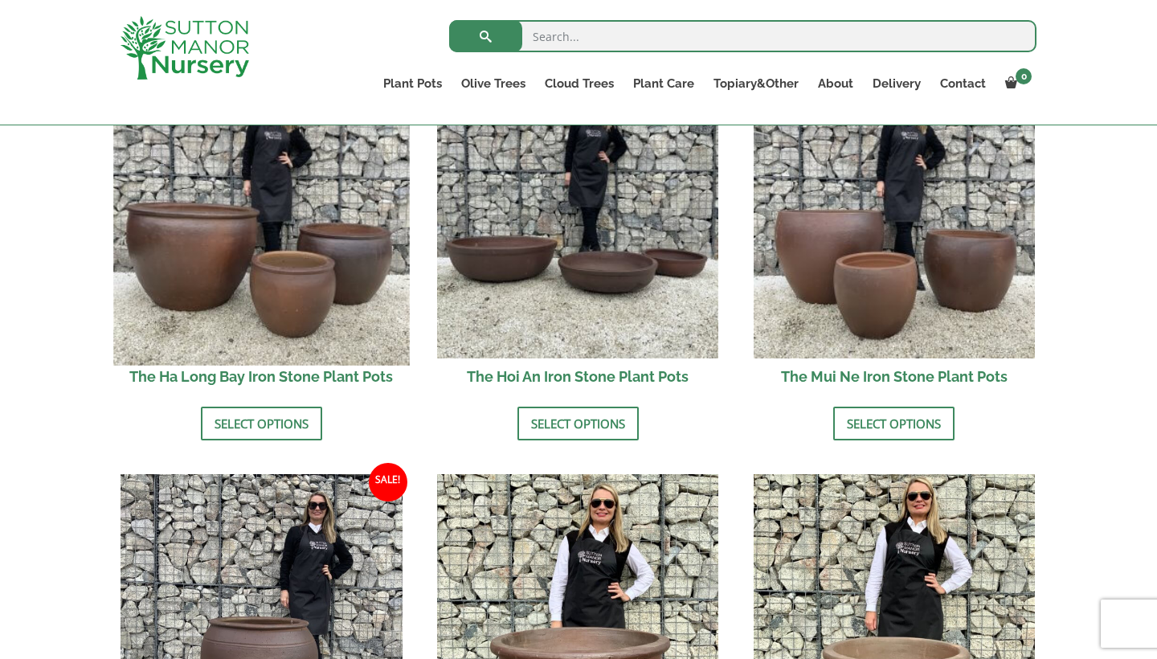
click at [302, 251] on img at bounding box center [261, 217] width 296 height 296
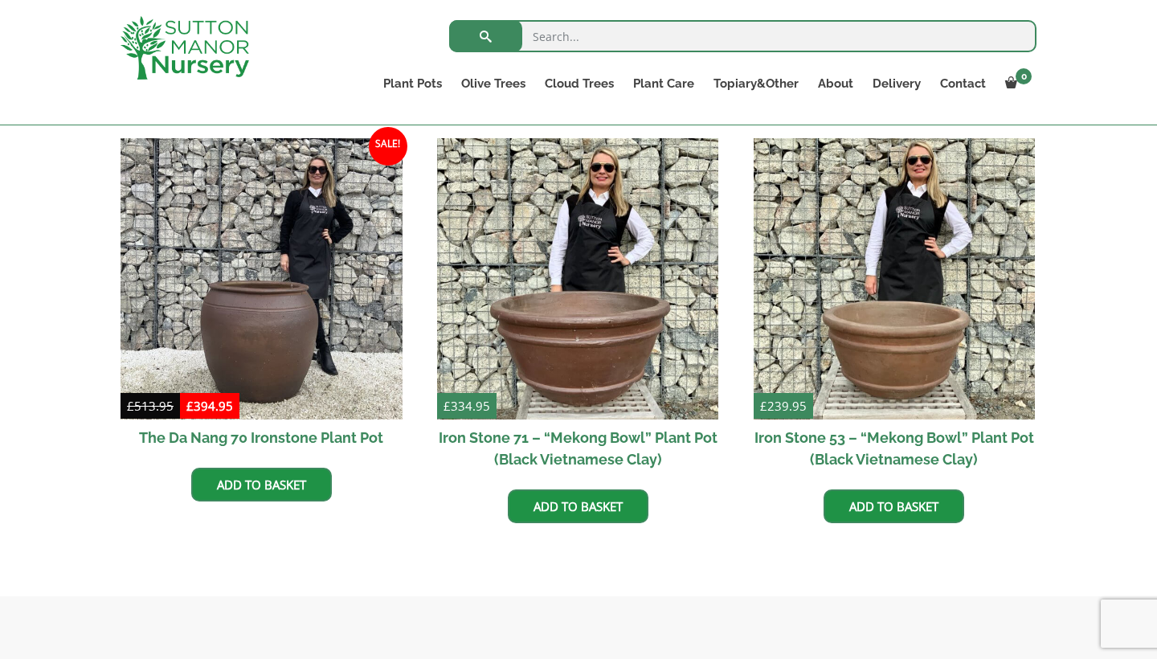
scroll to position [958, 0]
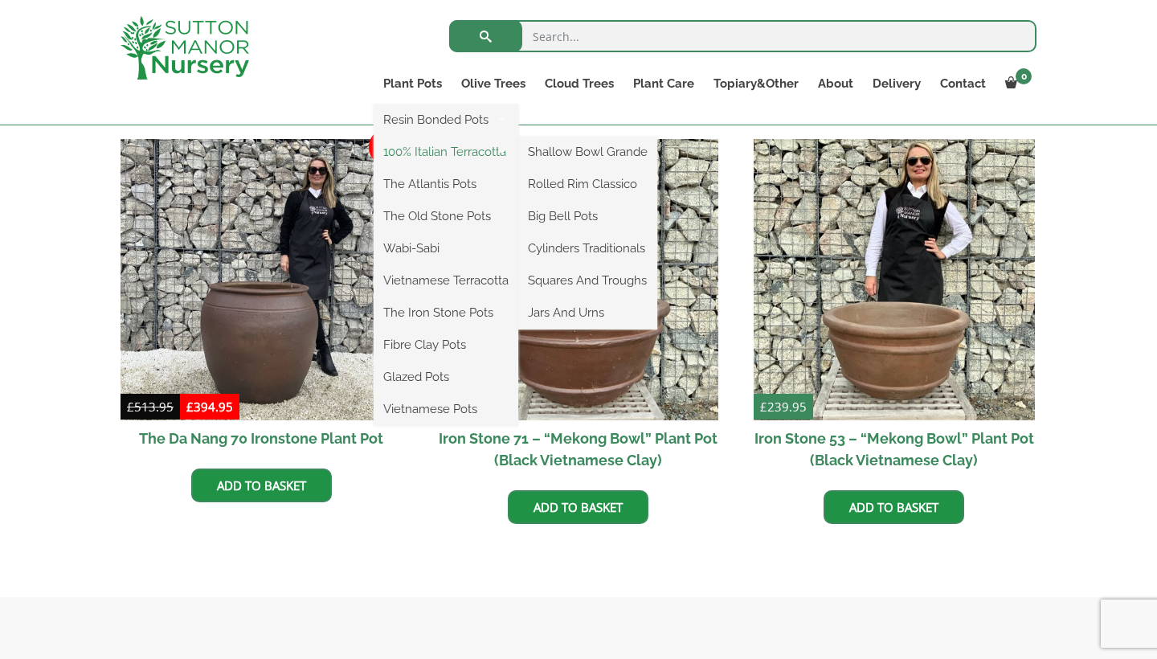
click at [480, 147] on link "100% Italian Terracotta" at bounding box center [446, 152] width 145 height 24
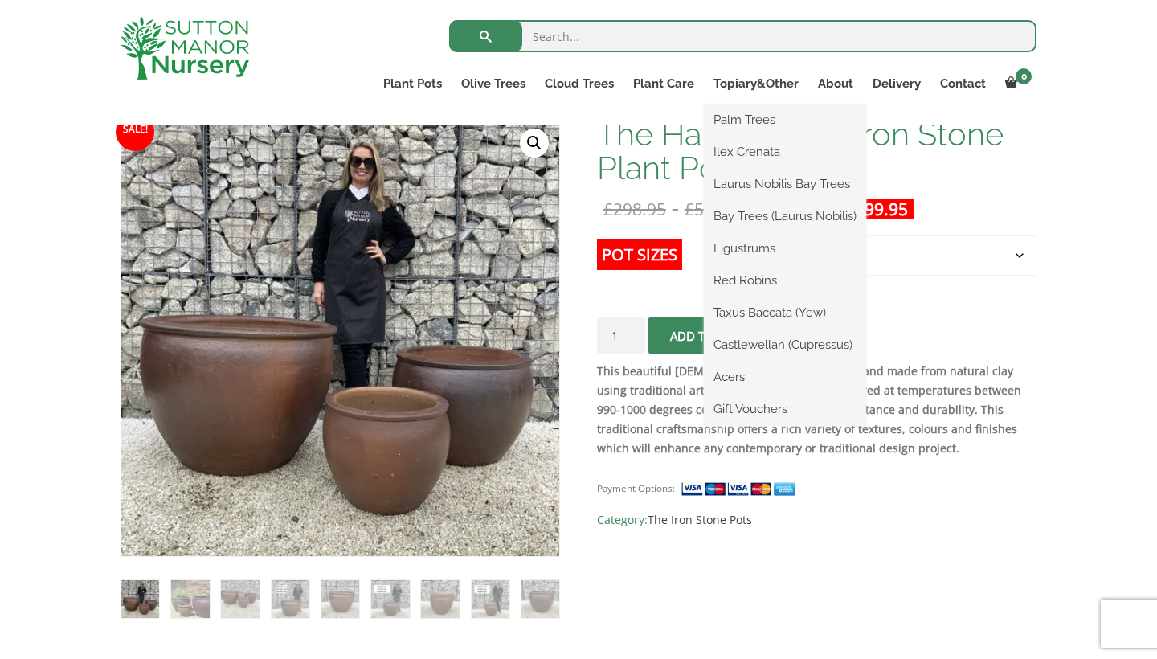
scroll to position [256, 0]
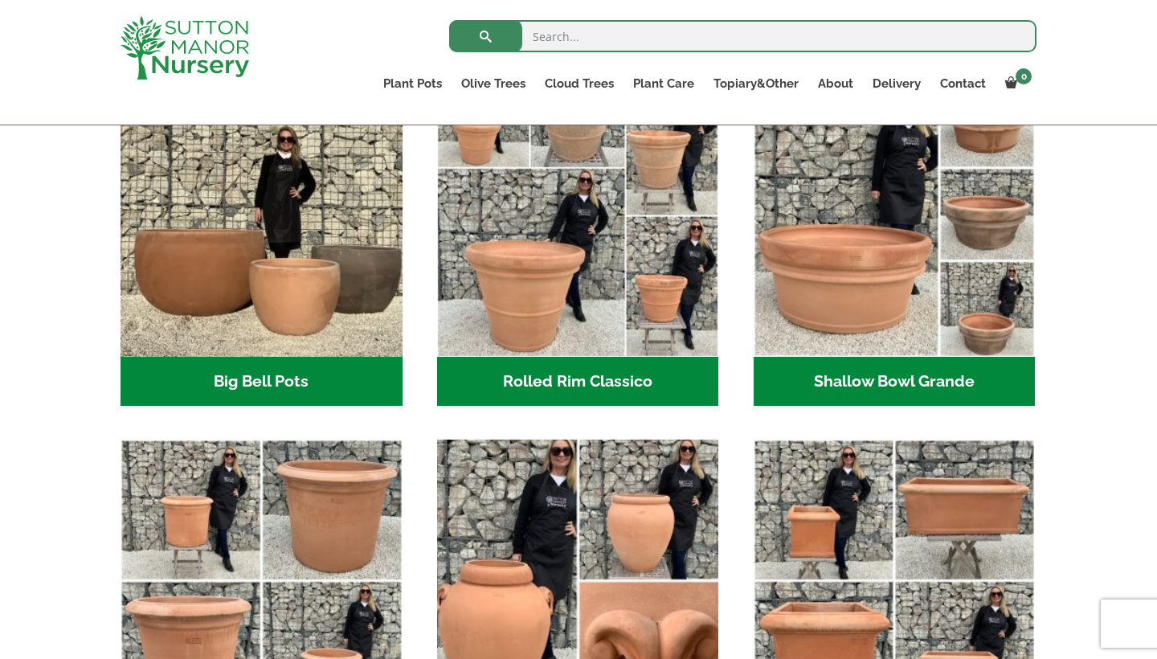
scroll to position [563, 0]
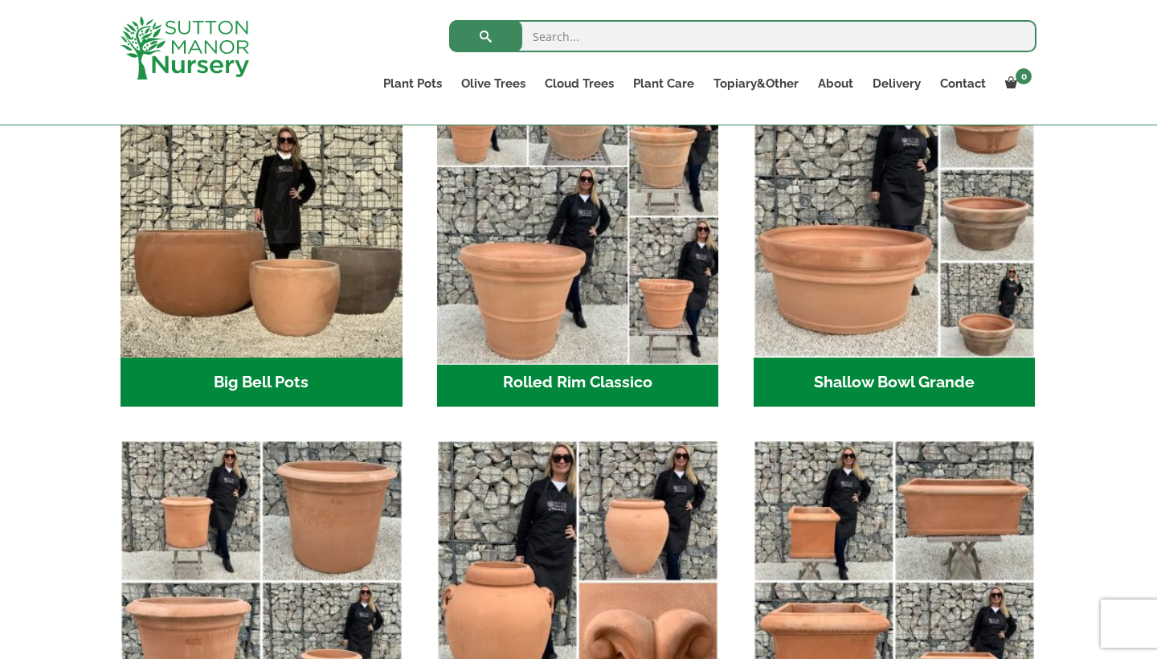
click at [556, 261] on img "Visit product category Rolled Rim Classico" at bounding box center [578, 216] width 296 height 296
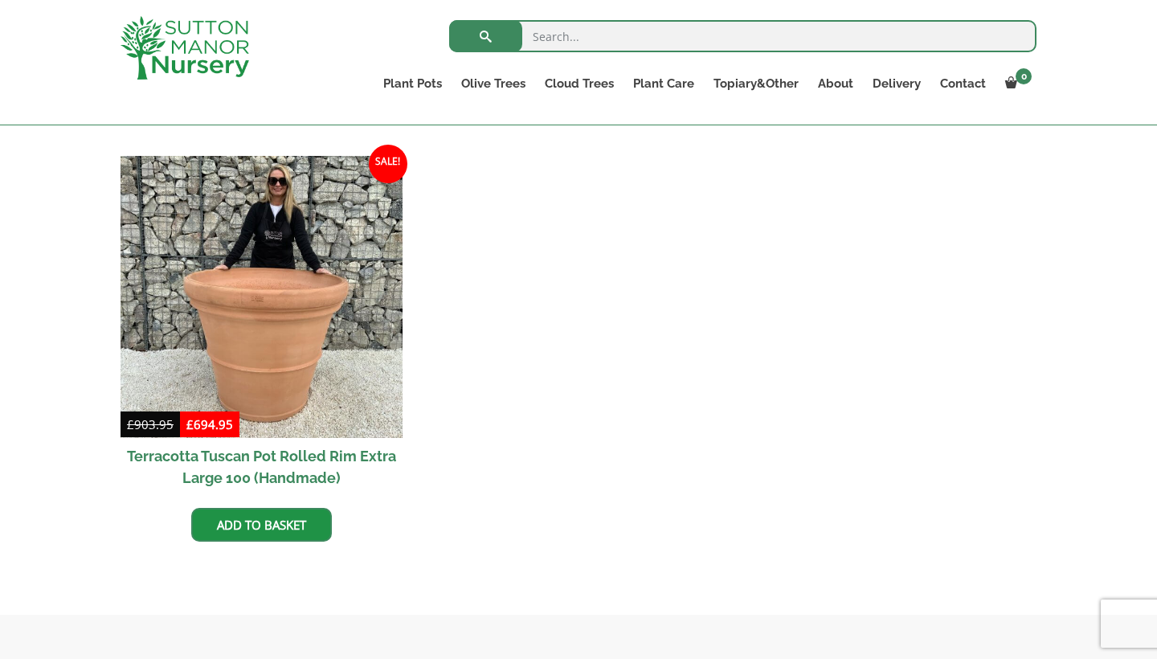
scroll to position [1535, 0]
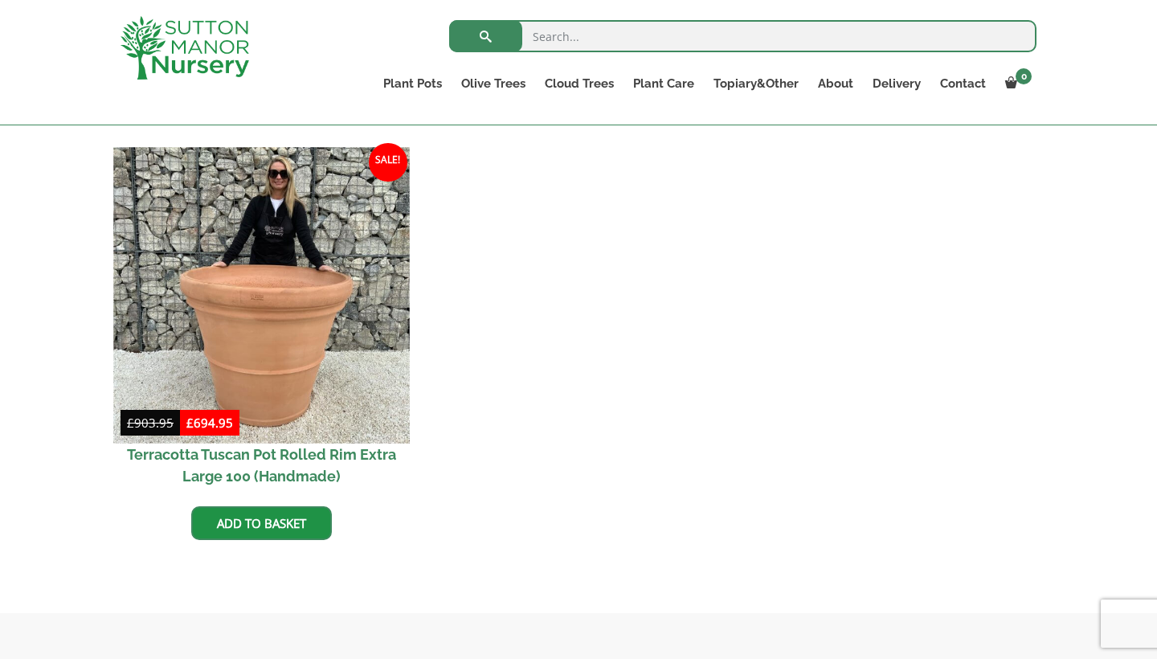
click at [268, 288] on img at bounding box center [261, 295] width 296 height 296
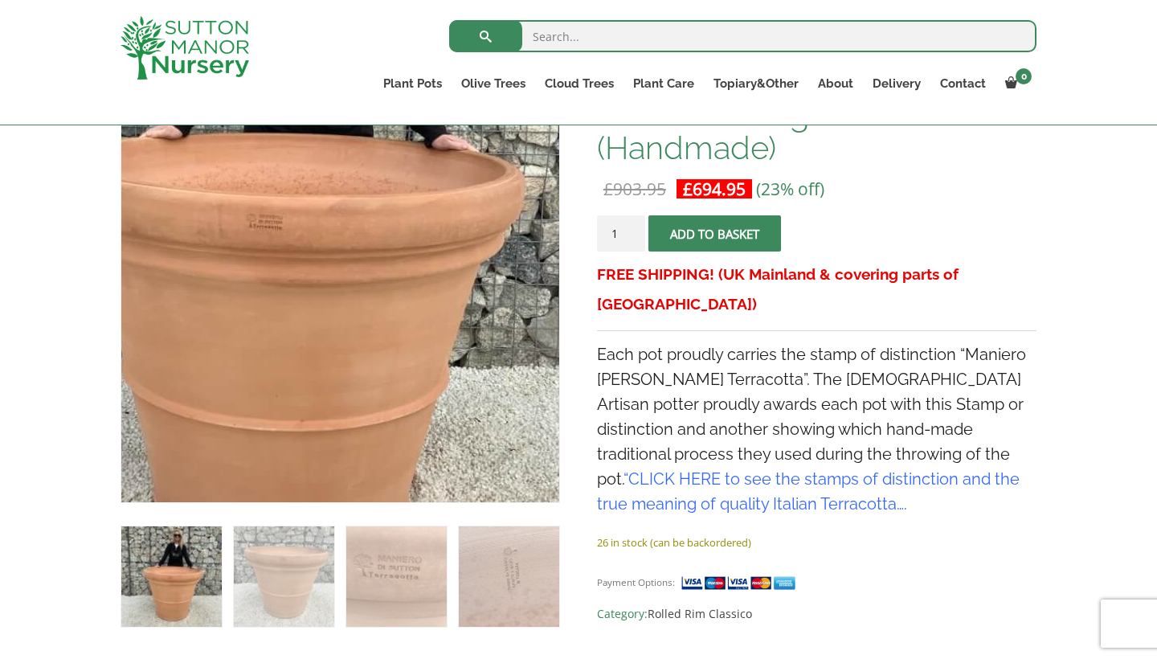
scroll to position [337, 0]
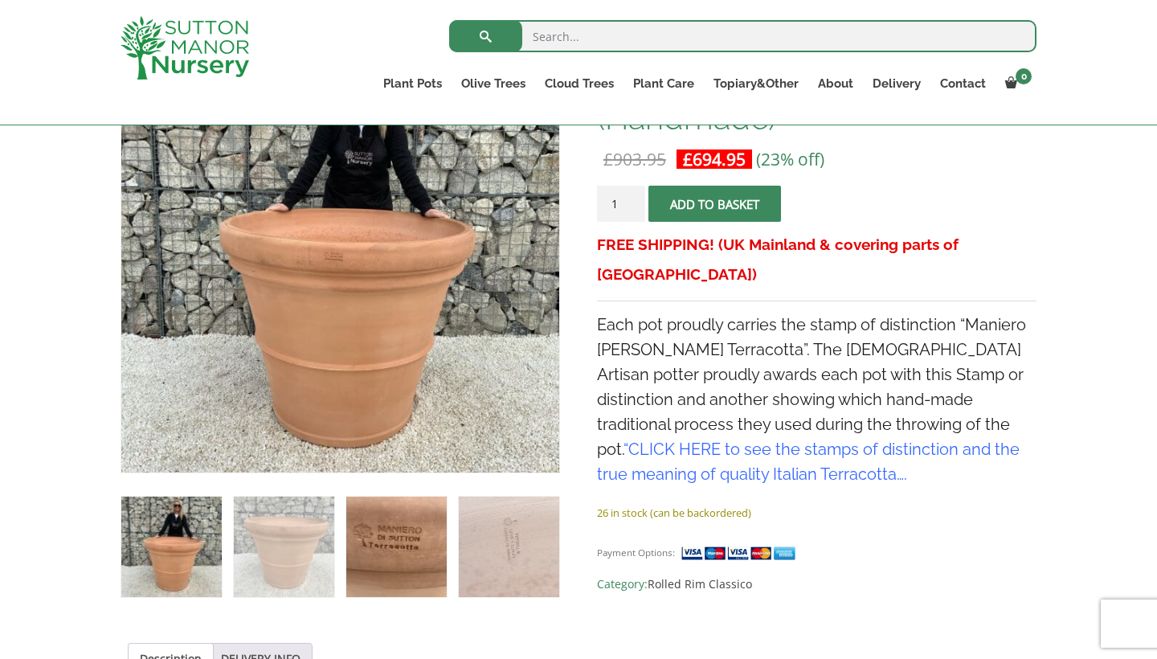
click at [416, 556] on img at bounding box center [396, 546] width 100 height 100
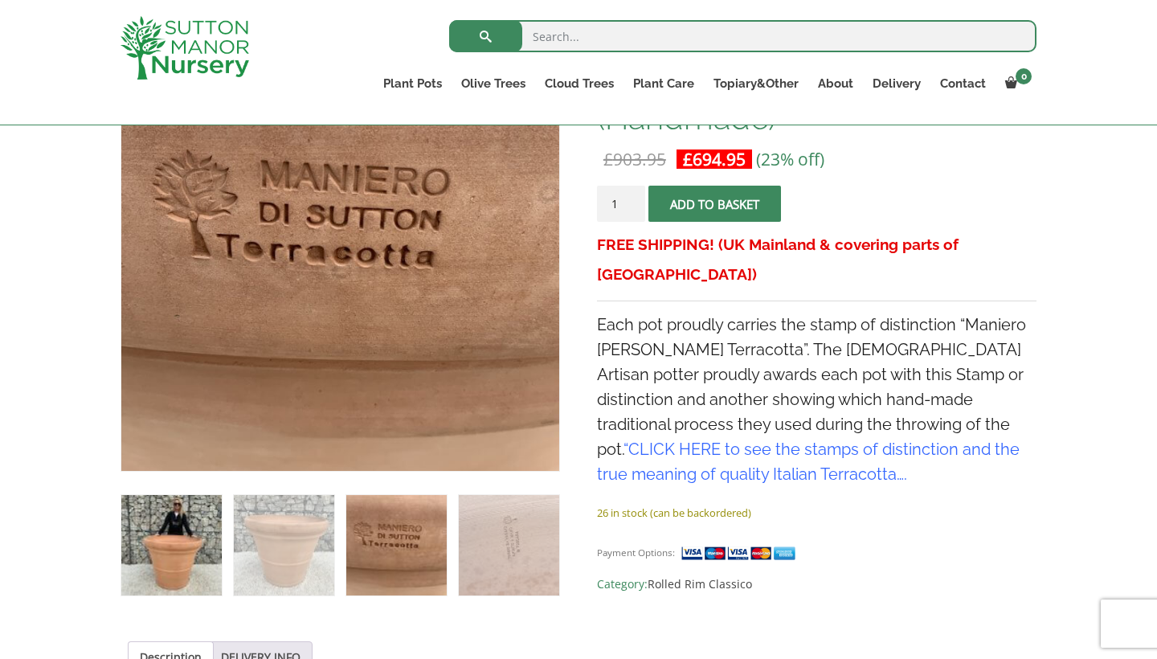
click at [206, 545] on img at bounding box center [171, 545] width 100 height 100
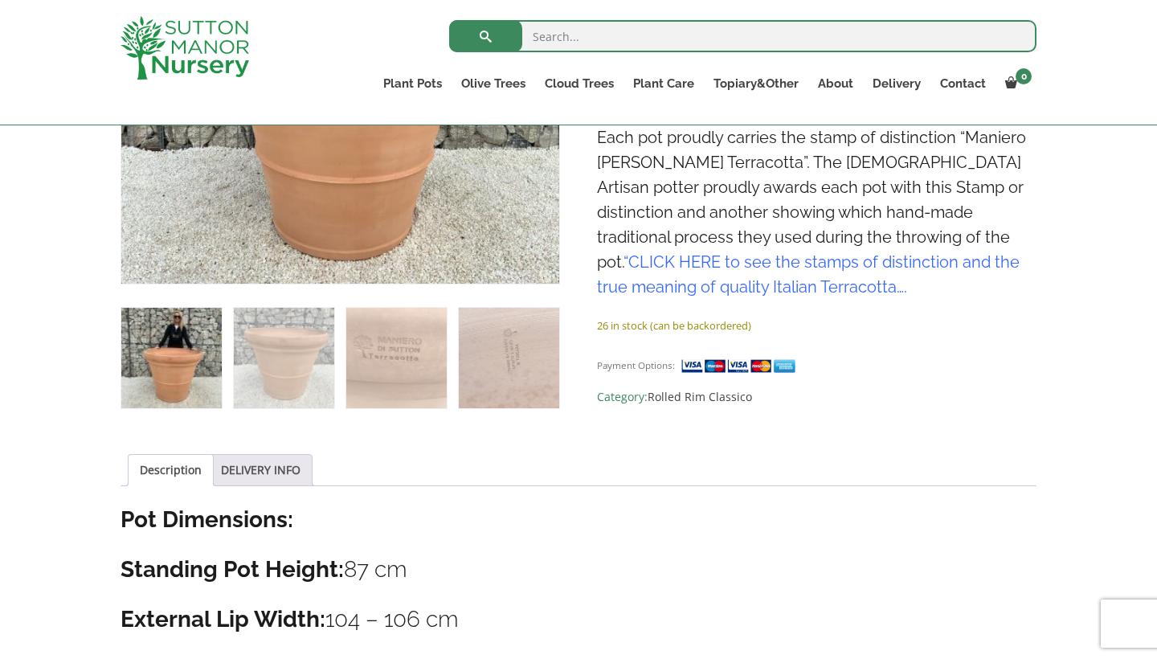
scroll to position [505, 0]
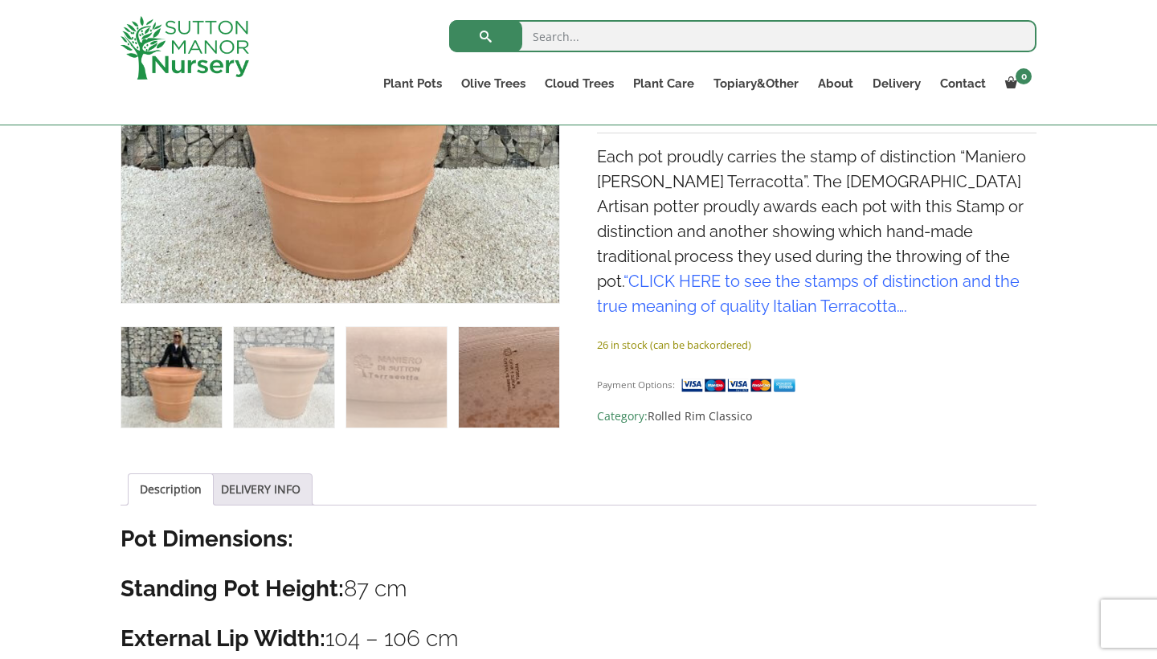
click at [501, 367] on img at bounding box center [509, 377] width 100 height 100
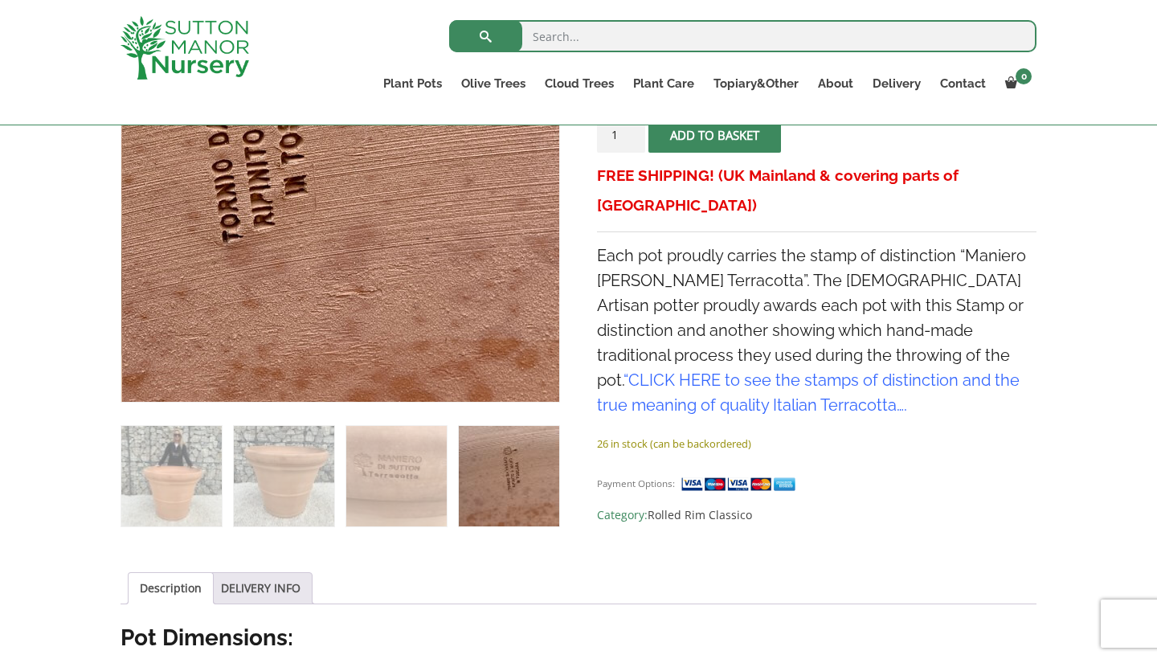
scroll to position [411, 0]
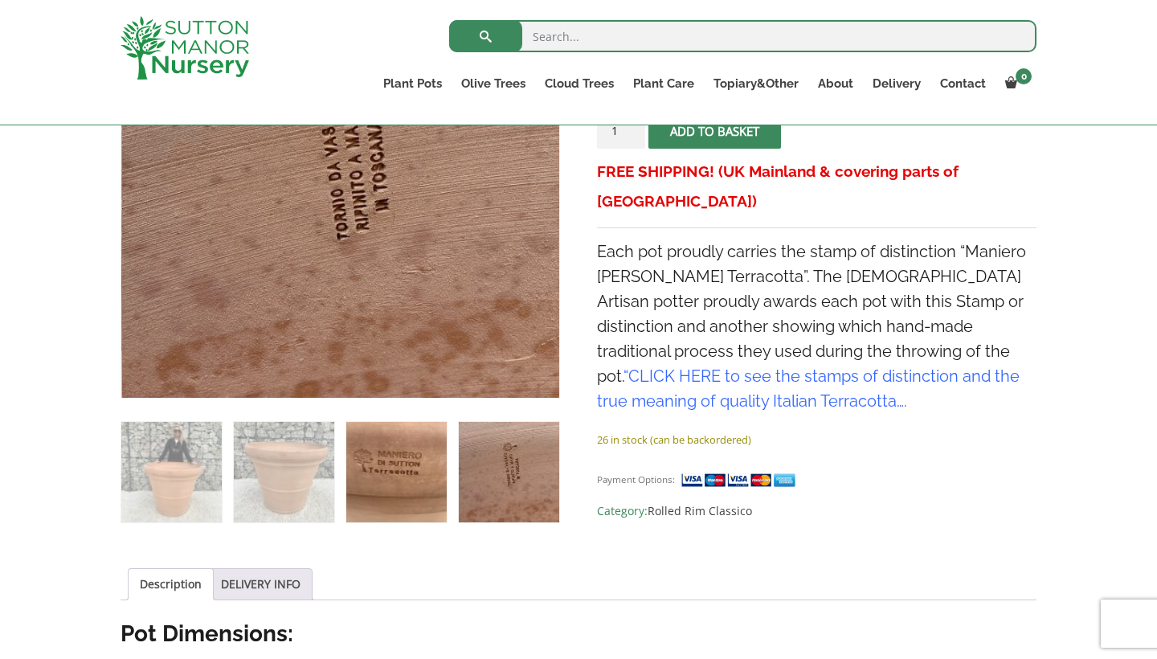
click at [408, 460] on img at bounding box center [396, 472] width 100 height 100
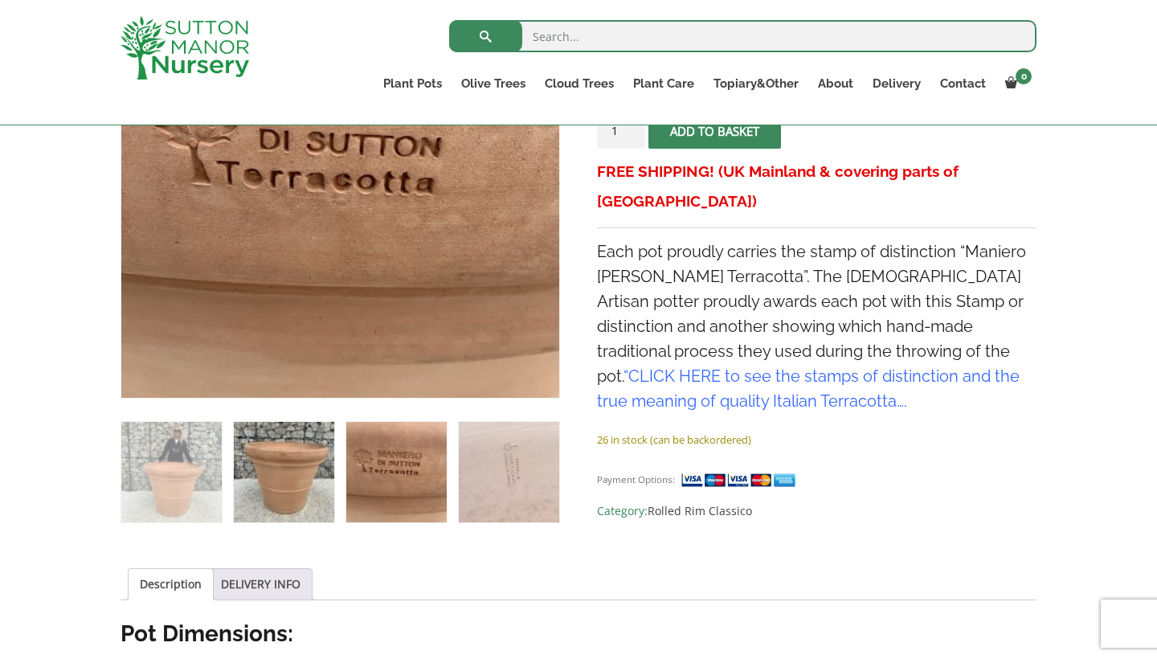
click at [288, 469] on img at bounding box center [284, 472] width 100 height 100
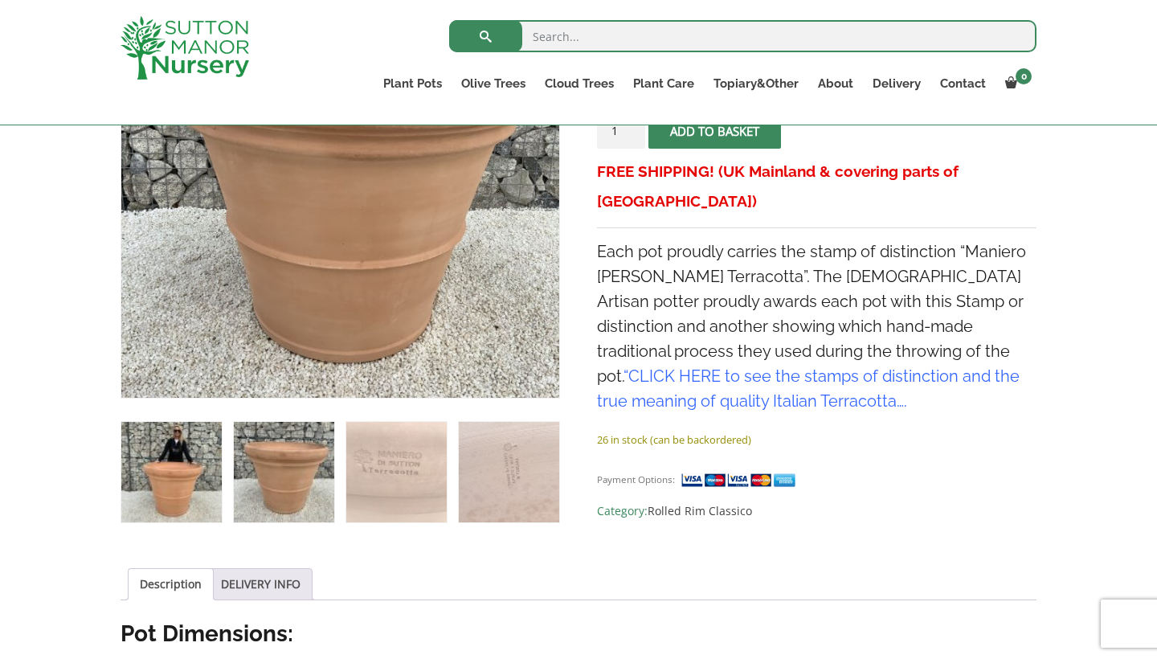
click at [181, 466] on img at bounding box center [171, 472] width 100 height 100
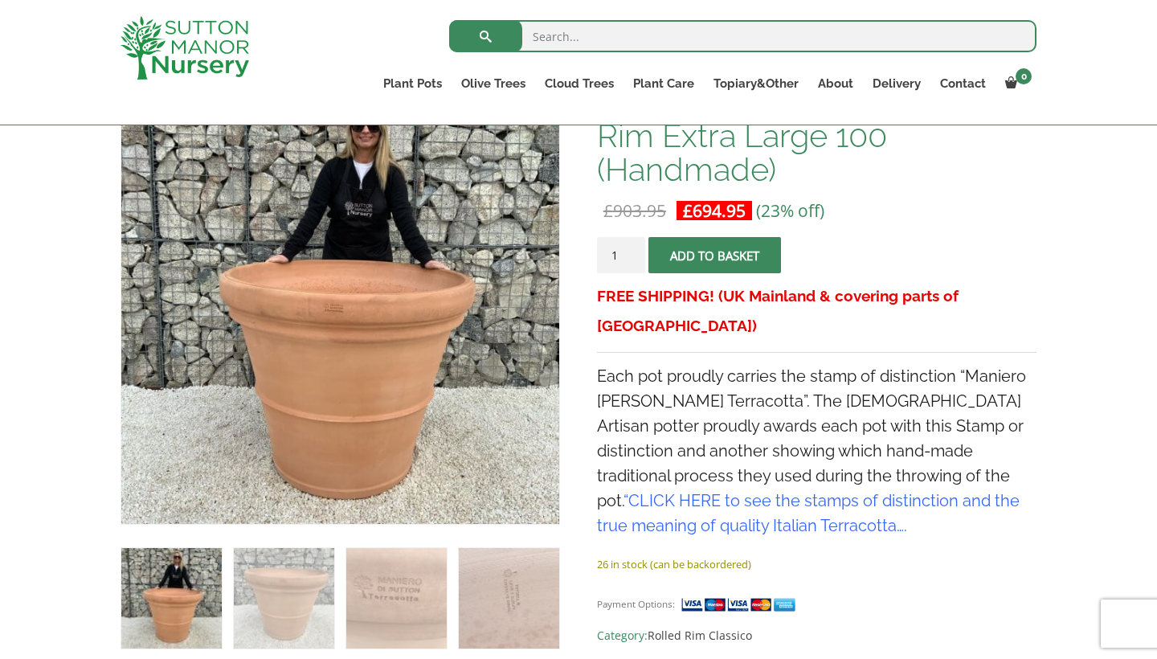
scroll to position [287, 0]
click at [910, 490] on link "CLICK HERE to see the stamps of distinction and the true meaning of quality Ita…" at bounding box center [808, 512] width 423 height 44
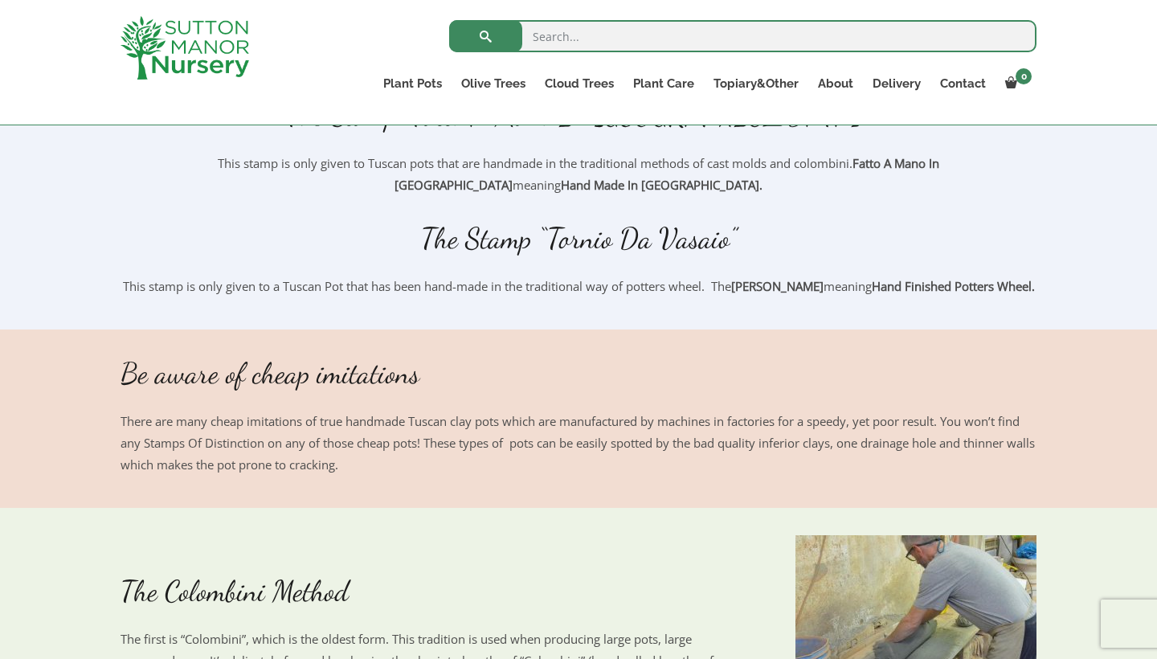
scroll to position [682, 0]
